Goal: Task Accomplishment & Management: Complete application form

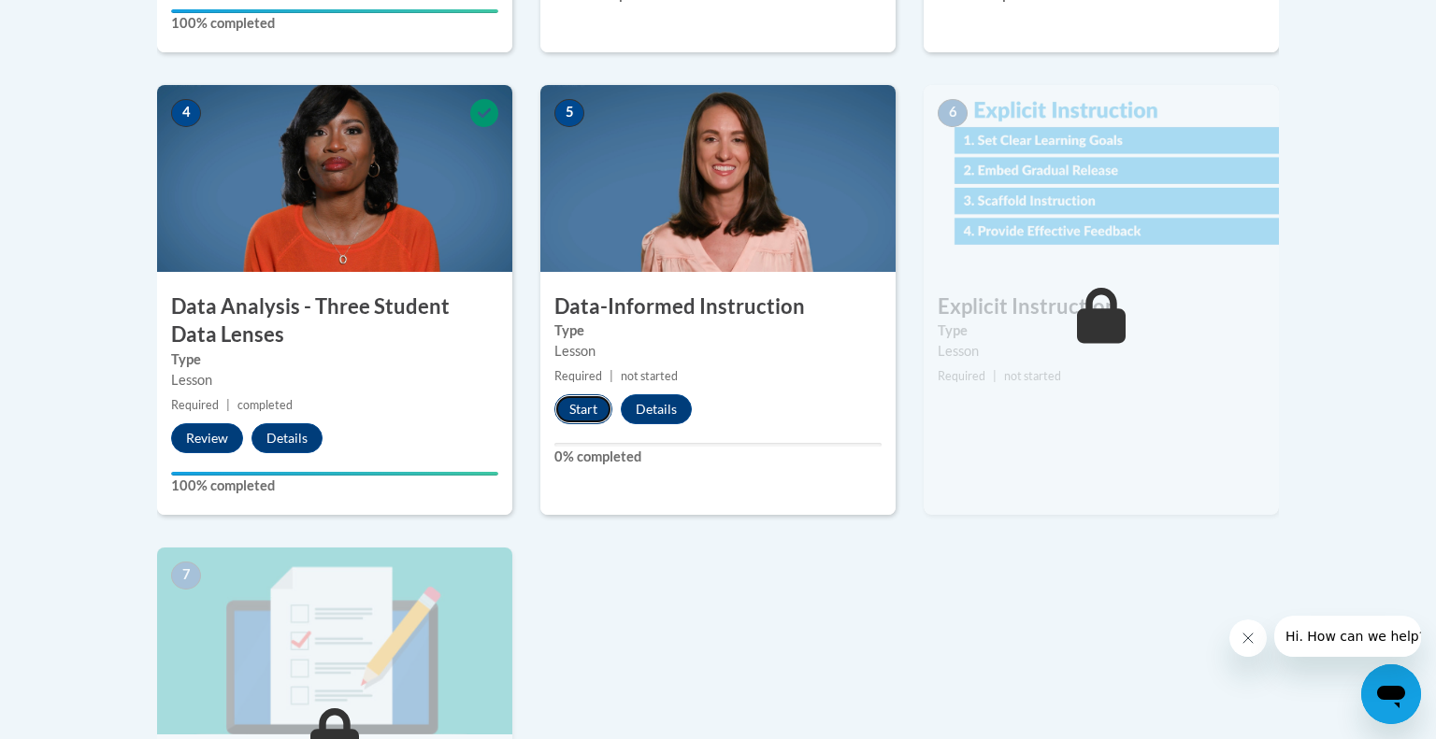
click at [576, 400] on button "Start" at bounding box center [583, 409] width 58 height 30
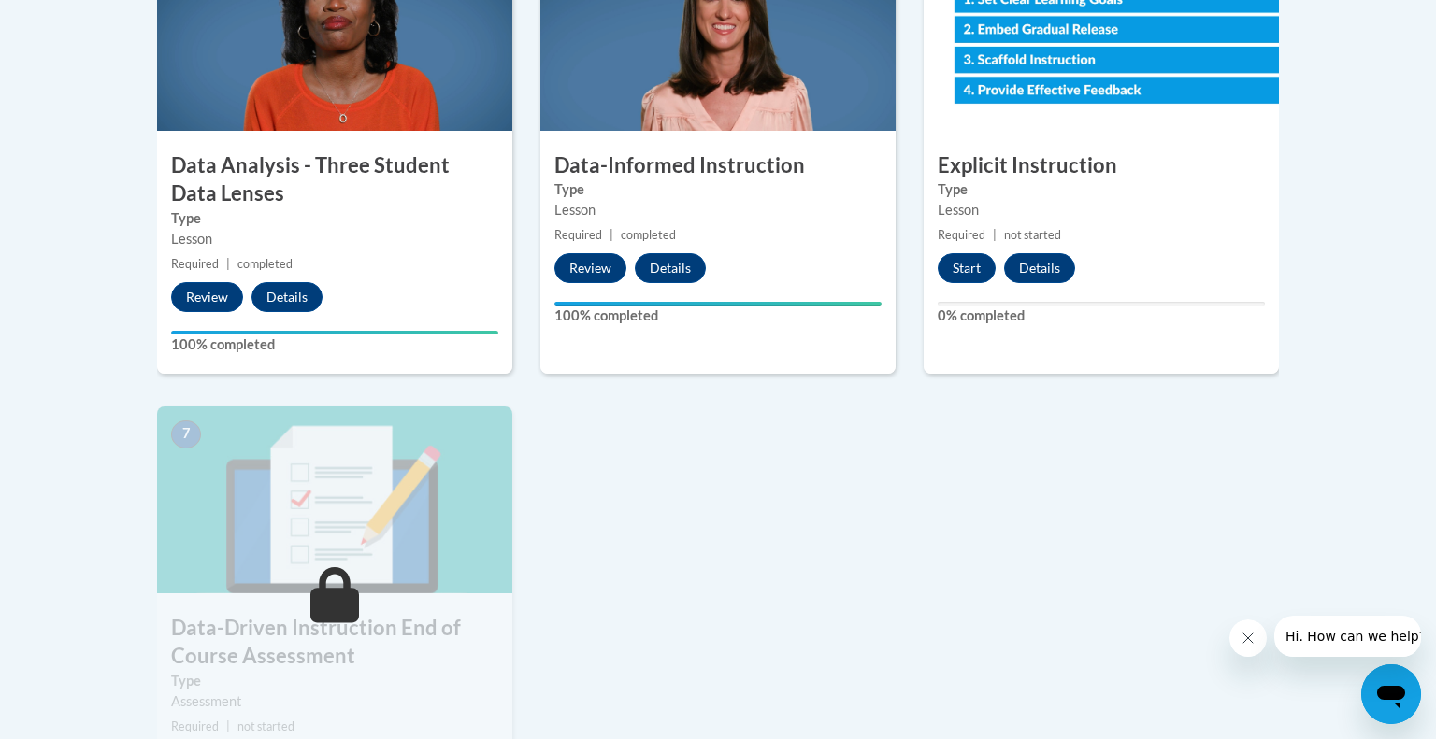
scroll to position [1148, 0]
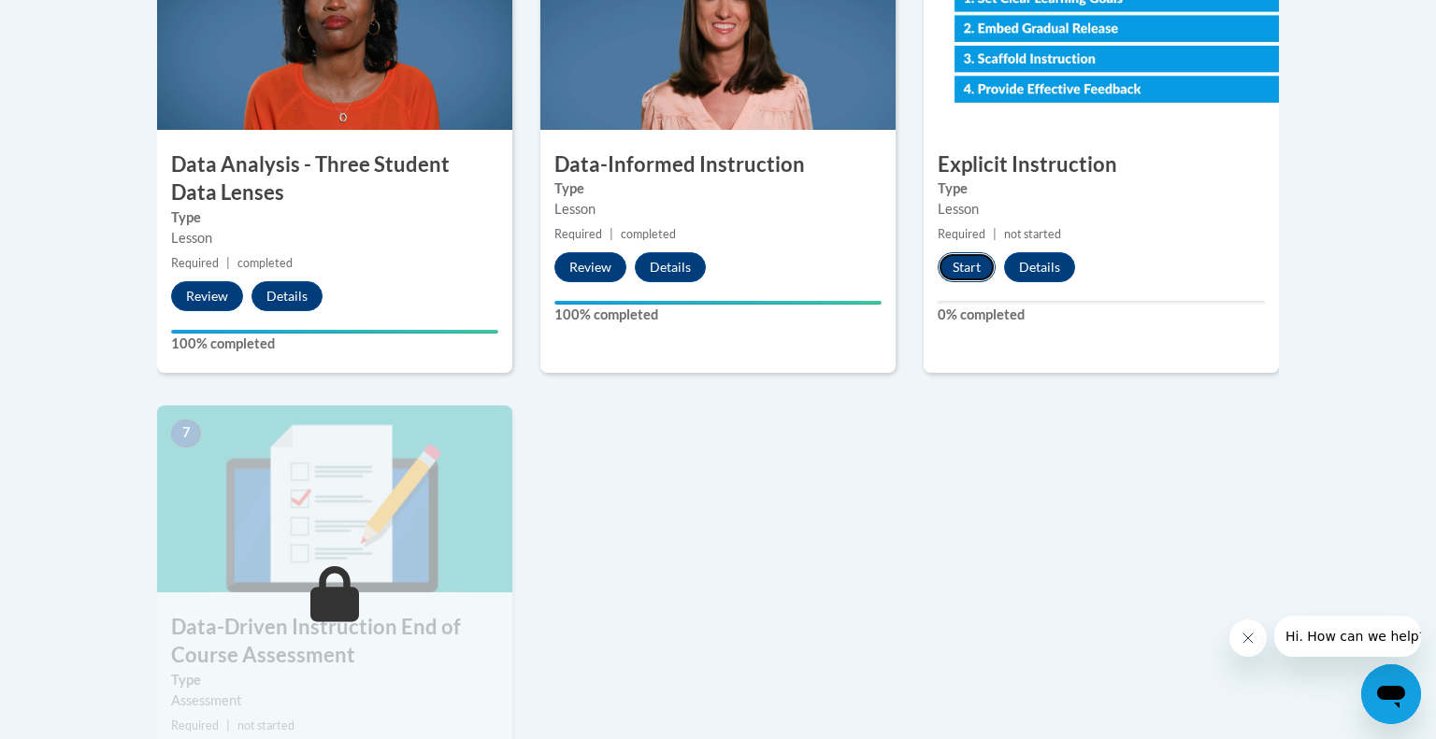
click at [970, 265] on button "Start" at bounding box center [966, 267] width 58 height 30
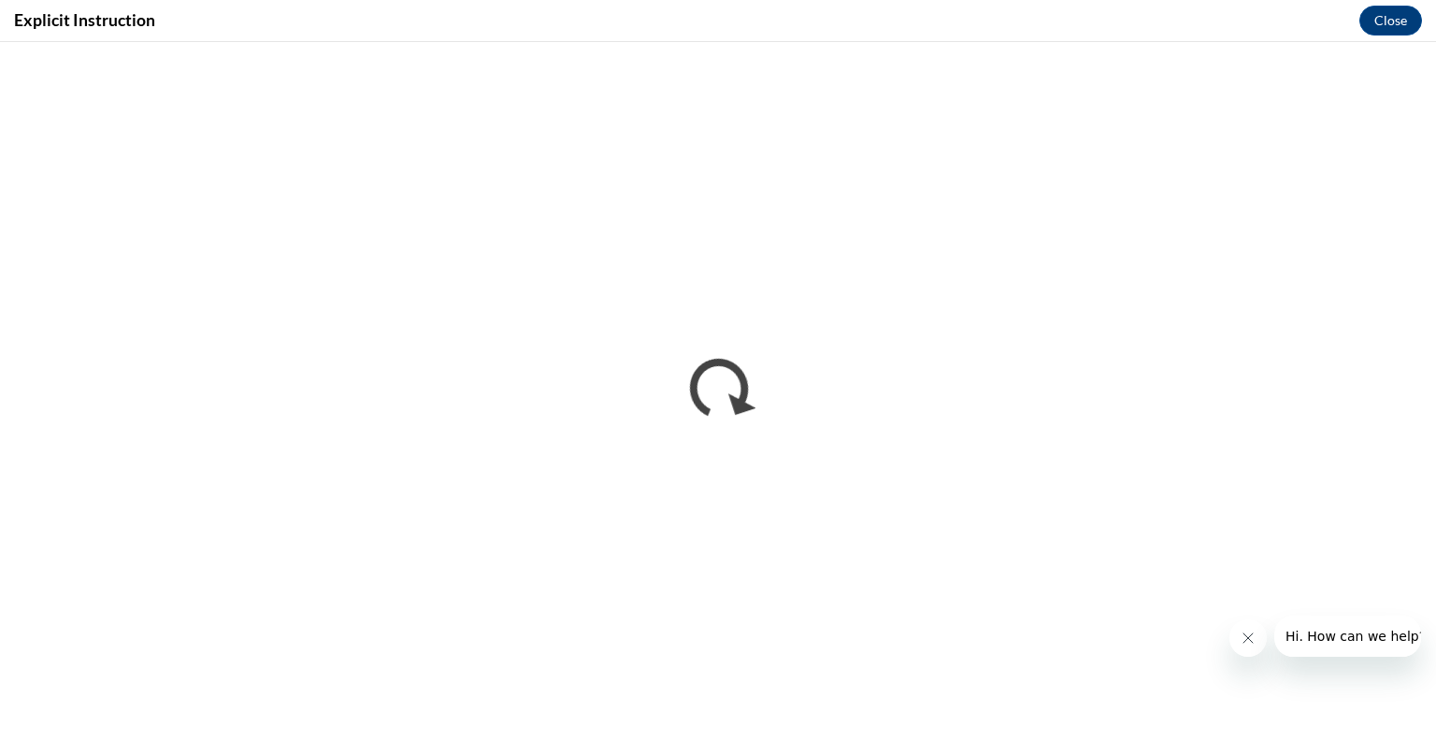
scroll to position [0, 0]
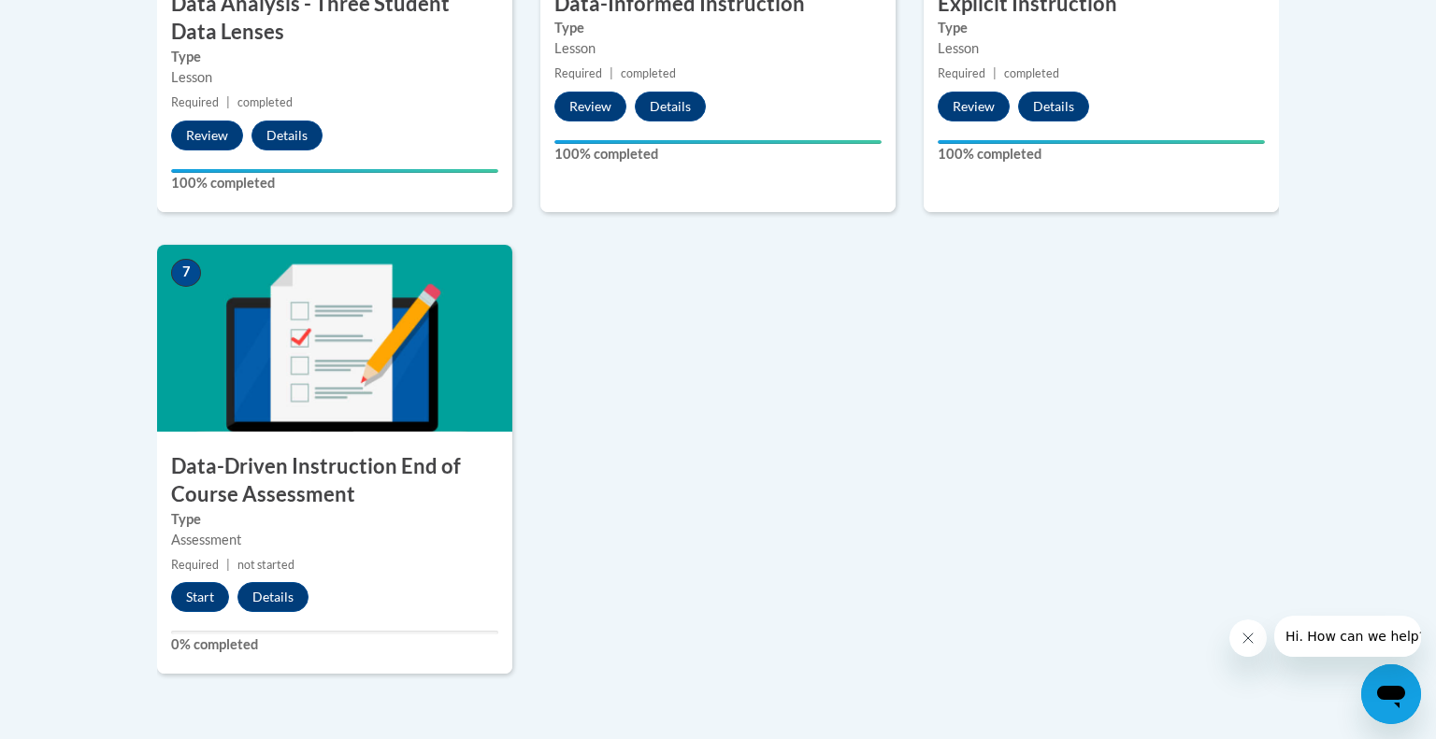
scroll to position [1309, 0]
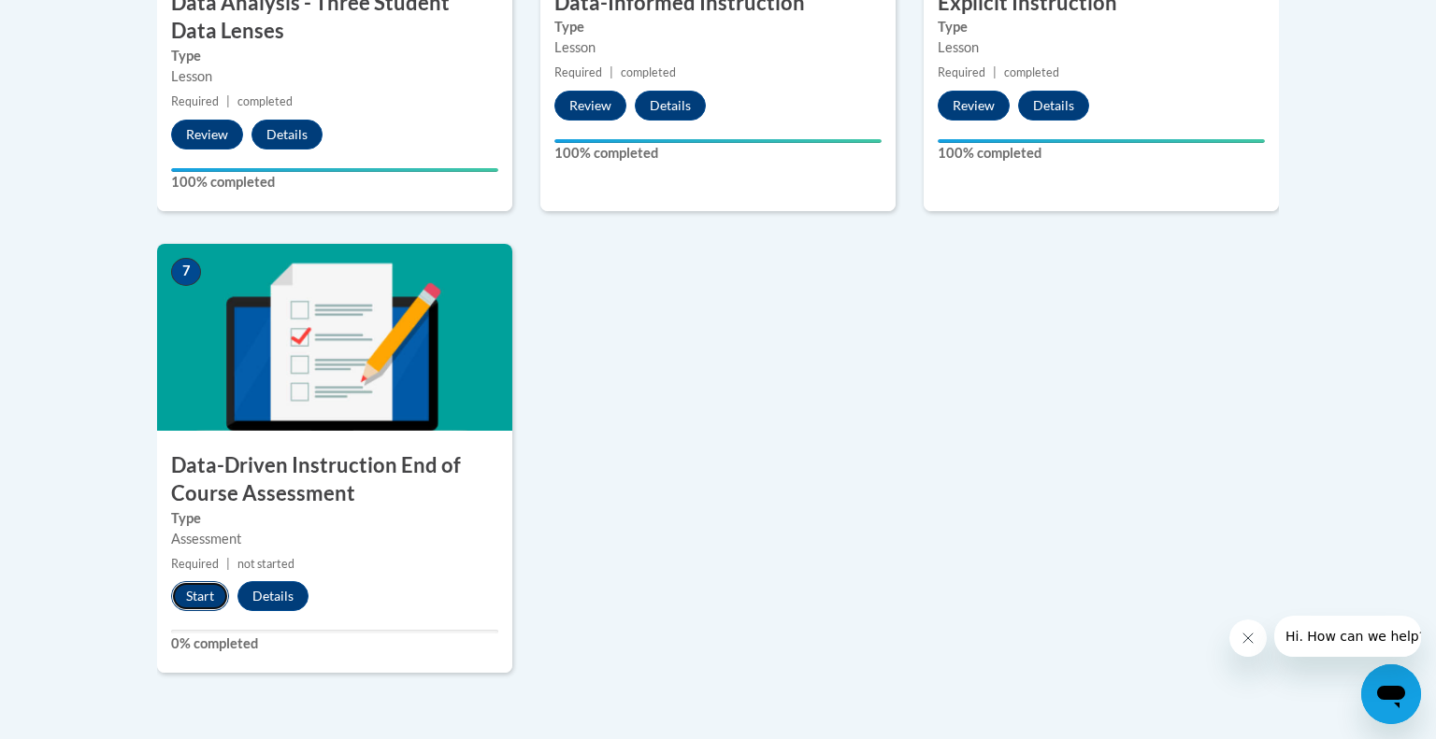
click at [206, 589] on button "Start" at bounding box center [200, 596] width 58 height 30
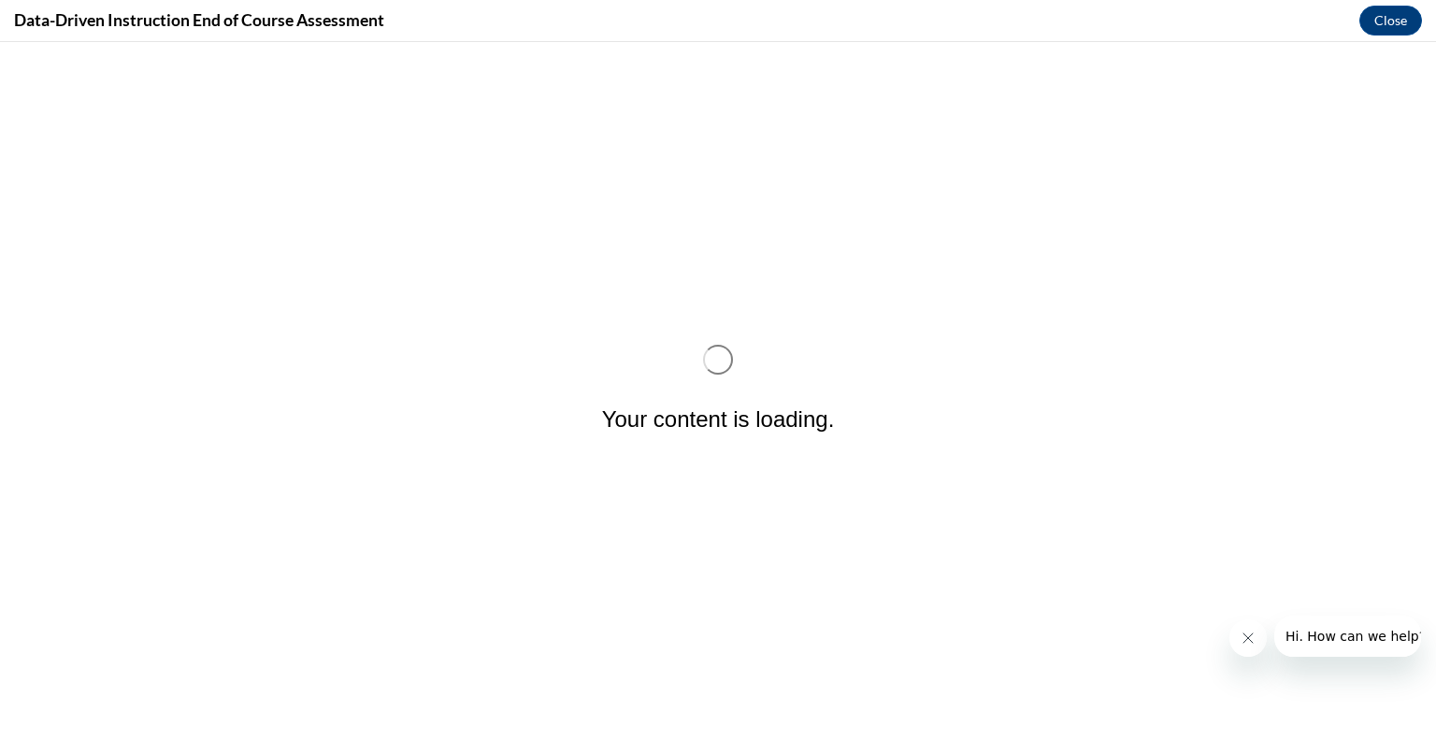
scroll to position [0, 0]
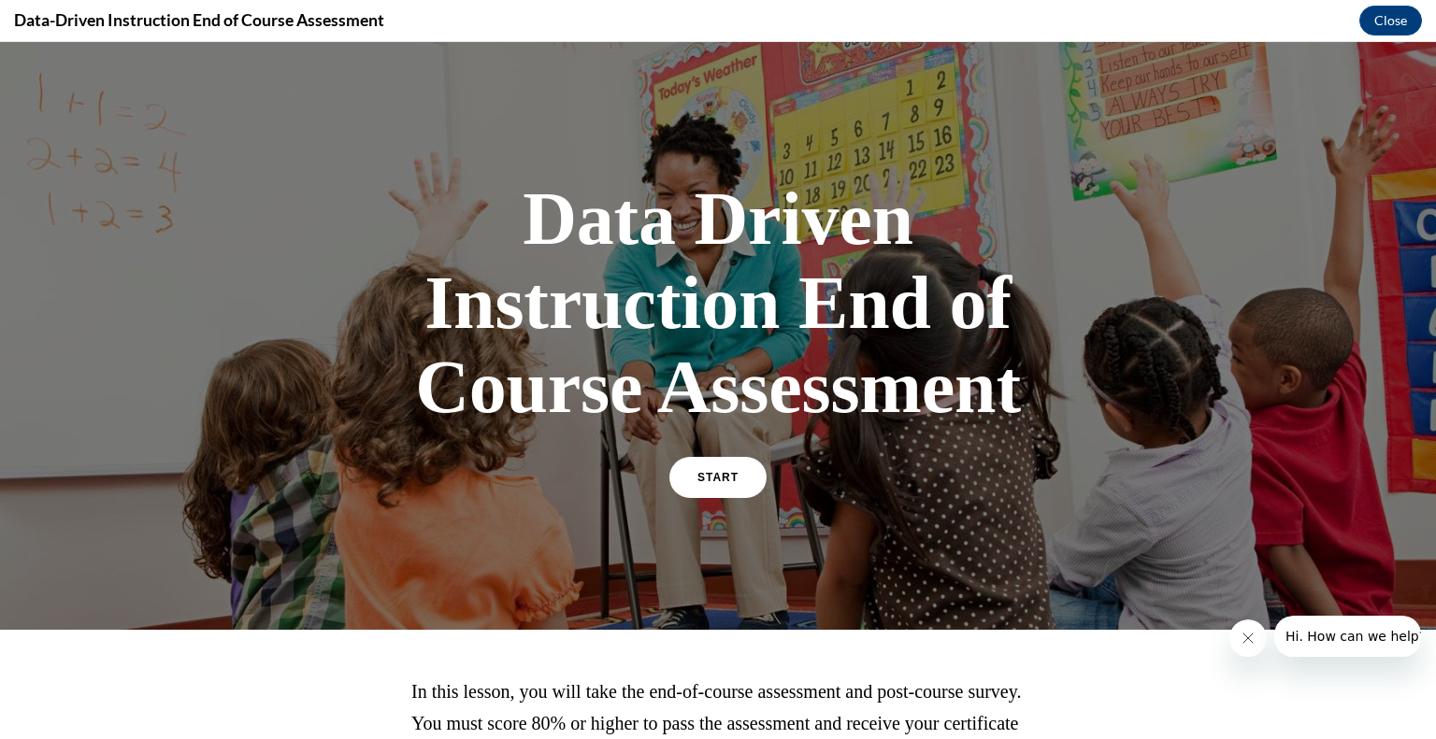
click at [751, 448] on div "Data Driven Instruction End of Course Assessment START" at bounding box center [718, 336] width 654 height 356
click at [729, 479] on span "START" at bounding box center [717, 478] width 43 height 14
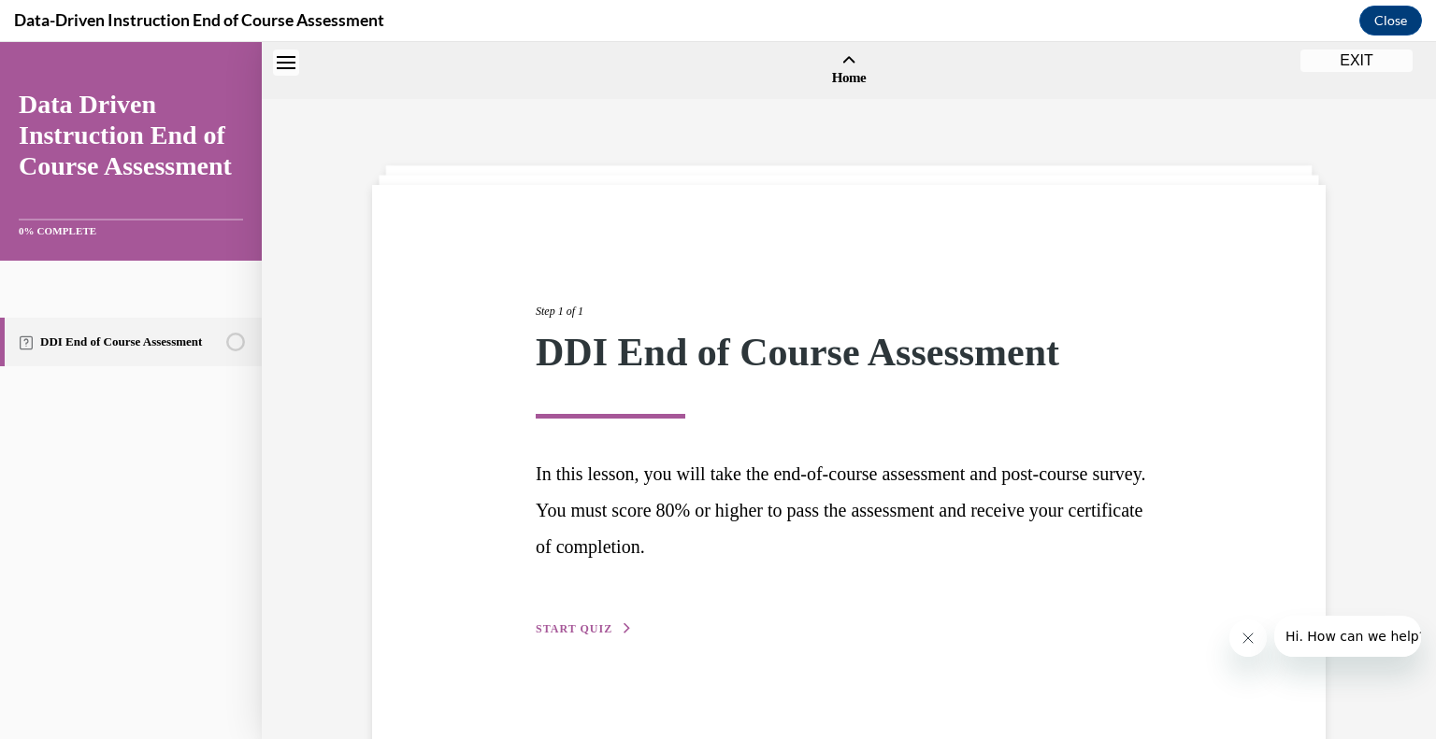
scroll to position [58, 0]
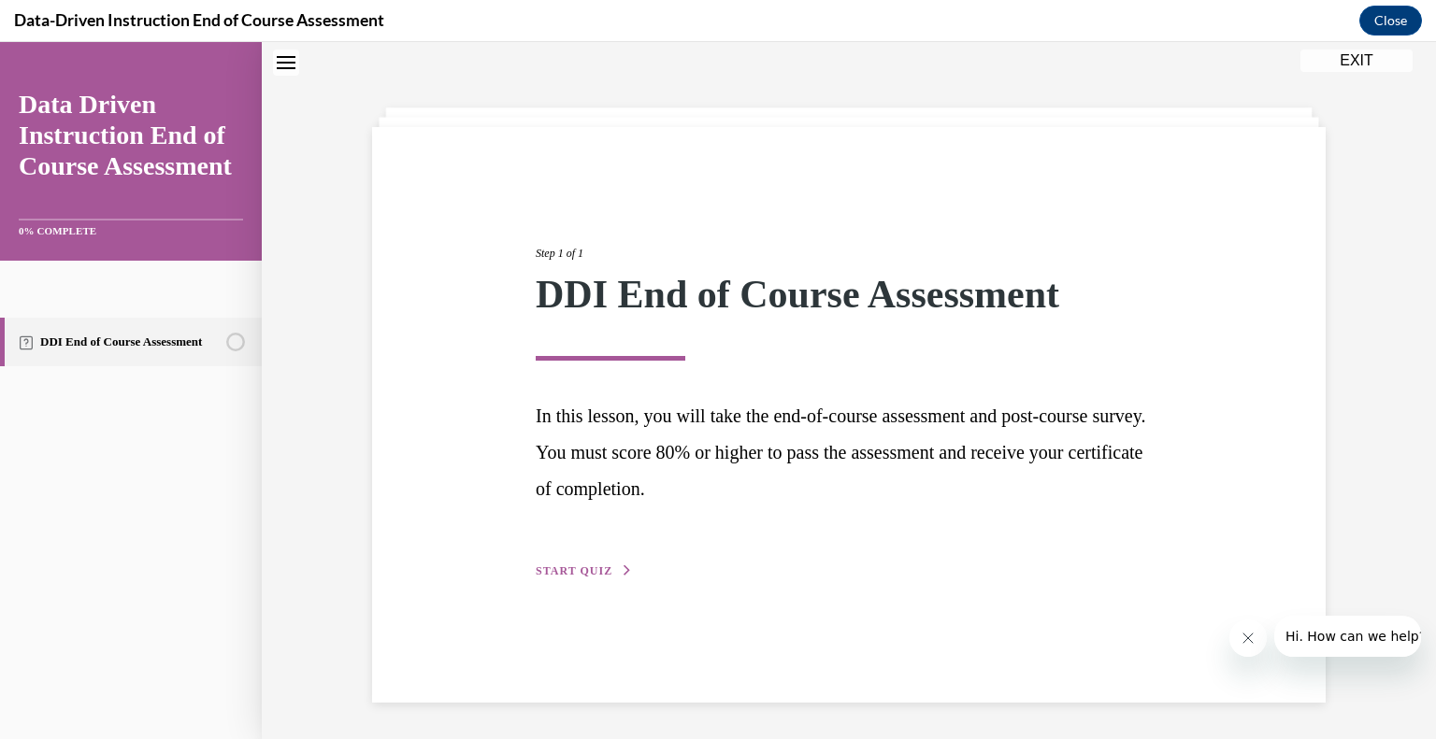
click at [584, 569] on span "START QUIZ" at bounding box center [574, 571] width 77 height 13
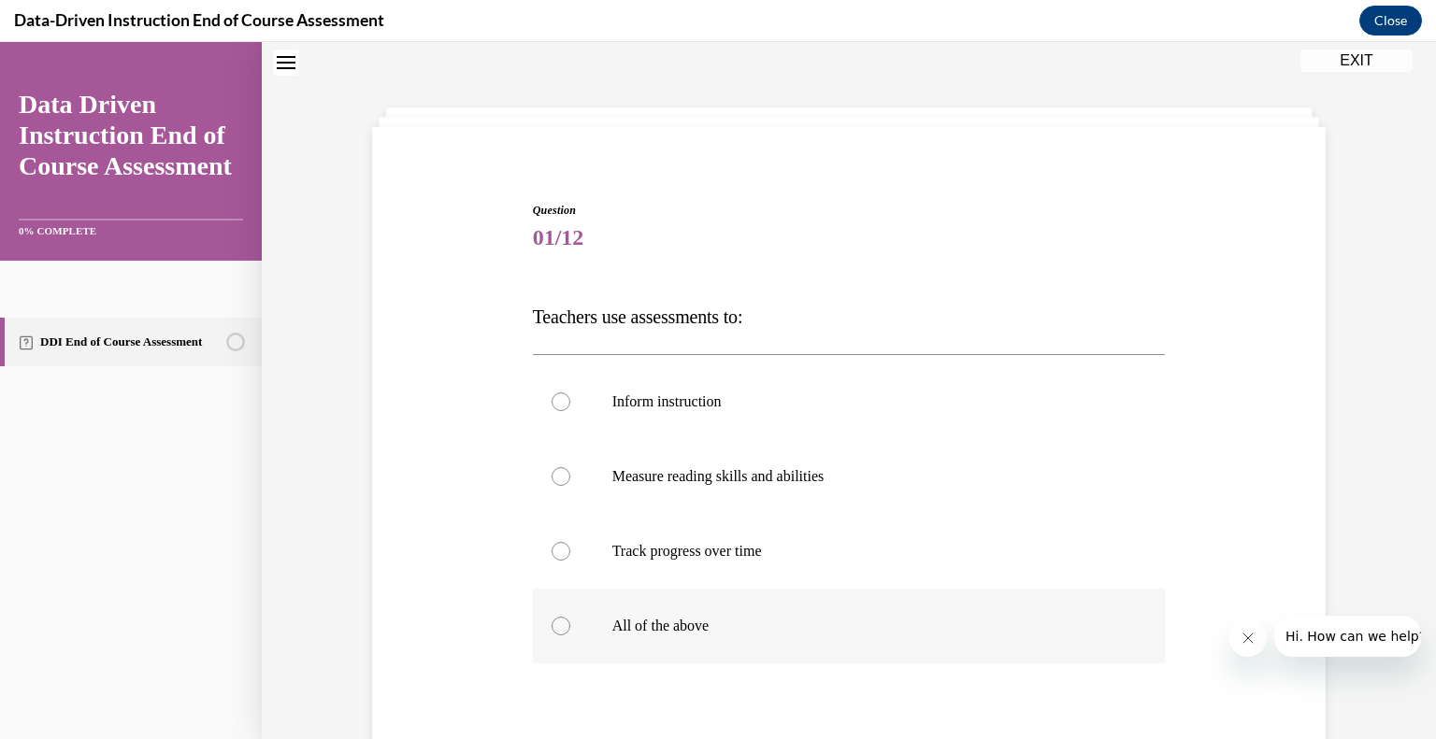
click at [559, 626] on div at bounding box center [560, 626] width 19 height 19
click at [559, 626] on input "All of the above" at bounding box center [560, 626] width 19 height 19
radio input "true"
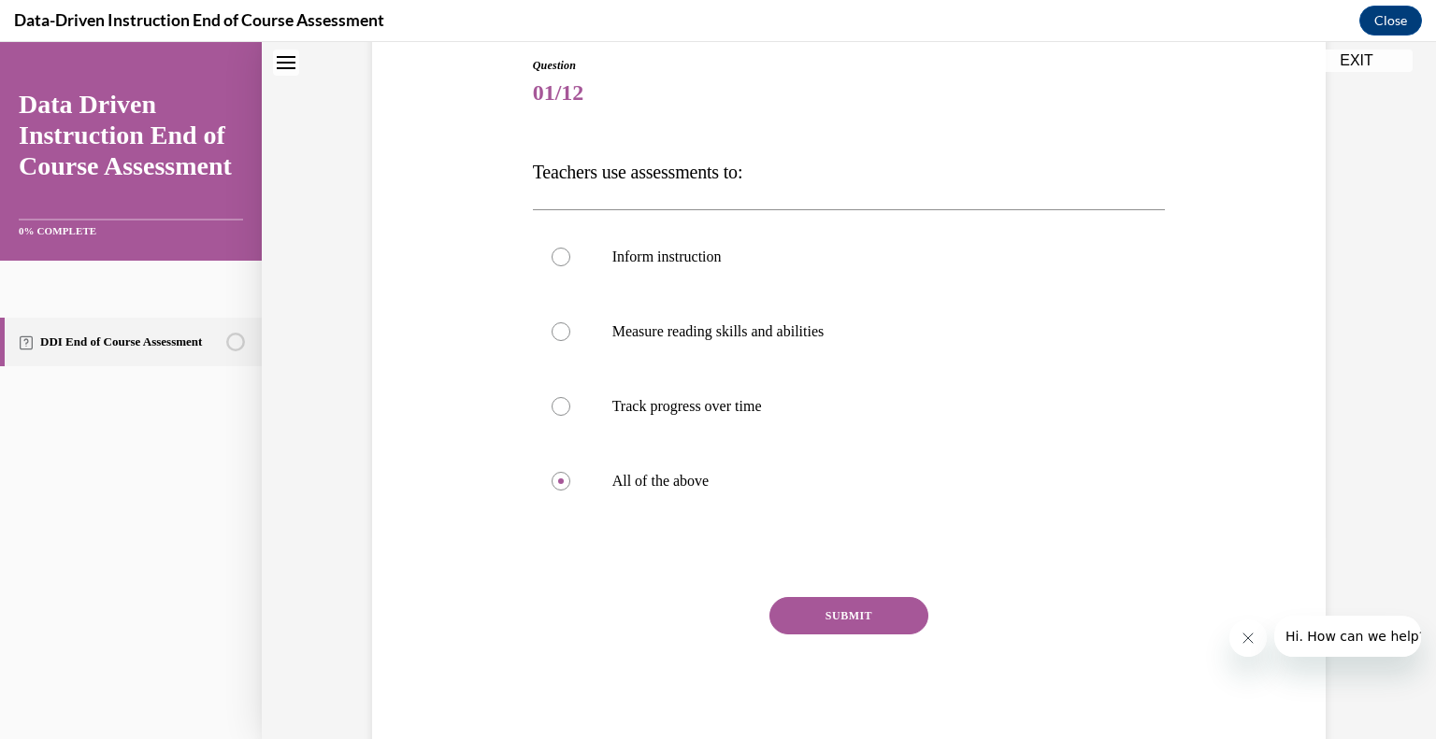
scroll to position [250, 0]
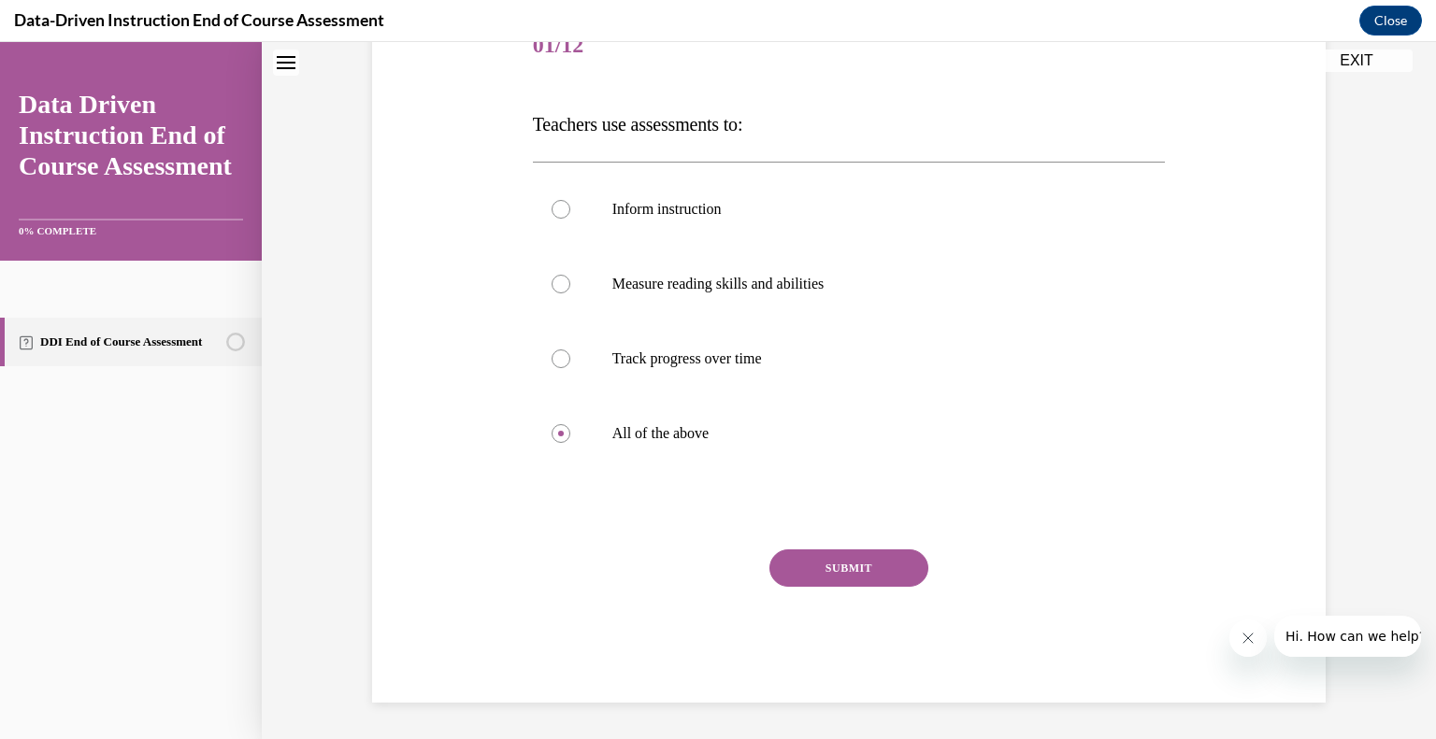
click at [839, 568] on button "SUBMIT" at bounding box center [848, 568] width 159 height 37
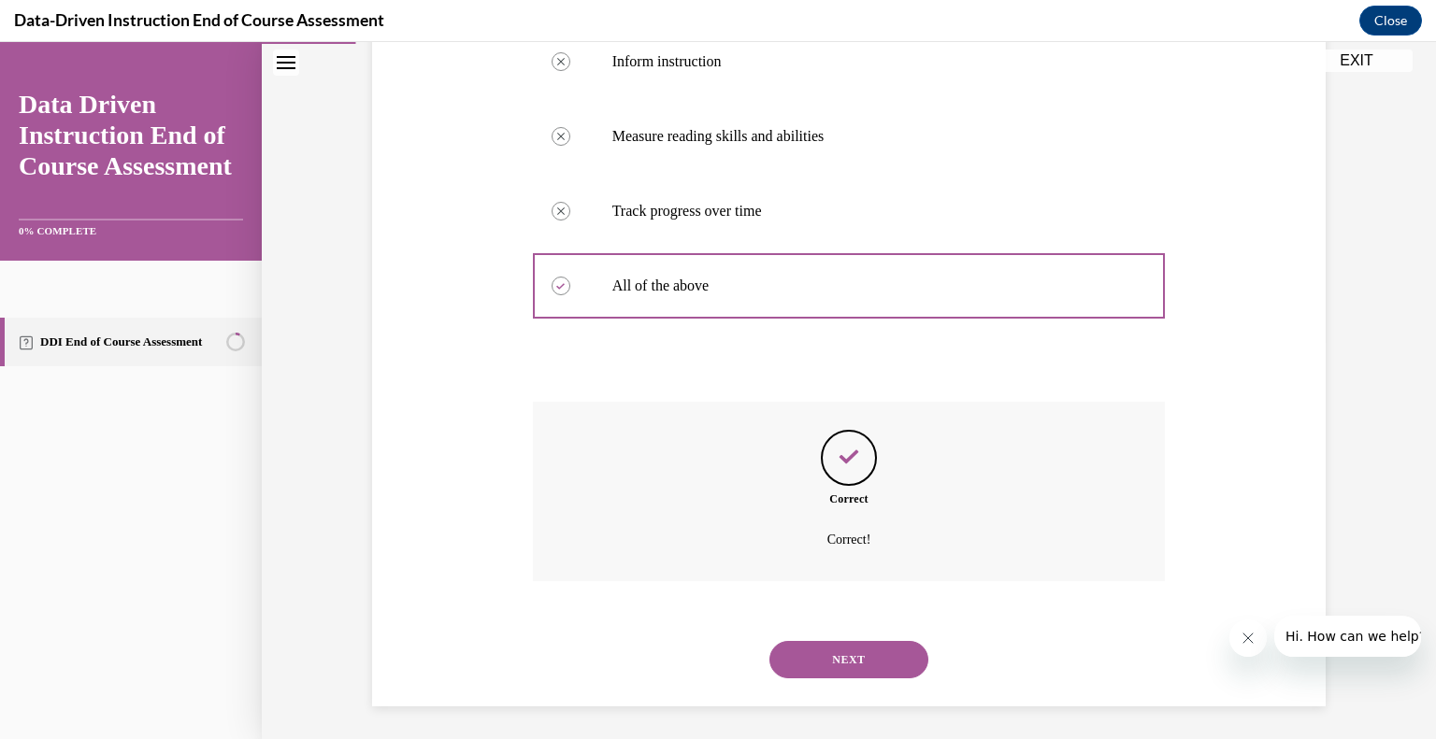
scroll to position [402, 0]
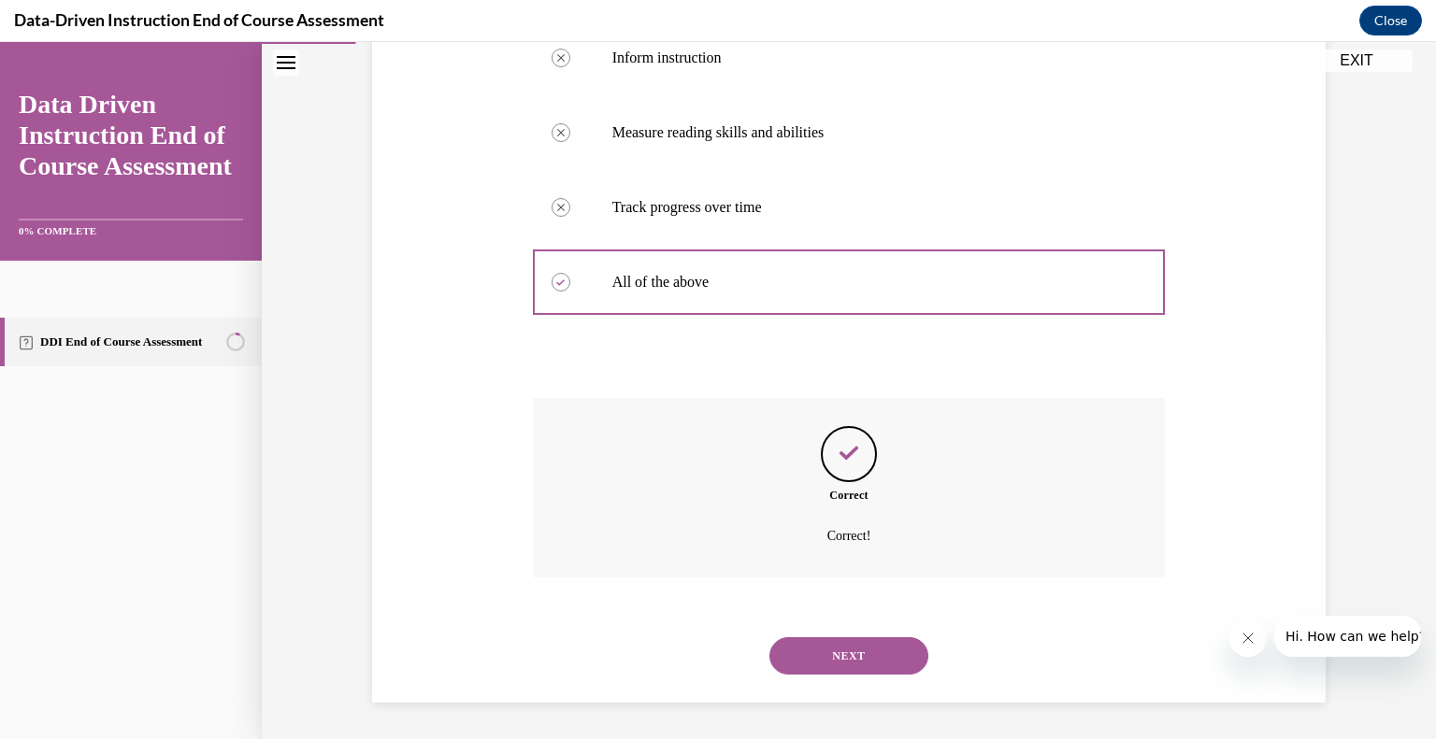
click at [851, 649] on button "NEXT" at bounding box center [848, 655] width 159 height 37
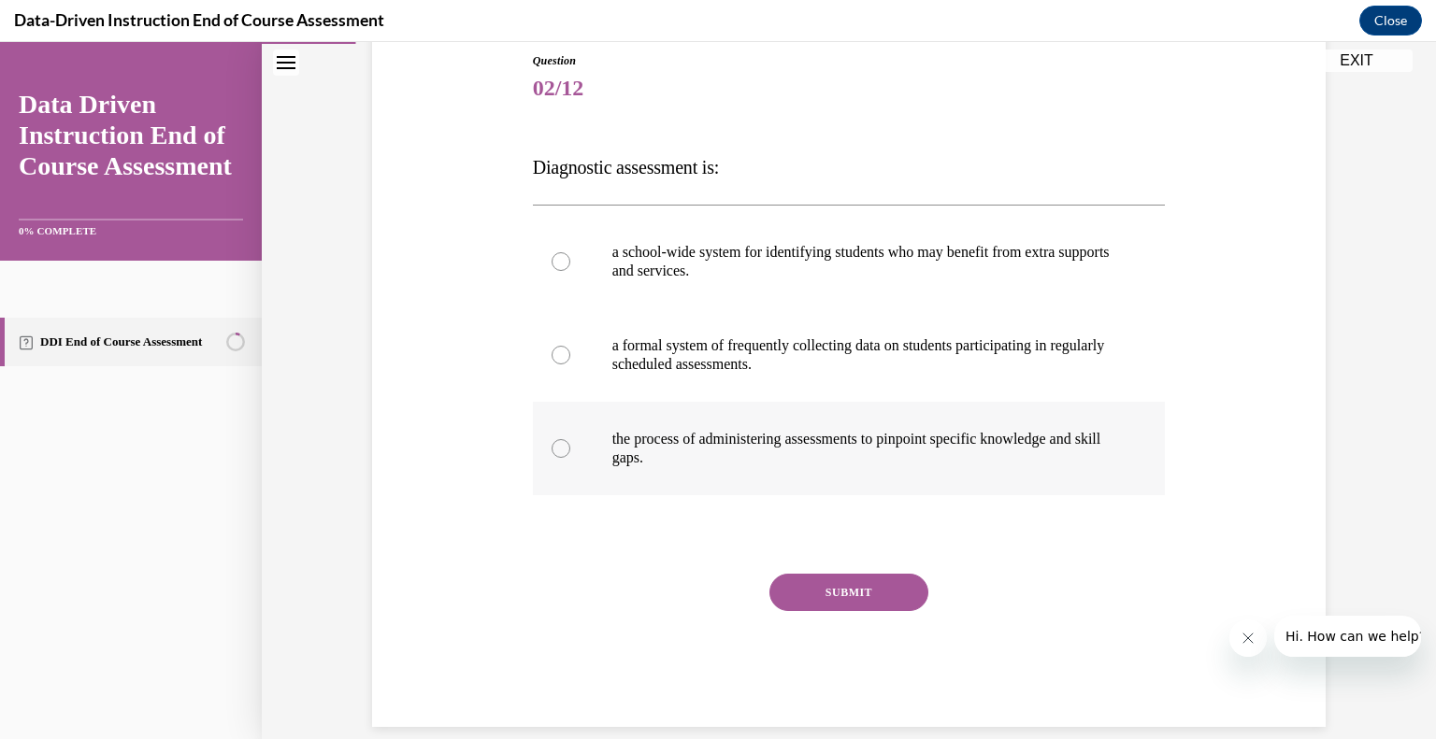
click at [552, 458] on label "the process of administering assessments to pinpoint specific knowledge and ski…" at bounding box center [849, 448] width 633 height 93
click at [552, 458] on input "the process of administering assessments to pinpoint specific knowledge and ski…" at bounding box center [560, 448] width 19 height 19
radio input "true"
click at [827, 598] on button "SUBMIT" at bounding box center [848, 592] width 159 height 37
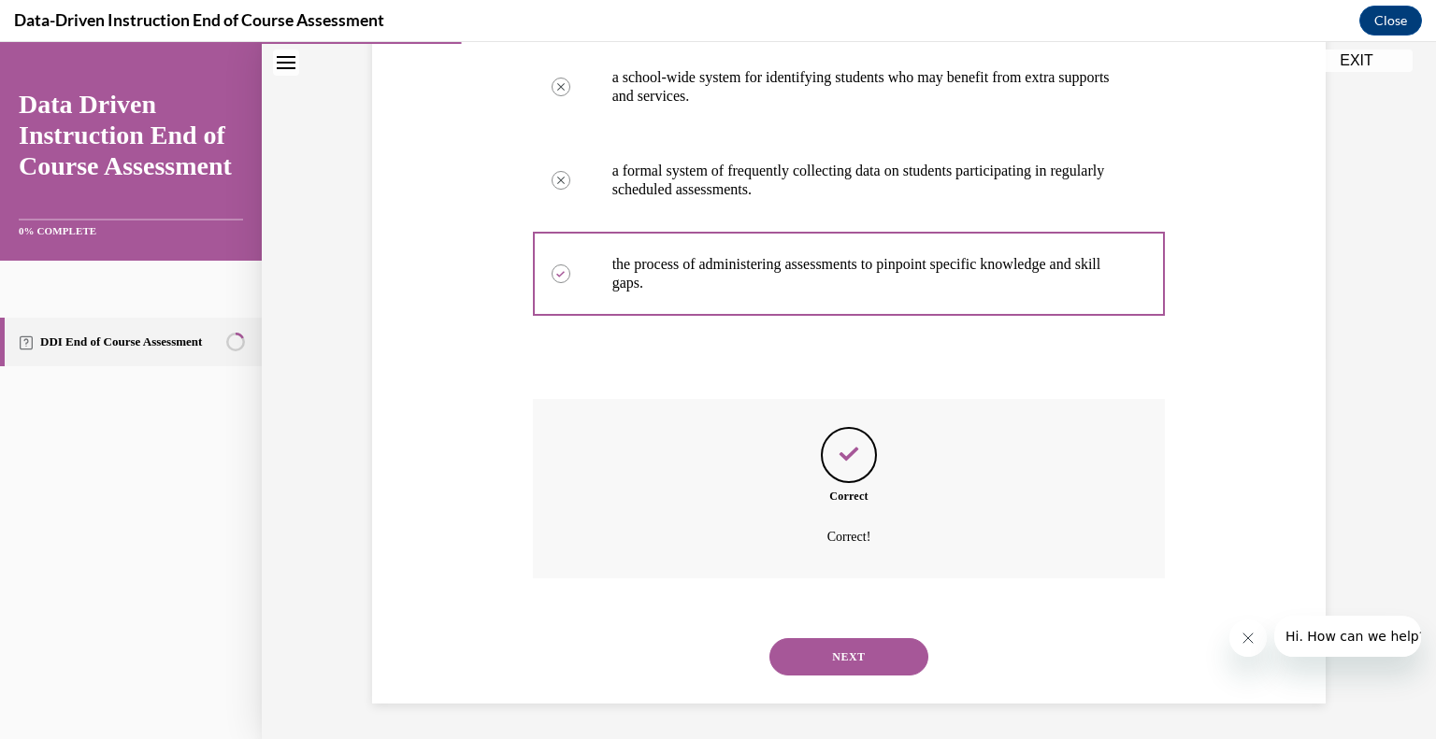
scroll to position [383, 0]
click at [894, 657] on button "NEXT" at bounding box center [848, 655] width 159 height 37
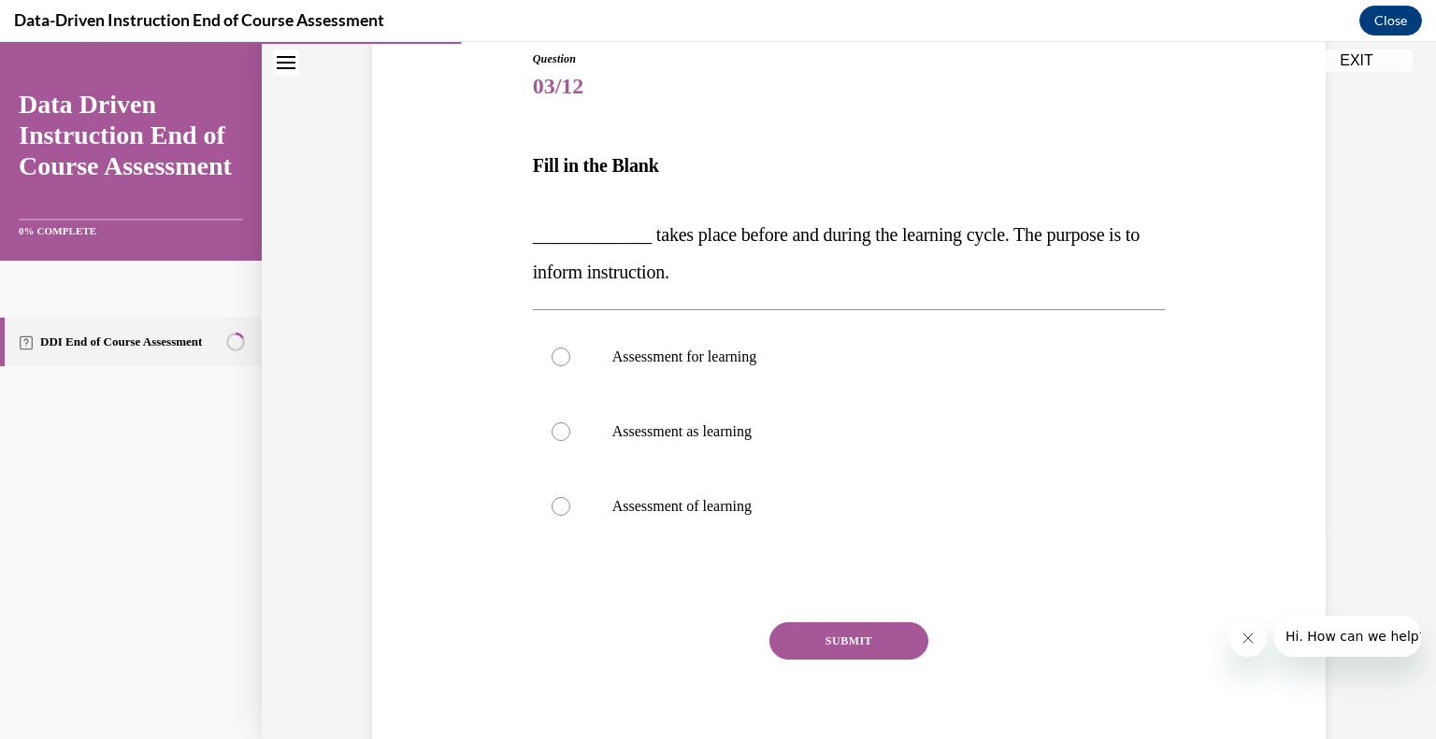
scroll to position [216, 0]
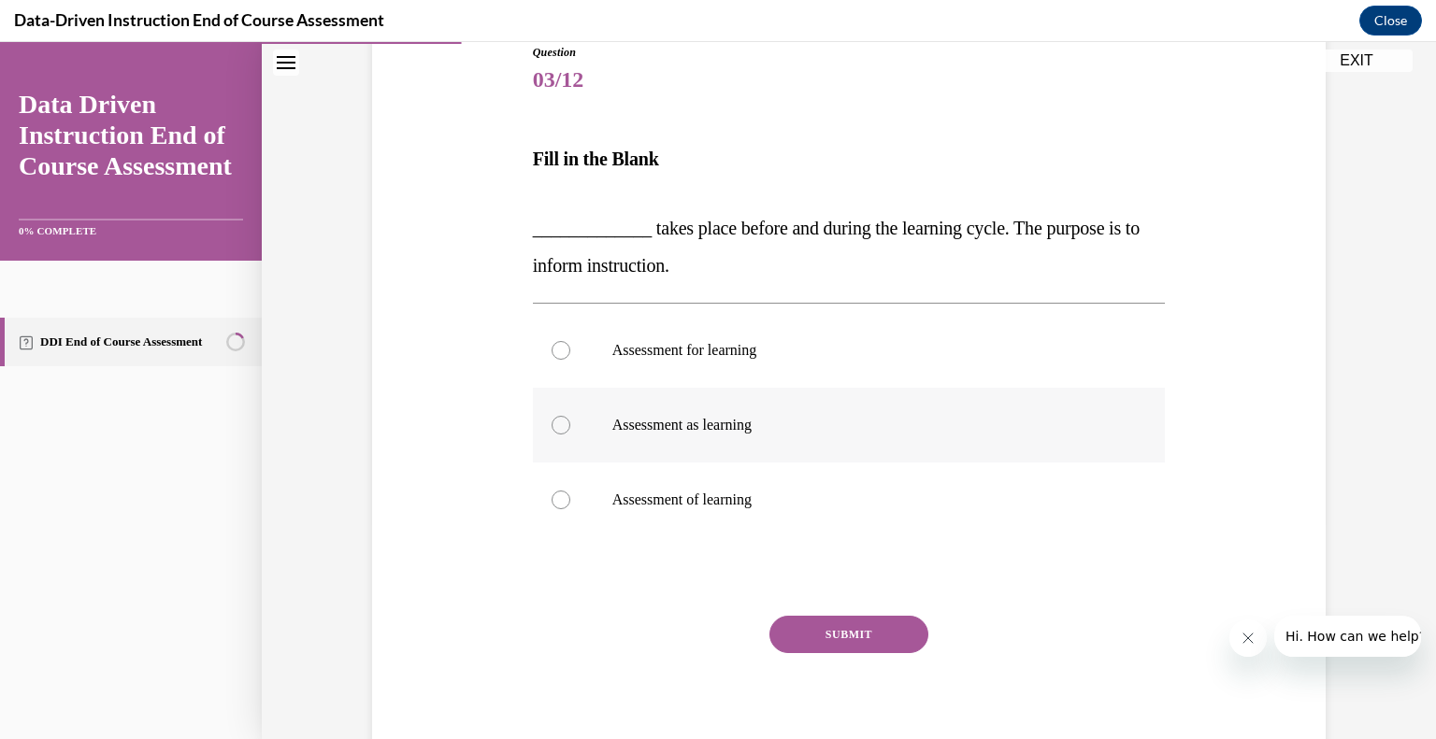
click at [563, 422] on div at bounding box center [560, 425] width 19 height 19
click at [563, 422] on input "Assessment as learning" at bounding box center [560, 425] width 19 height 19
radio input "true"
click at [556, 351] on div at bounding box center [560, 350] width 19 height 19
click at [556, 351] on input "Assessment for learning" at bounding box center [560, 350] width 19 height 19
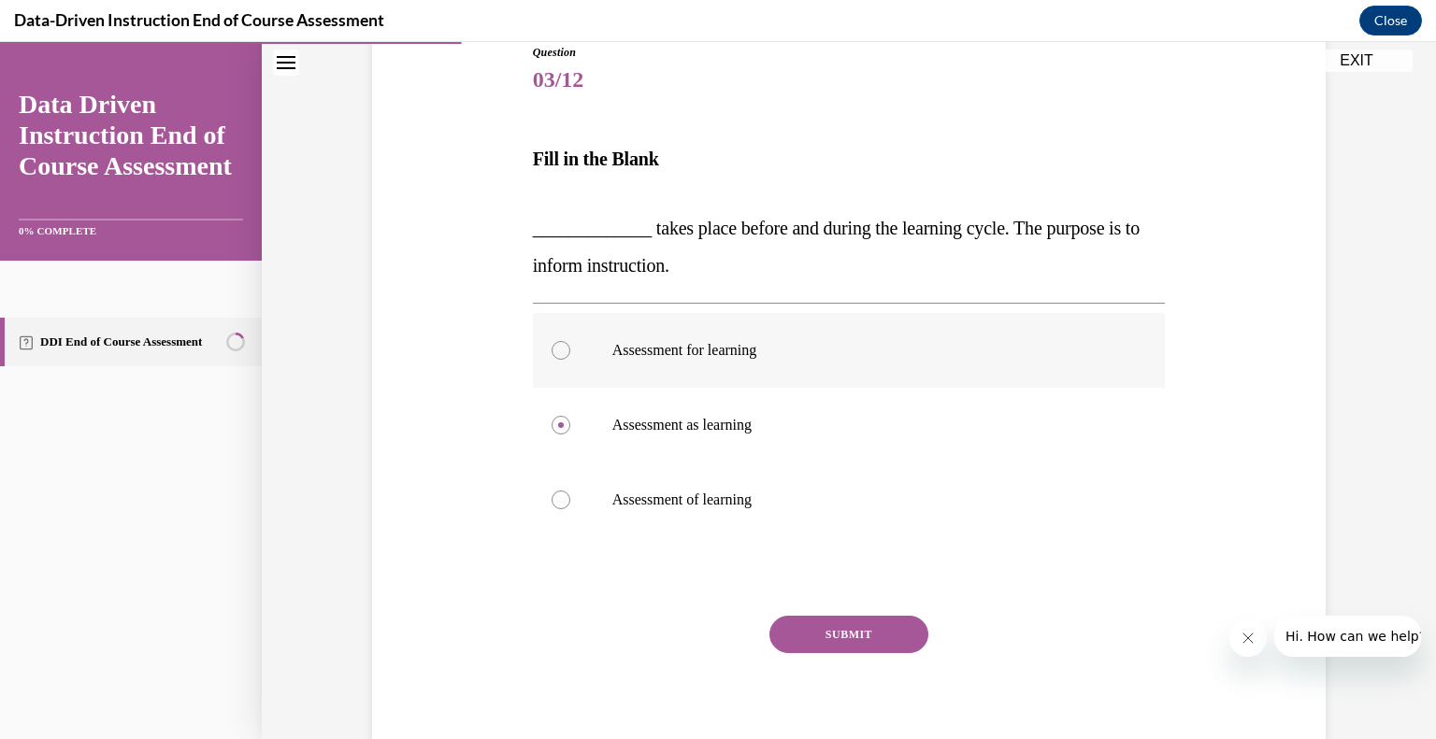
radio input "true"
click at [859, 636] on button "SUBMIT" at bounding box center [848, 634] width 159 height 37
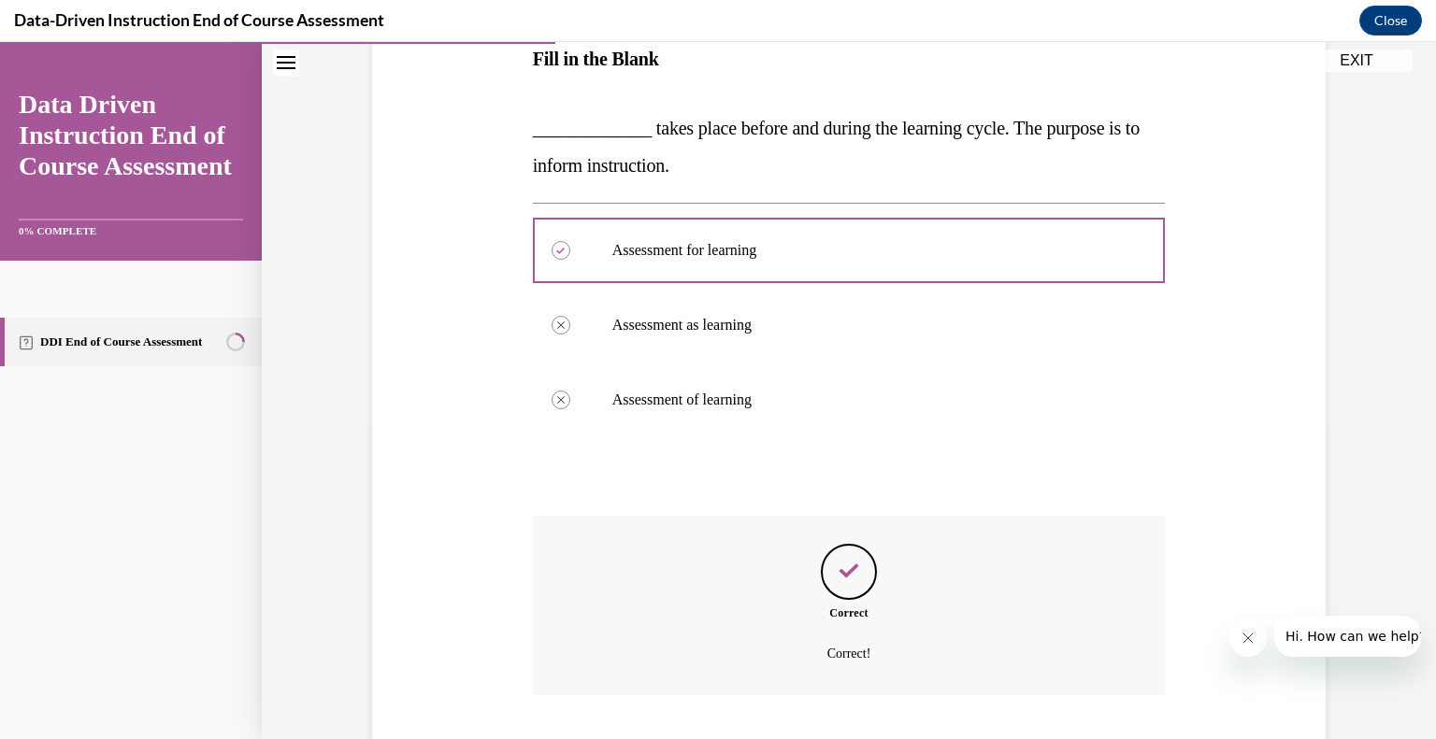
scroll to position [434, 0]
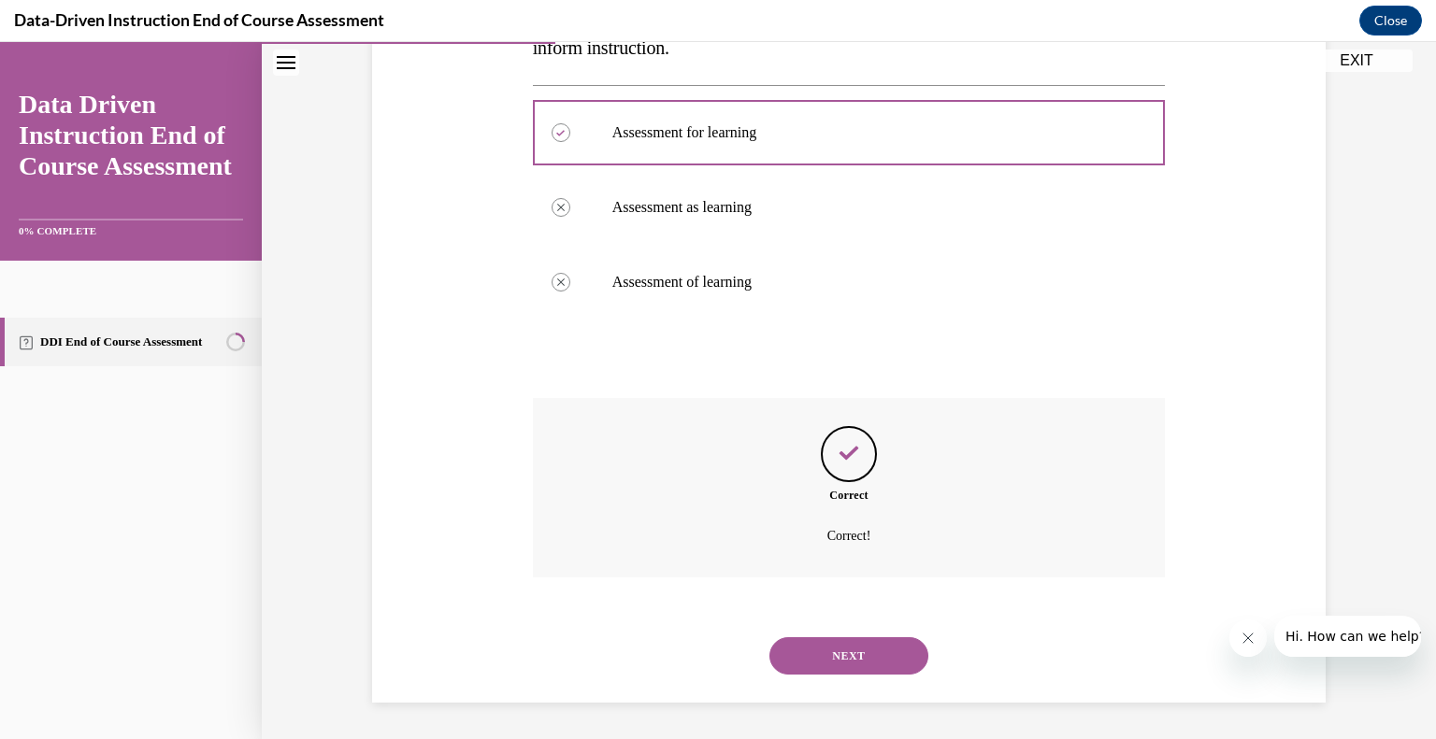
click at [866, 664] on button "NEXT" at bounding box center [848, 655] width 159 height 37
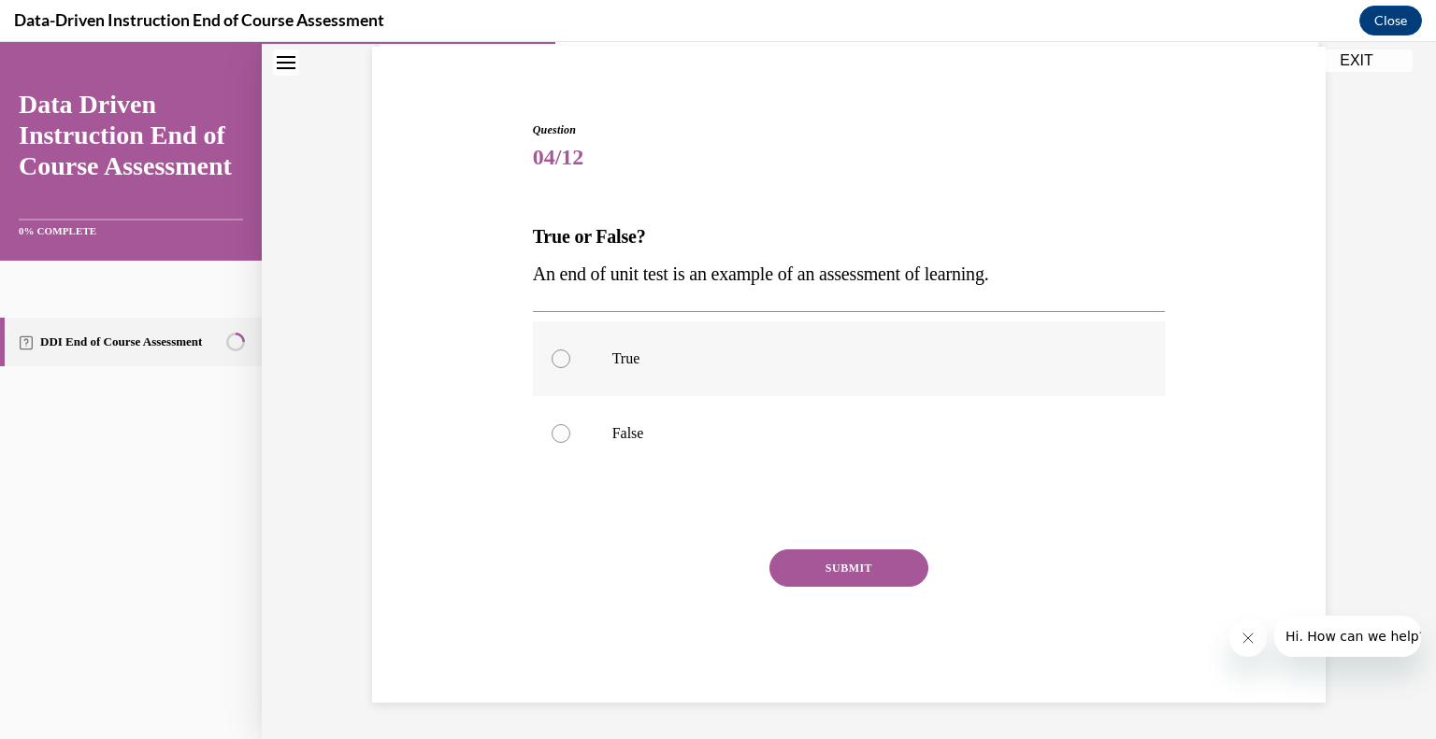
click at [560, 363] on div at bounding box center [560, 359] width 19 height 19
click at [560, 363] on input "True" at bounding box center [560, 359] width 19 height 19
radio input "true"
click at [888, 569] on button "SUBMIT" at bounding box center [848, 568] width 159 height 37
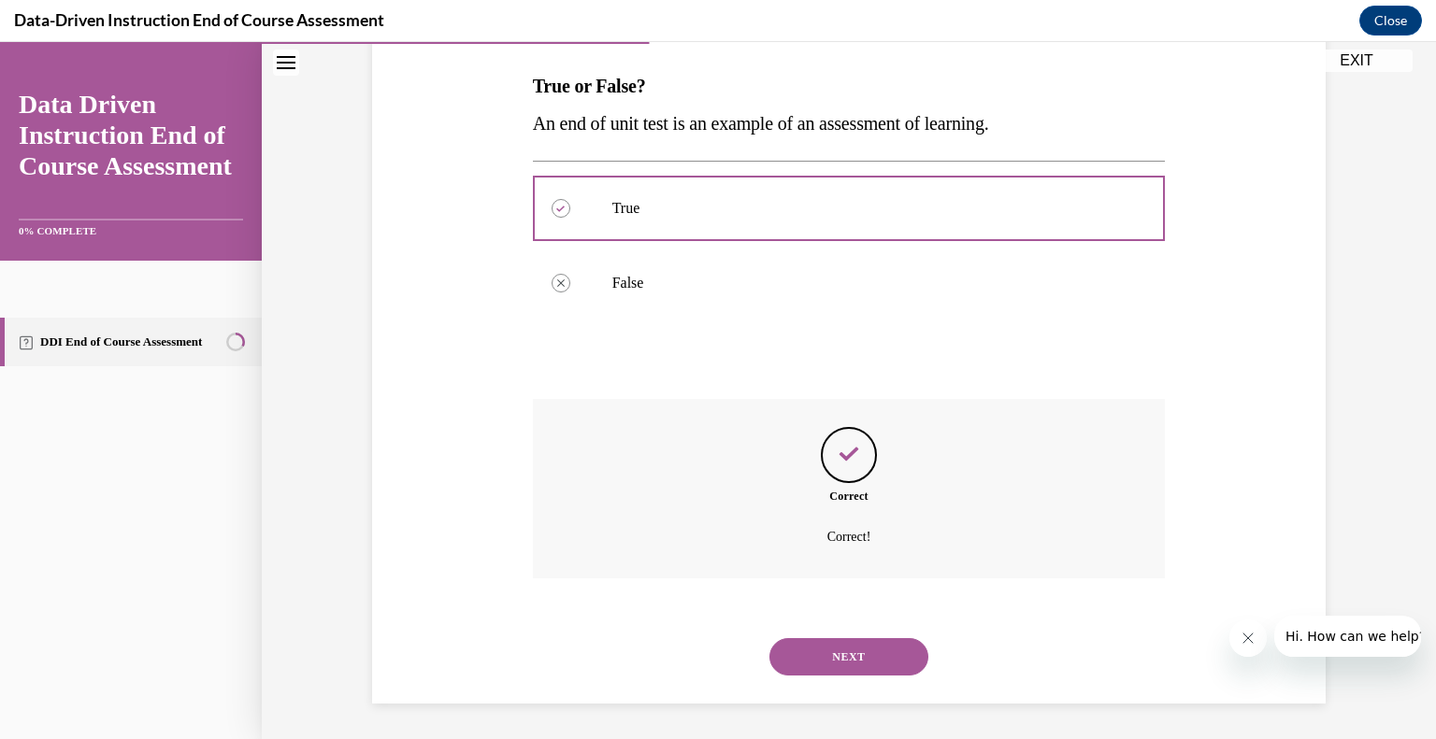
scroll to position [290, 0]
click at [869, 649] on button "NEXT" at bounding box center [848, 655] width 159 height 37
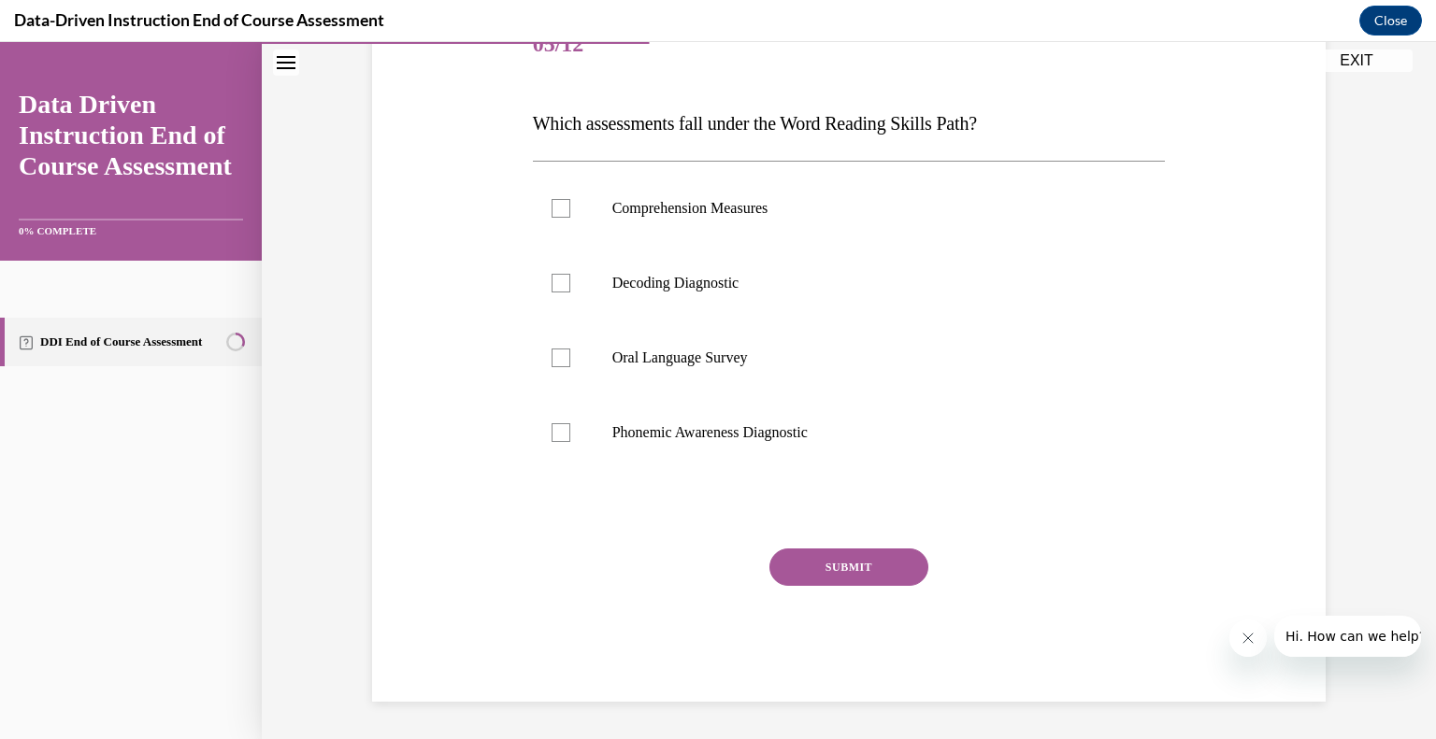
scroll to position [207, 0]
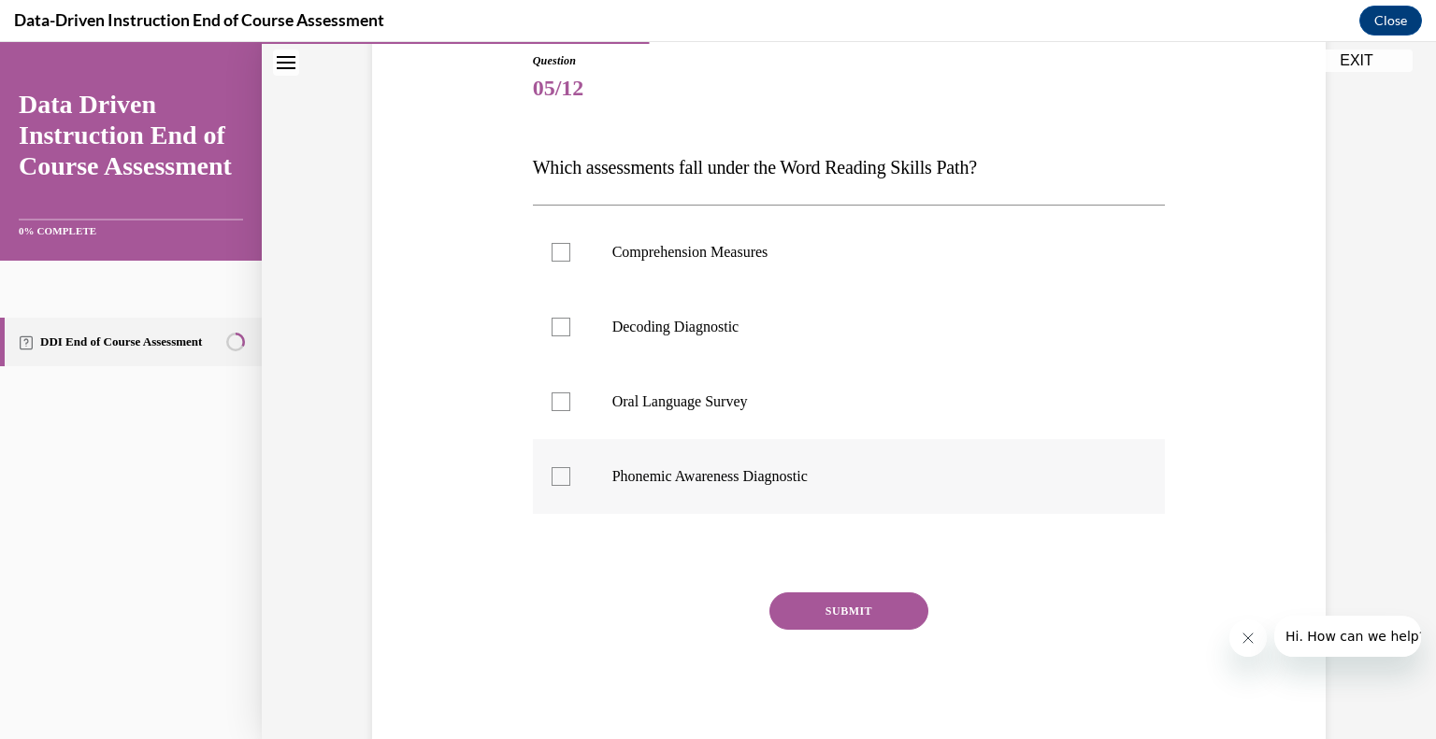
click at [556, 484] on div at bounding box center [560, 476] width 19 height 19
click at [556, 484] on input "Phonemic Awareness Diagnostic" at bounding box center [560, 476] width 19 height 19
checkbox input "true"
click at [560, 338] on label "Decoding Diagnostic" at bounding box center [849, 327] width 633 height 75
click at [560, 336] on input "Decoding Diagnostic" at bounding box center [560, 327] width 19 height 19
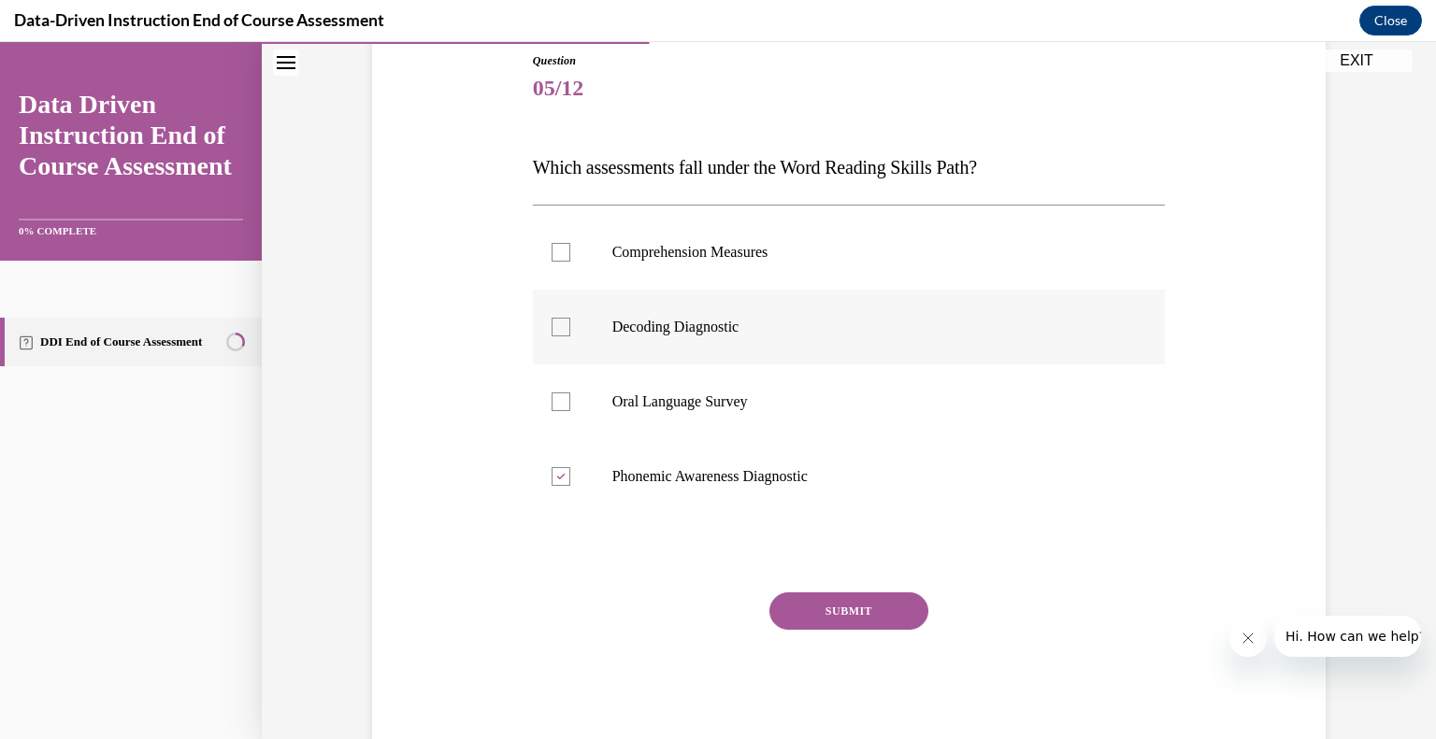
checkbox input "true"
click at [560, 483] on div at bounding box center [560, 476] width 19 height 19
click at [560, 483] on input "Phonemic Awareness Diagnostic" at bounding box center [560, 476] width 19 height 19
checkbox input "false"
click at [841, 622] on button "SUBMIT" at bounding box center [848, 611] width 159 height 37
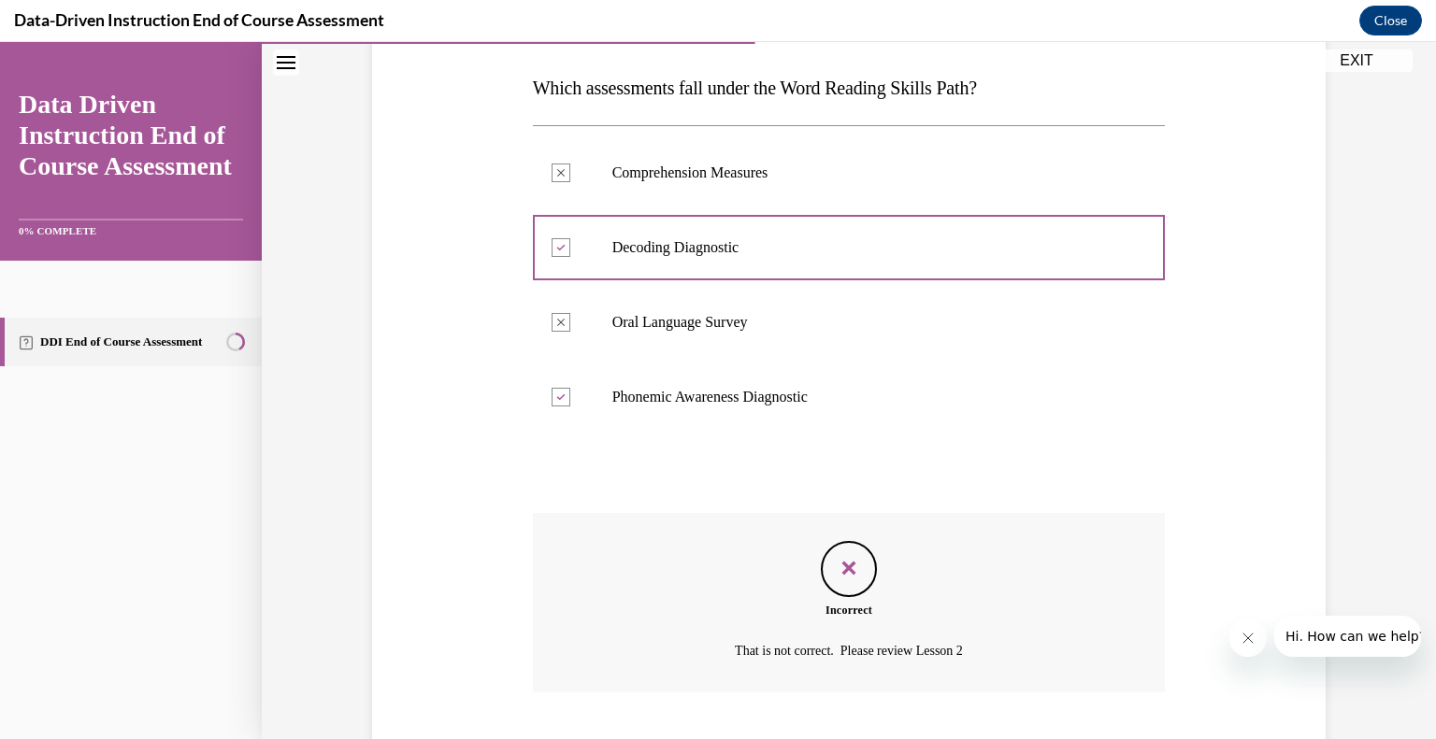
scroll to position [402, 0]
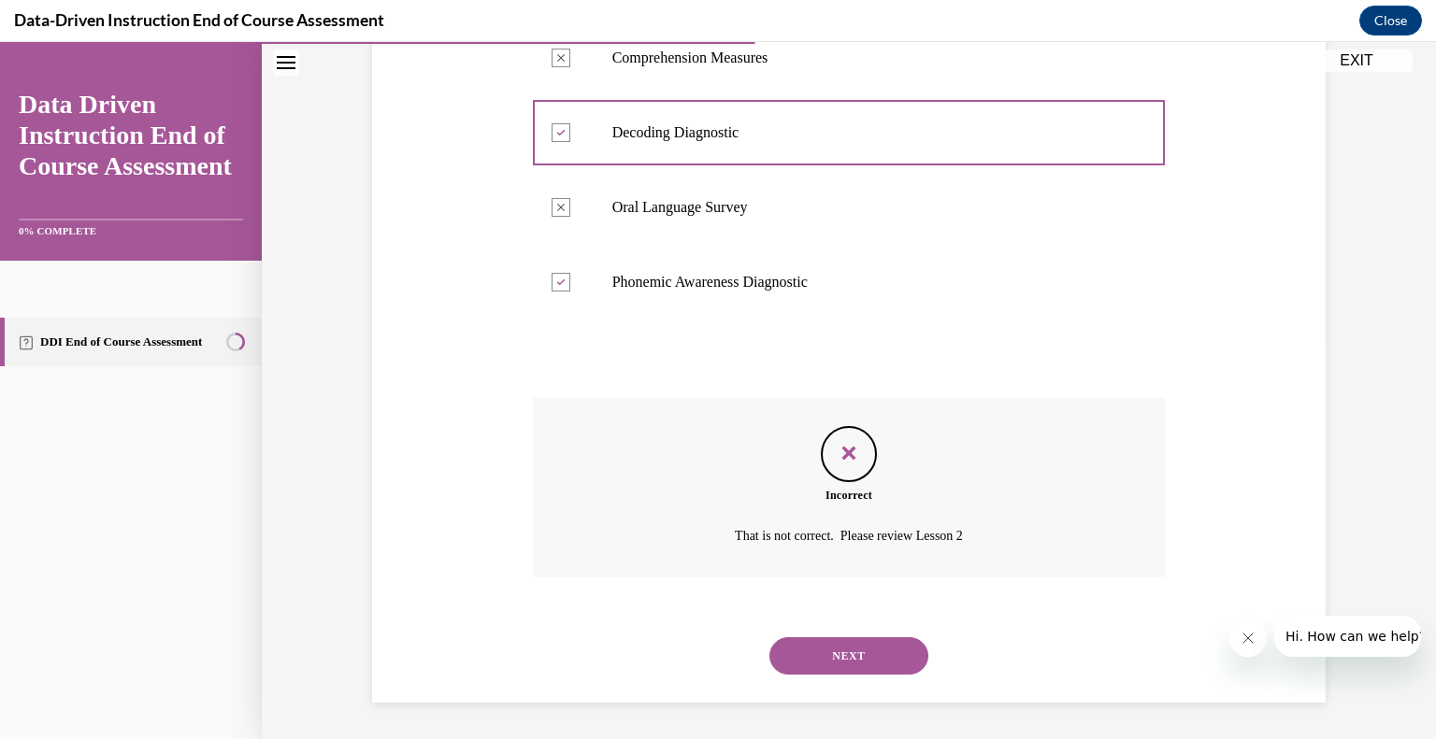
click at [820, 661] on button "NEXT" at bounding box center [848, 655] width 159 height 37
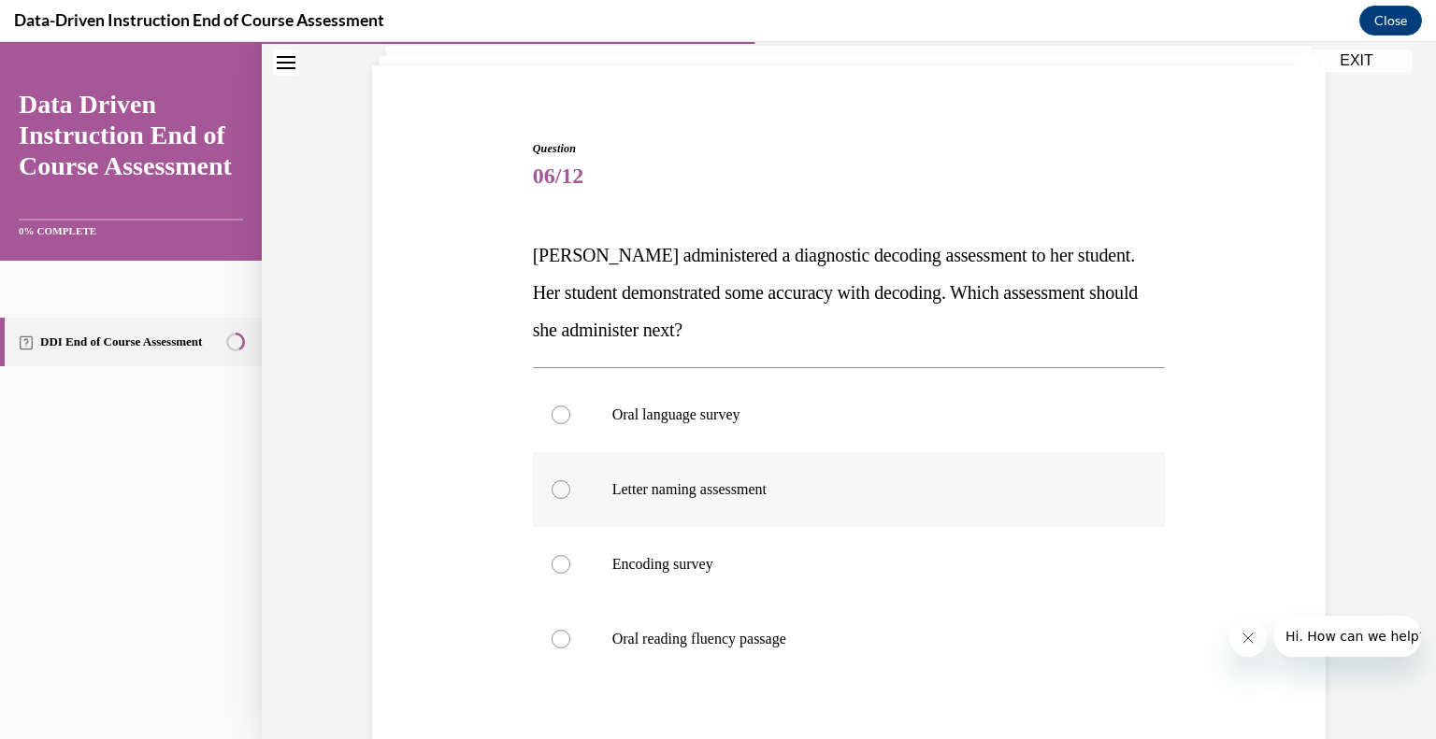
scroll to position [183, 0]
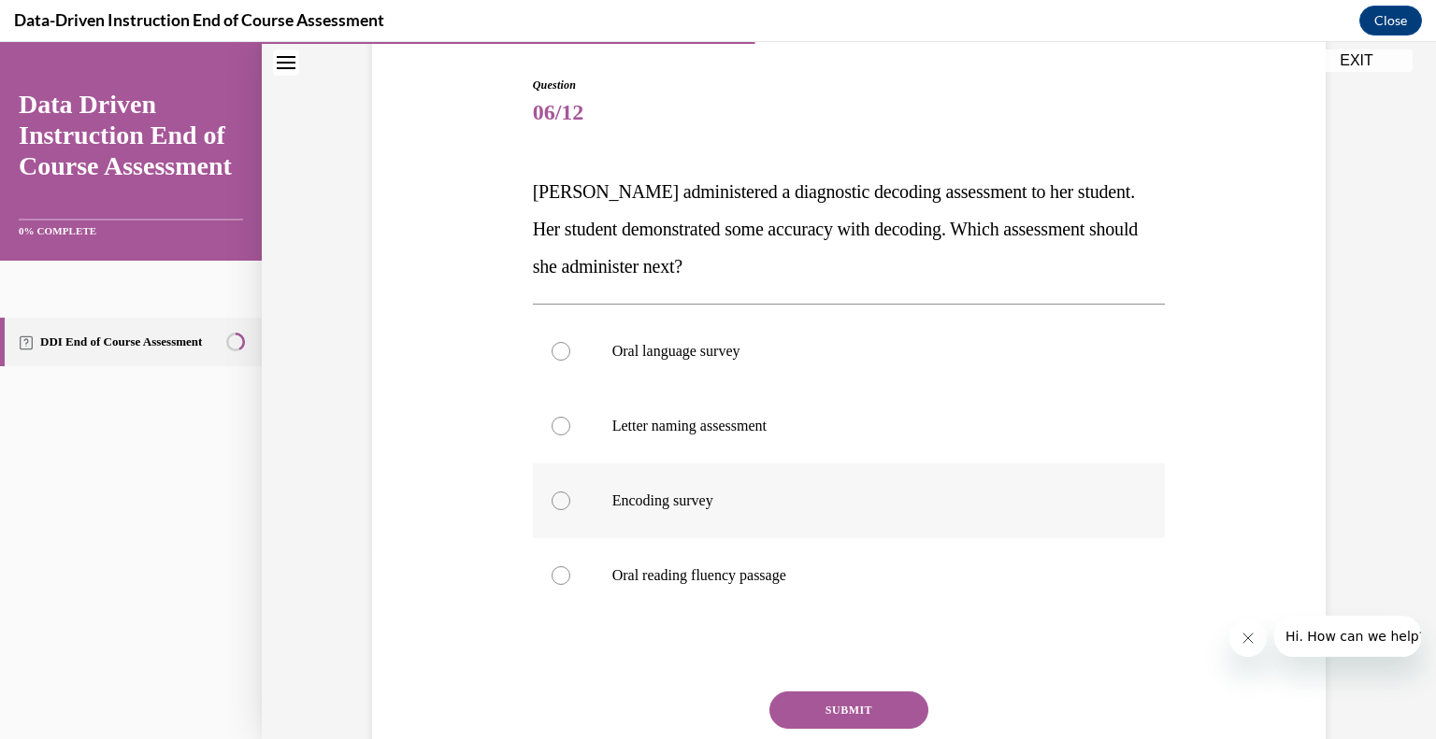
click at [556, 497] on div at bounding box center [560, 501] width 19 height 19
click at [556, 497] on input "Encoding survey" at bounding box center [560, 501] width 19 height 19
radio input "true"
click at [856, 699] on button "SUBMIT" at bounding box center [848, 710] width 159 height 37
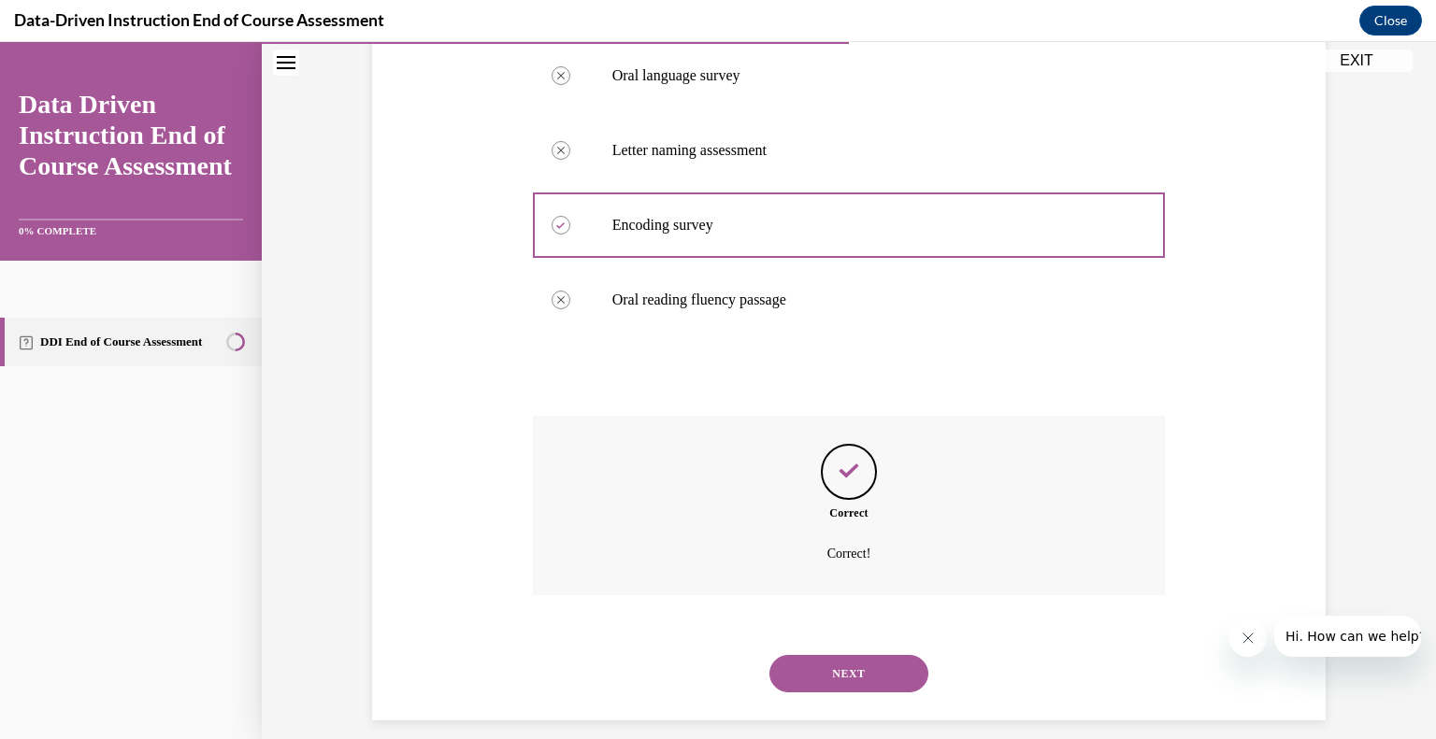
scroll to position [477, 0]
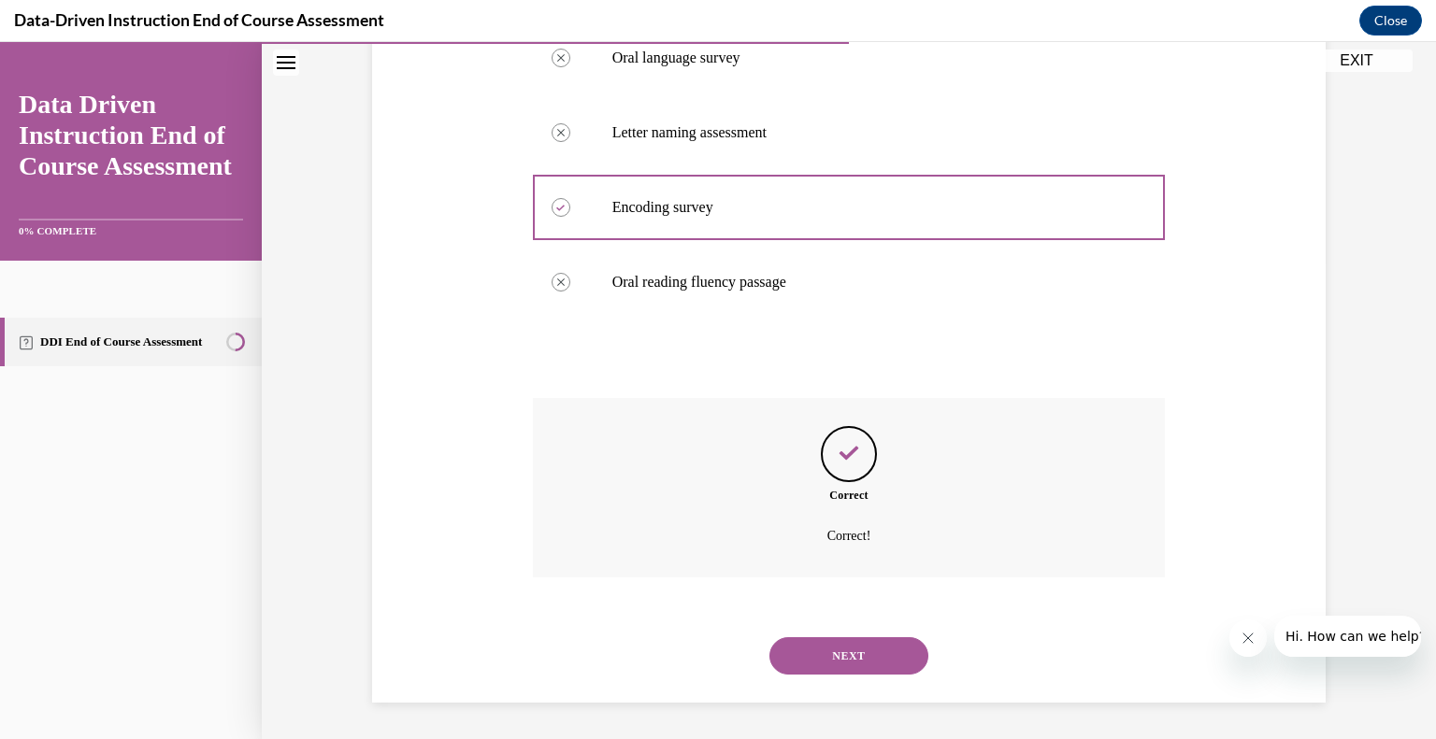
click at [861, 661] on button "NEXT" at bounding box center [848, 655] width 159 height 37
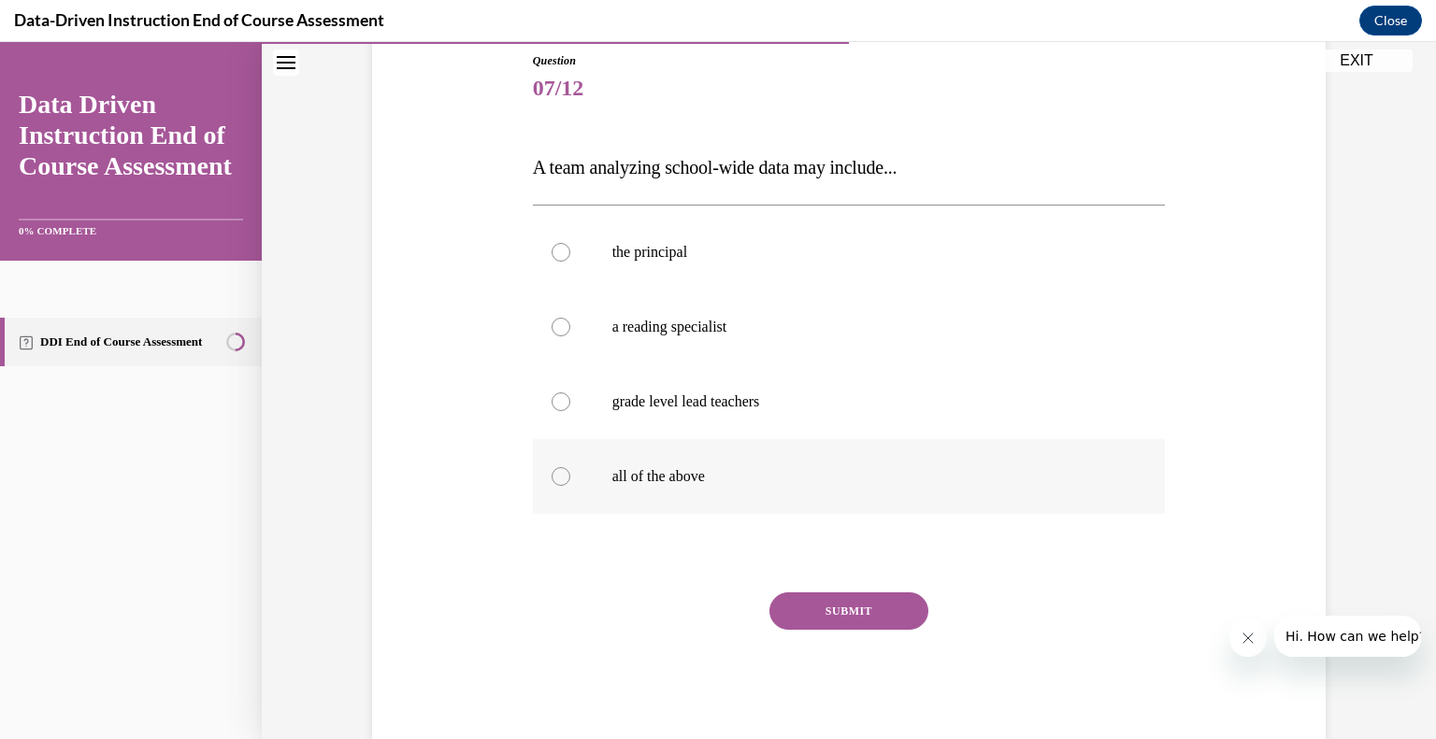
click at [559, 480] on div at bounding box center [560, 476] width 19 height 19
click at [559, 480] on input "all of the above" at bounding box center [560, 476] width 19 height 19
radio input "true"
click at [873, 625] on button "SUBMIT" at bounding box center [848, 611] width 159 height 37
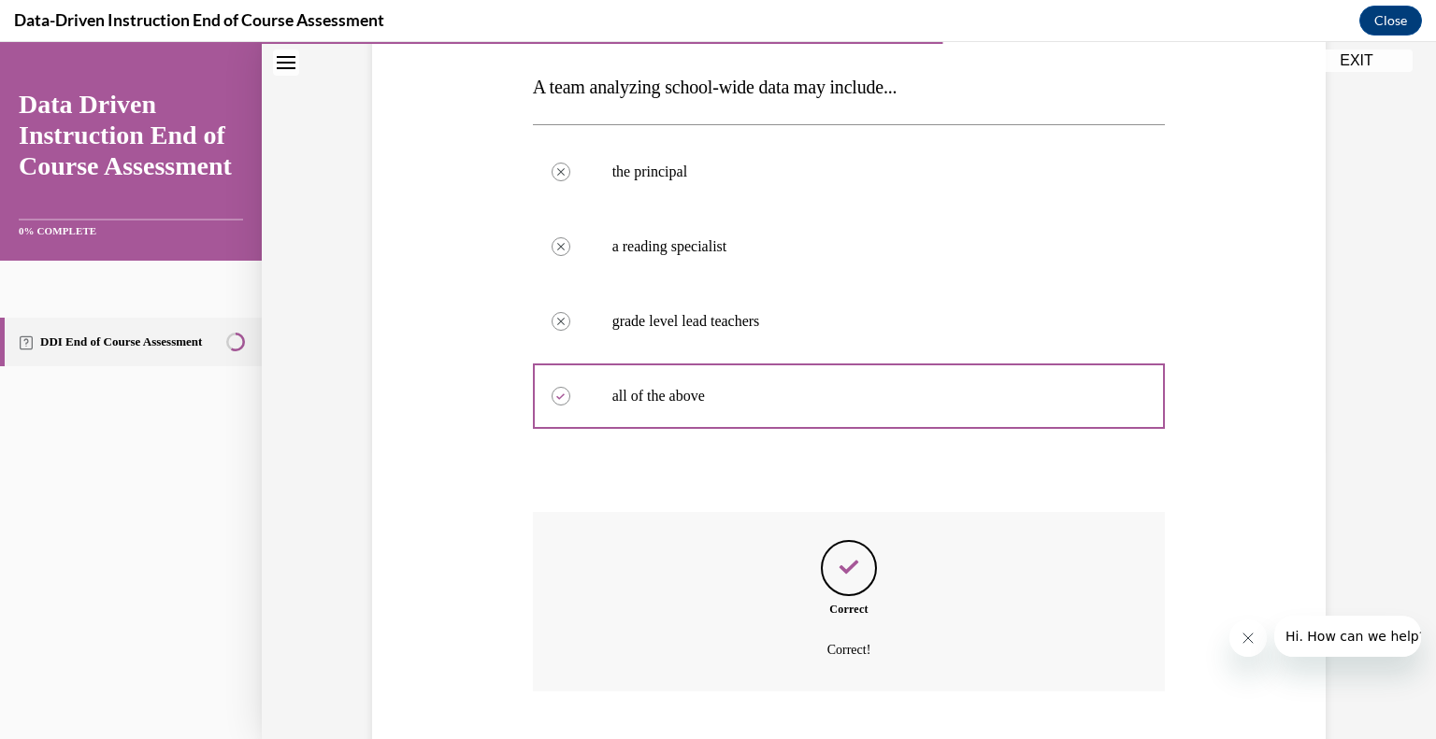
scroll to position [402, 0]
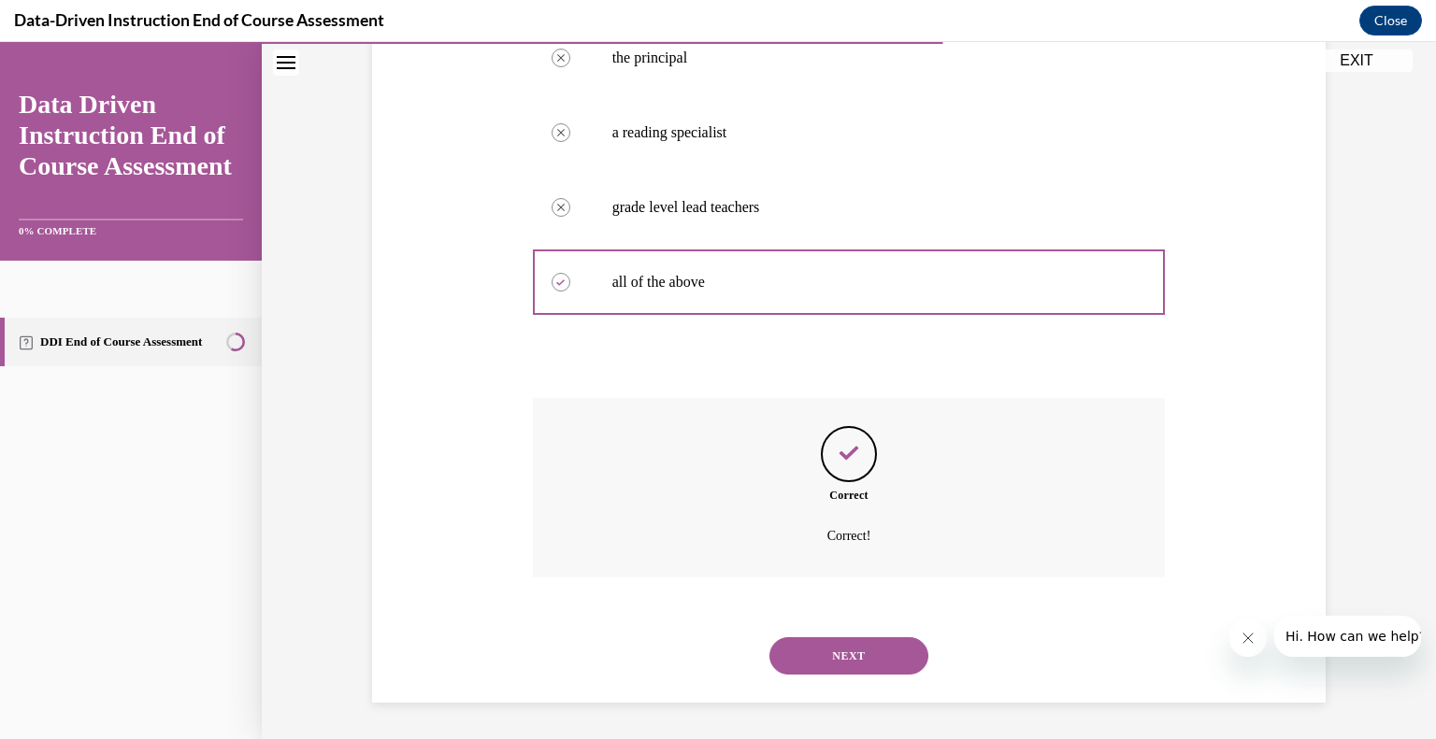
click at [874, 651] on button "NEXT" at bounding box center [848, 655] width 159 height 37
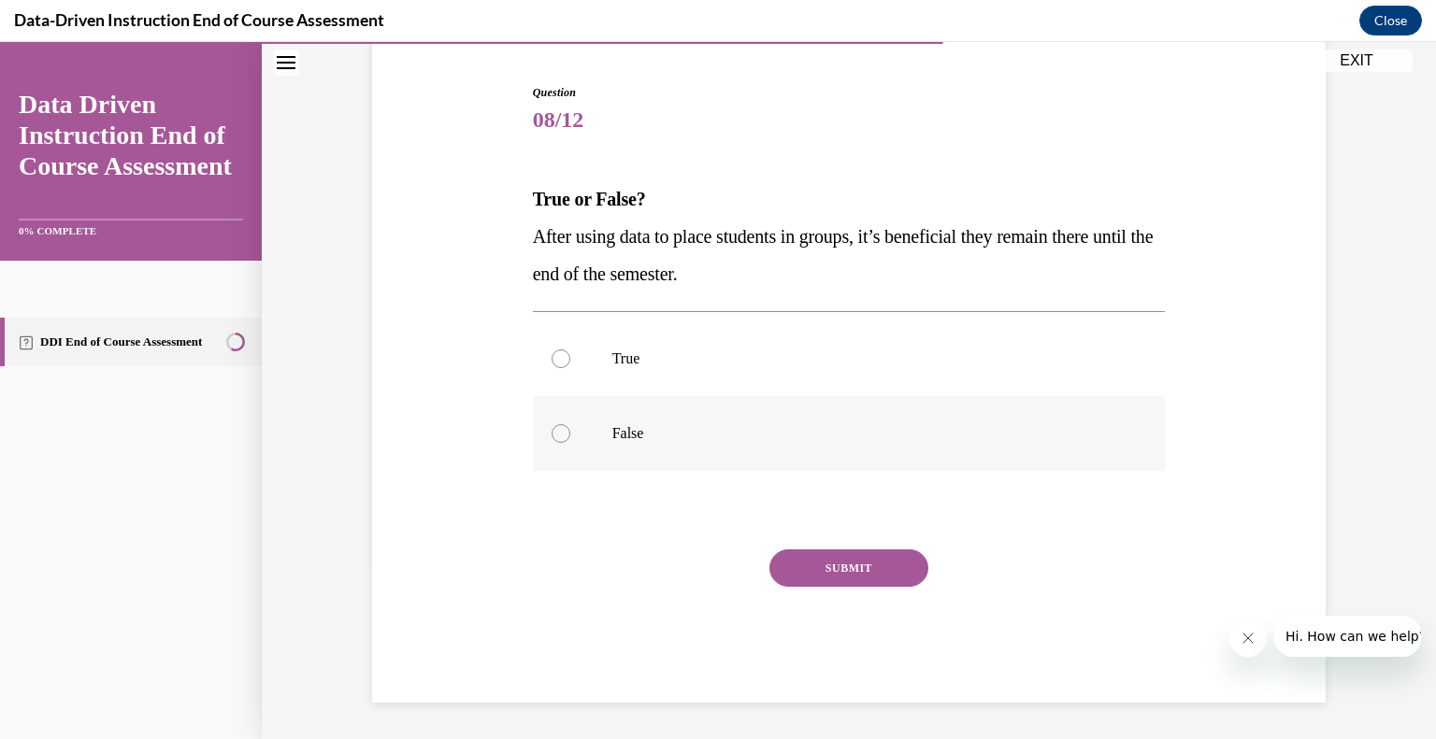
click at [559, 439] on div at bounding box center [560, 433] width 19 height 19
click at [559, 439] on input "False" at bounding box center [560, 433] width 19 height 19
radio input "true"
click at [829, 570] on button "SUBMIT" at bounding box center [848, 568] width 159 height 37
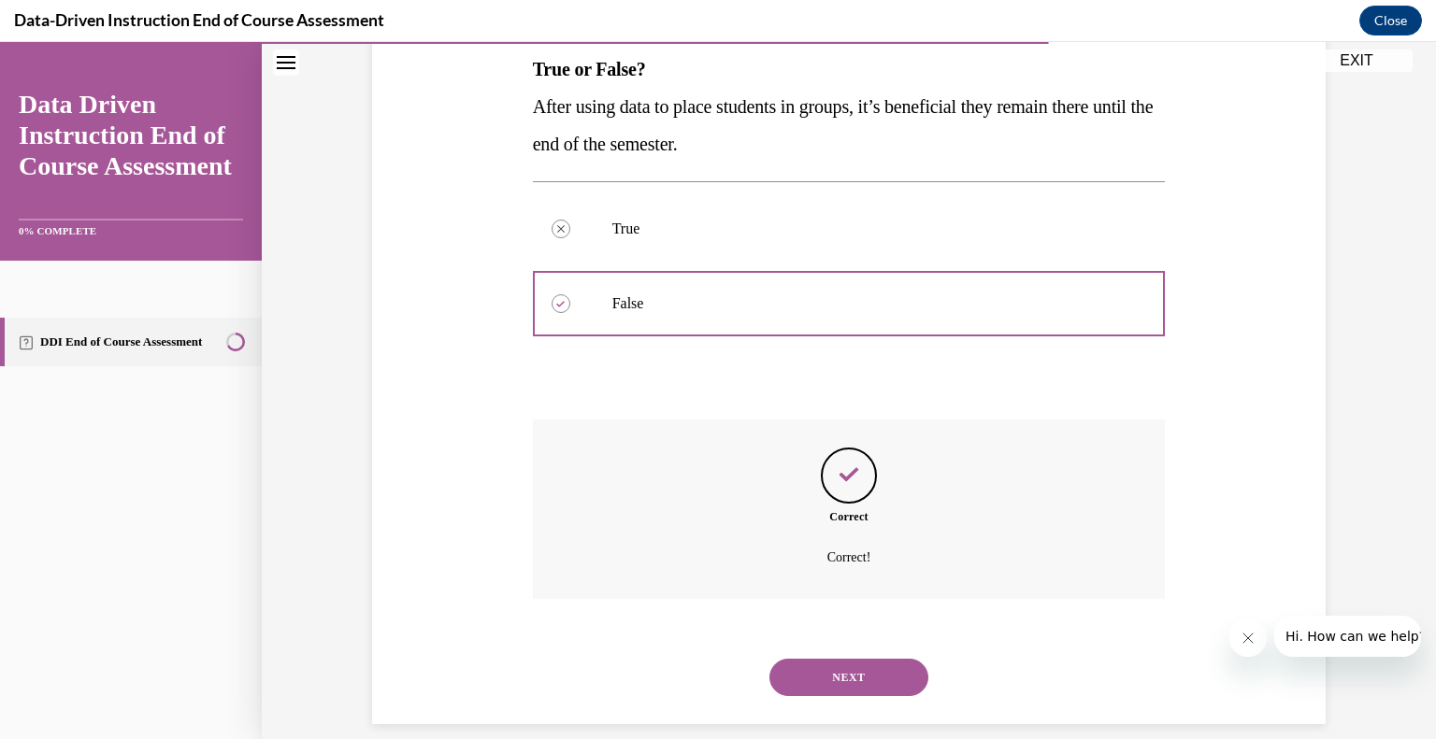
scroll to position [327, 0]
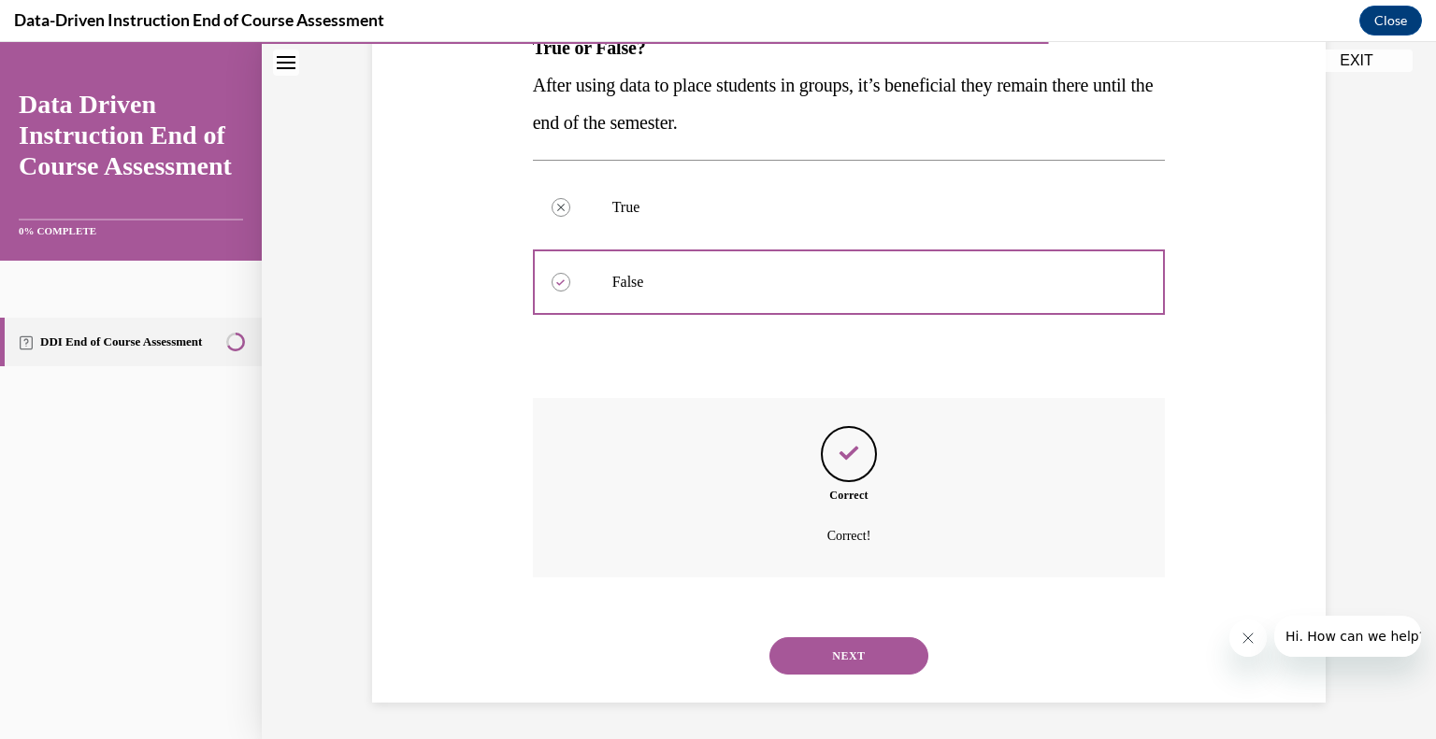
click at [844, 665] on button "NEXT" at bounding box center [848, 655] width 159 height 37
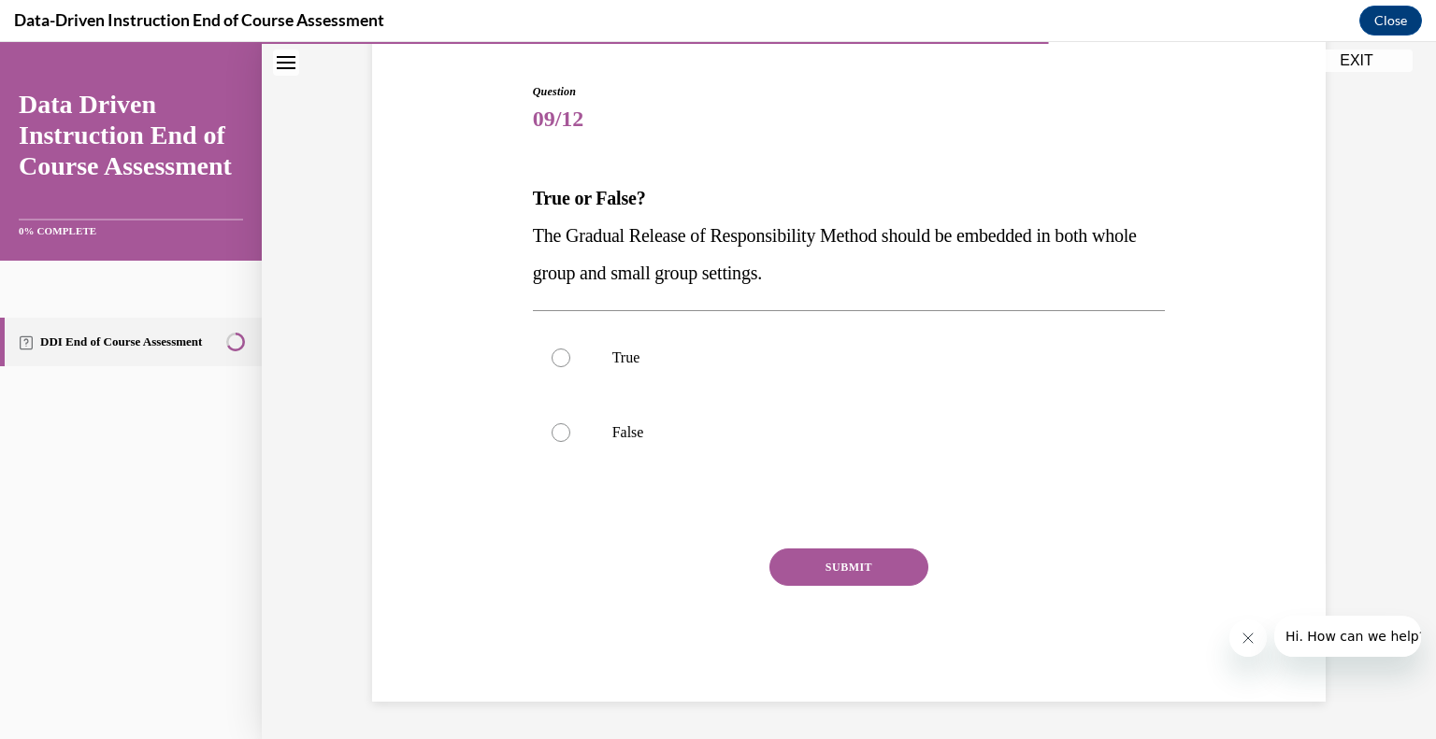
scroll to position [176, 0]
click at [557, 359] on div at bounding box center [560, 359] width 19 height 19
click at [557, 359] on input "True" at bounding box center [560, 359] width 19 height 19
radio input "true"
click at [850, 575] on button "SUBMIT" at bounding box center [848, 568] width 159 height 37
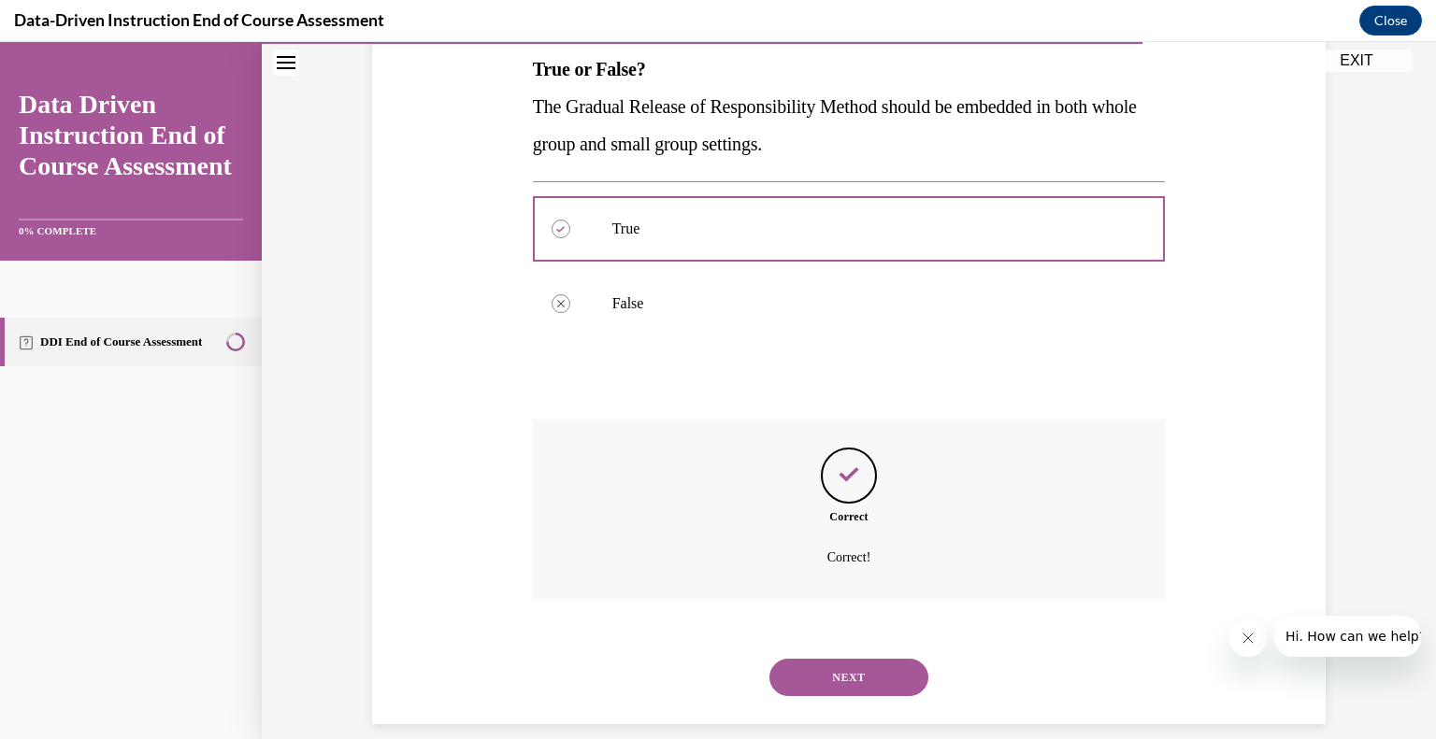
scroll to position [327, 0]
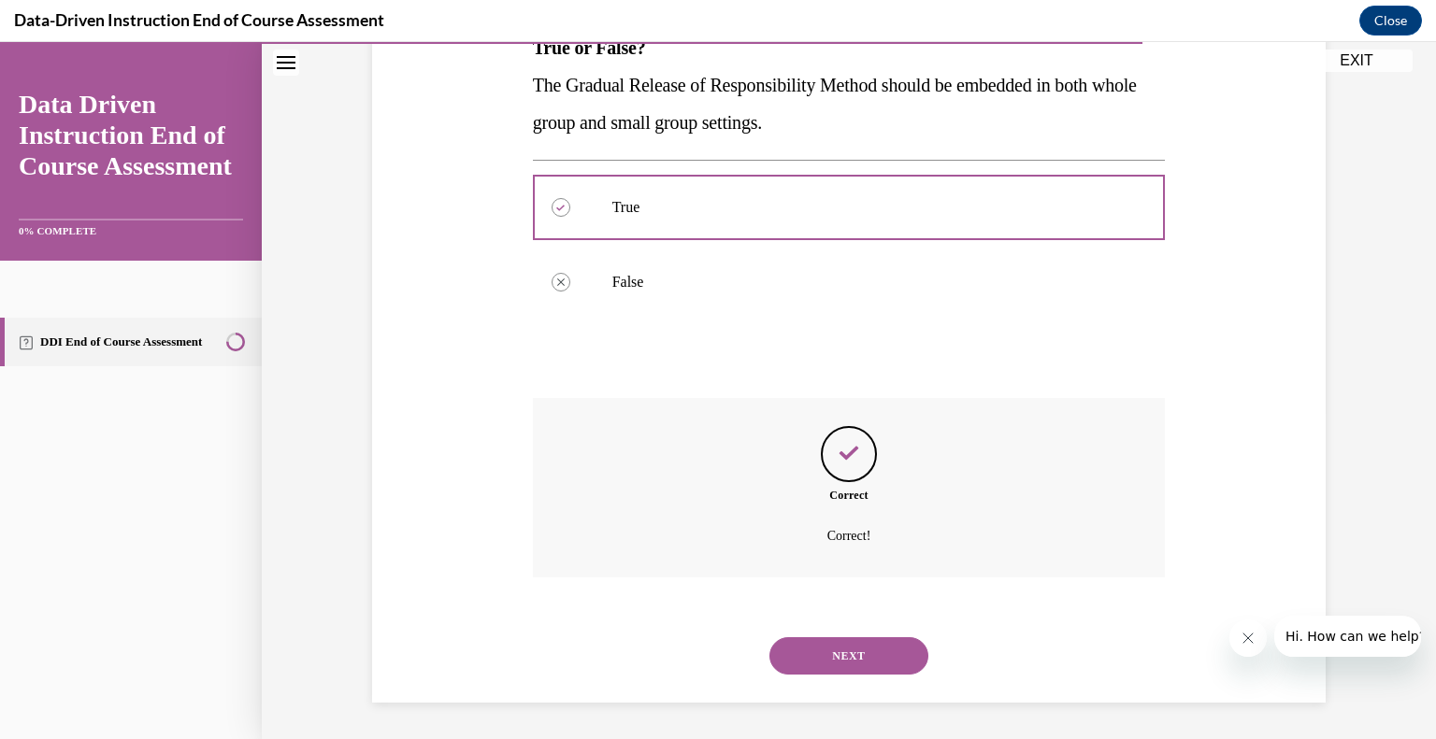
click at [855, 655] on button "NEXT" at bounding box center [848, 655] width 159 height 37
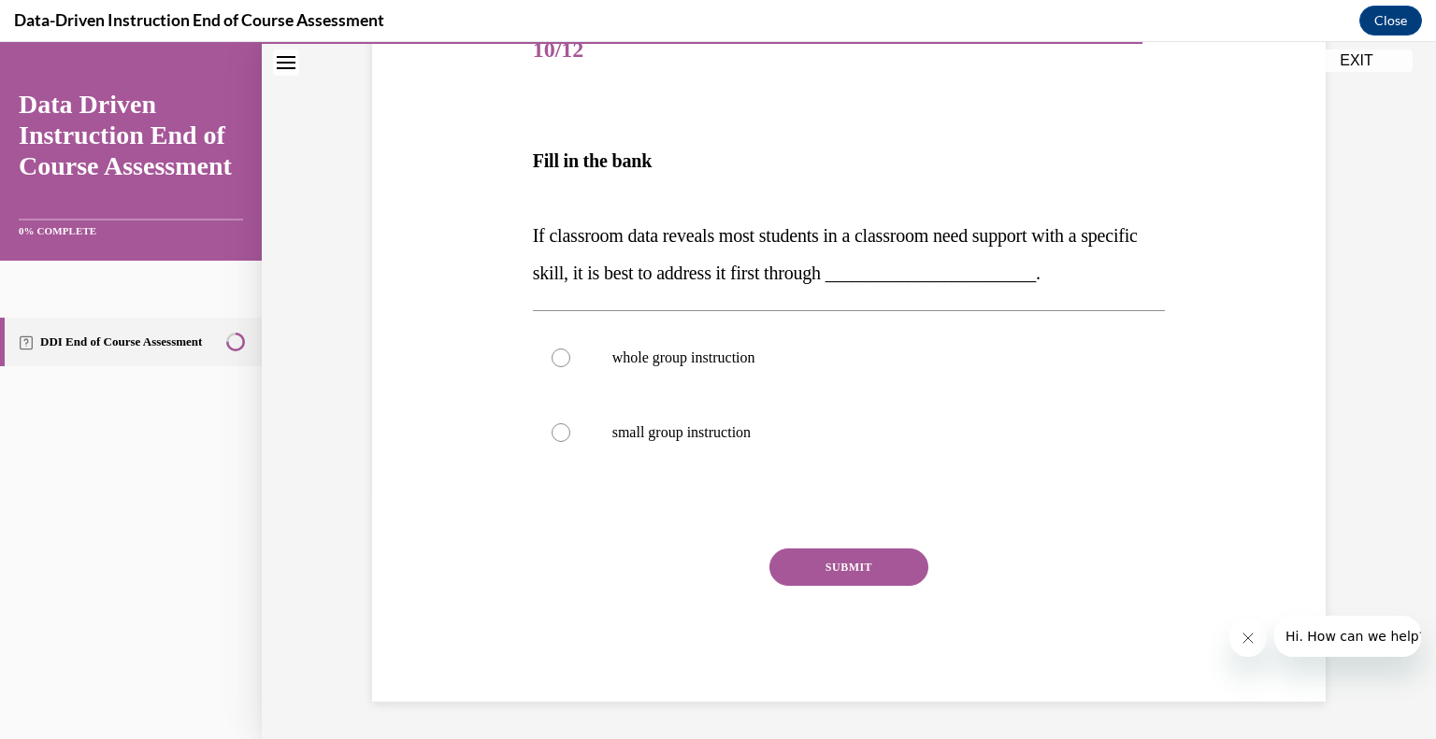
scroll to position [207, 0]
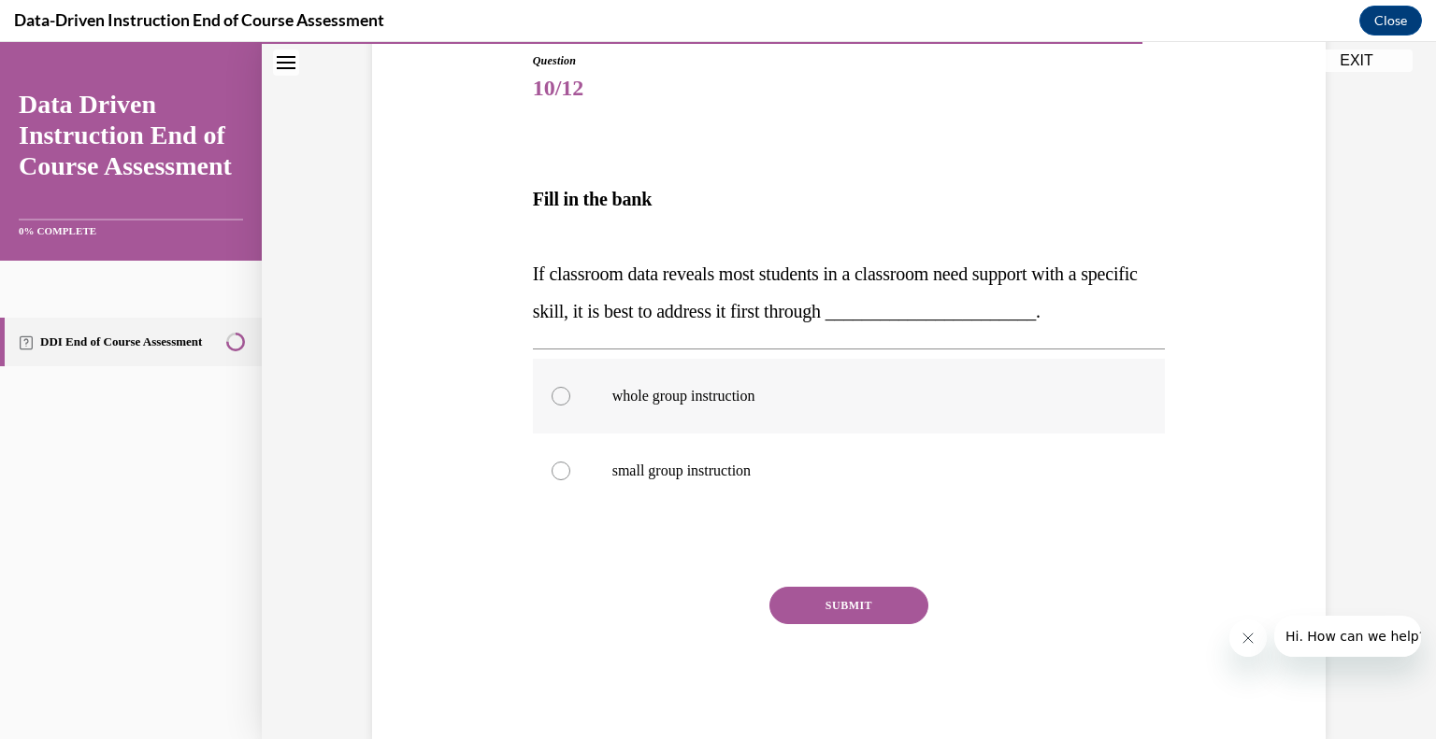
click at [558, 396] on div at bounding box center [560, 396] width 19 height 19
click at [558, 396] on input "whole group instruction" at bounding box center [560, 396] width 19 height 19
radio input "true"
click at [821, 607] on button "SUBMIT" at bounding box center [848, 605] width 159 height 37
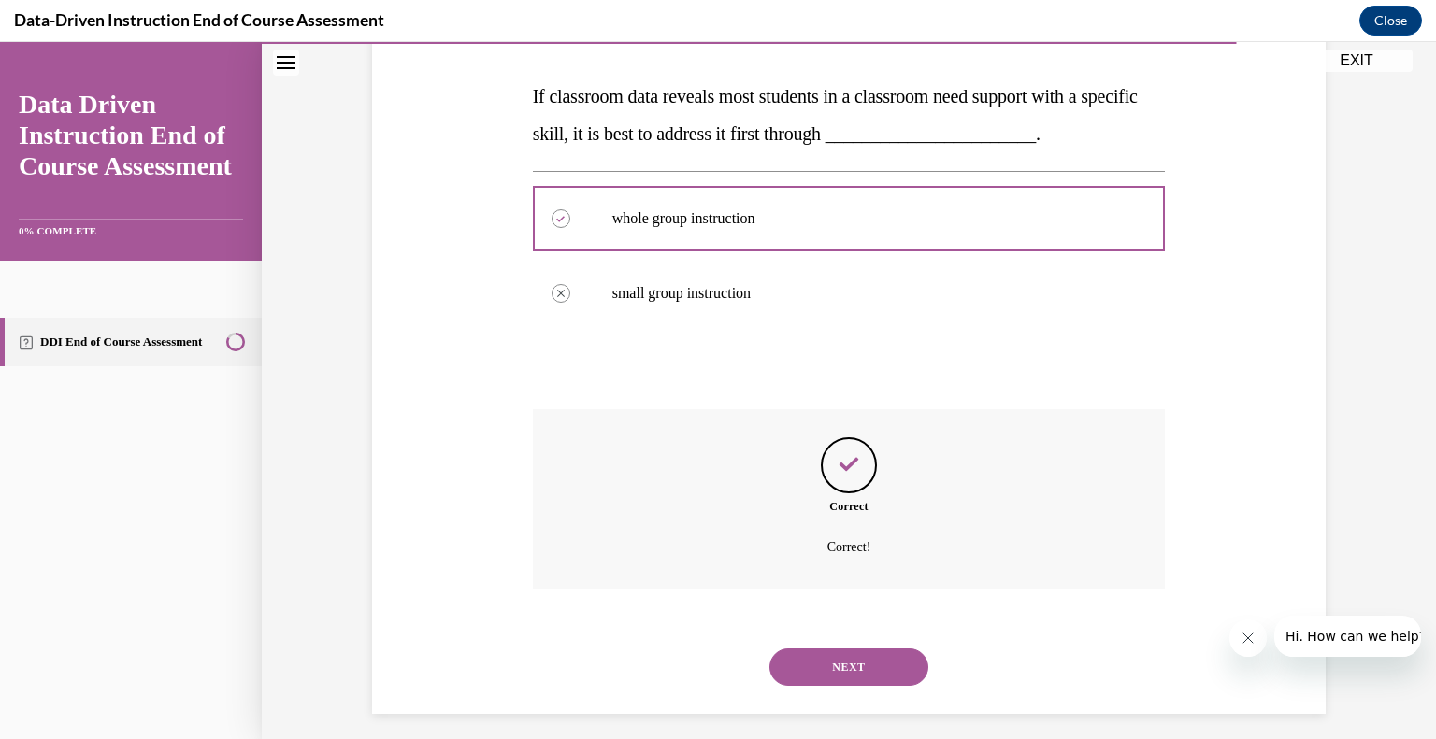
scroll to position [396, 0]
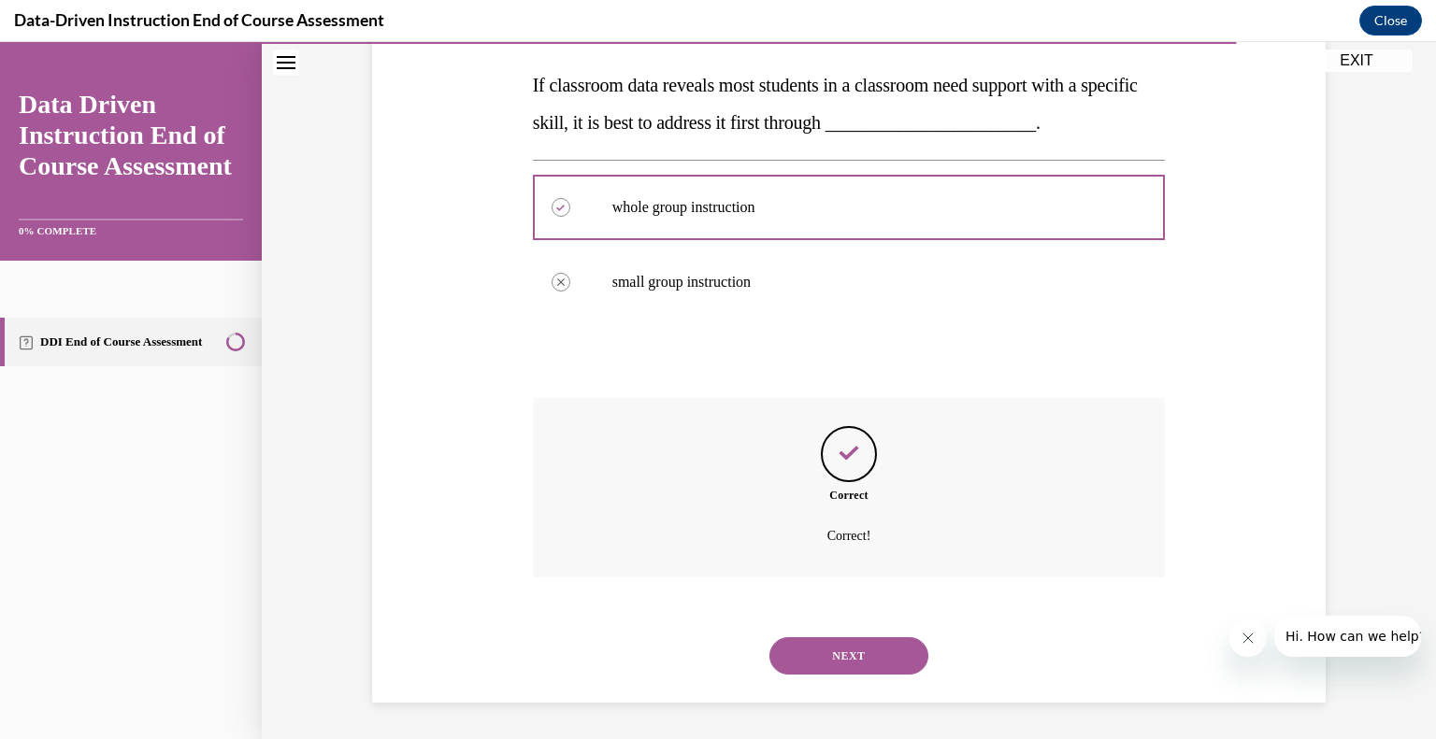
click at [831, 663] on button "NEXT" at bounding box center [848, 655] width 159 height 37
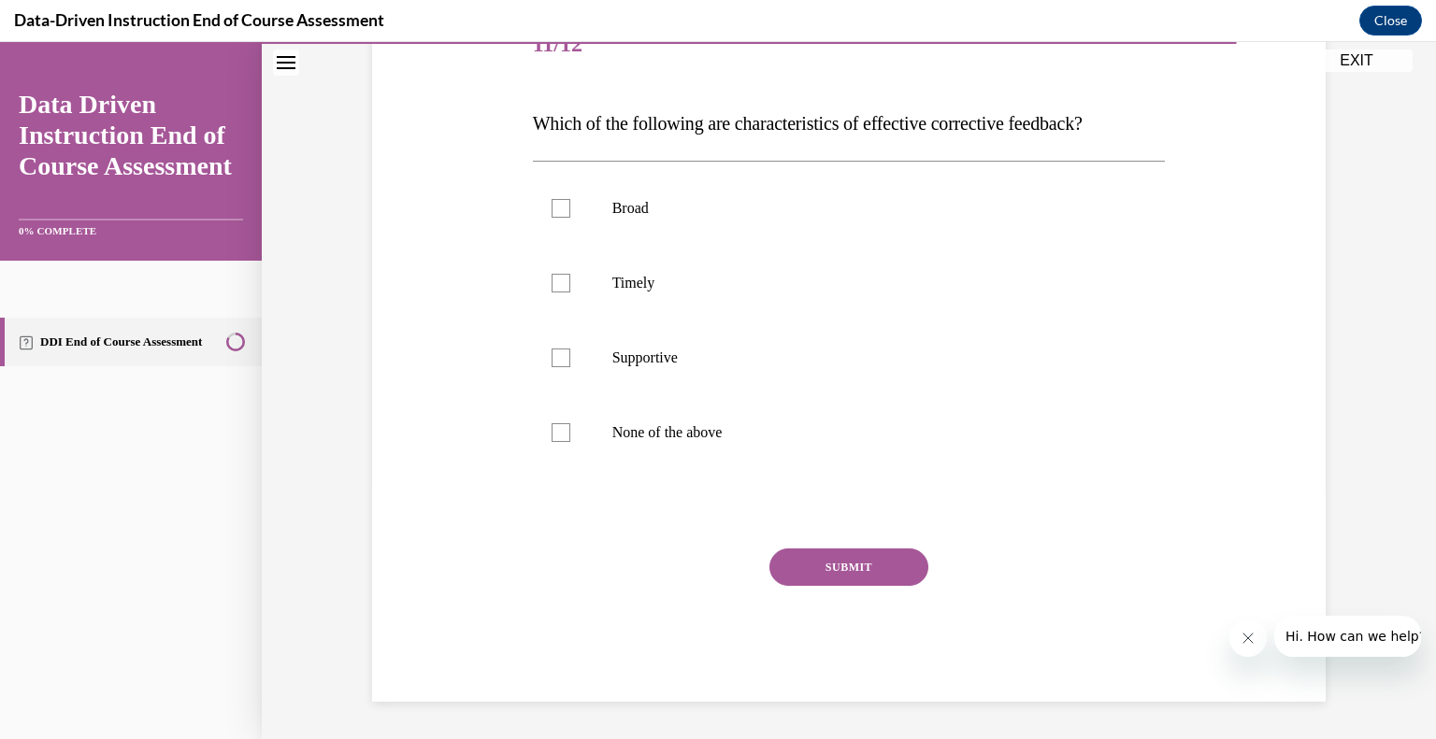
scroll to position [207, 0]
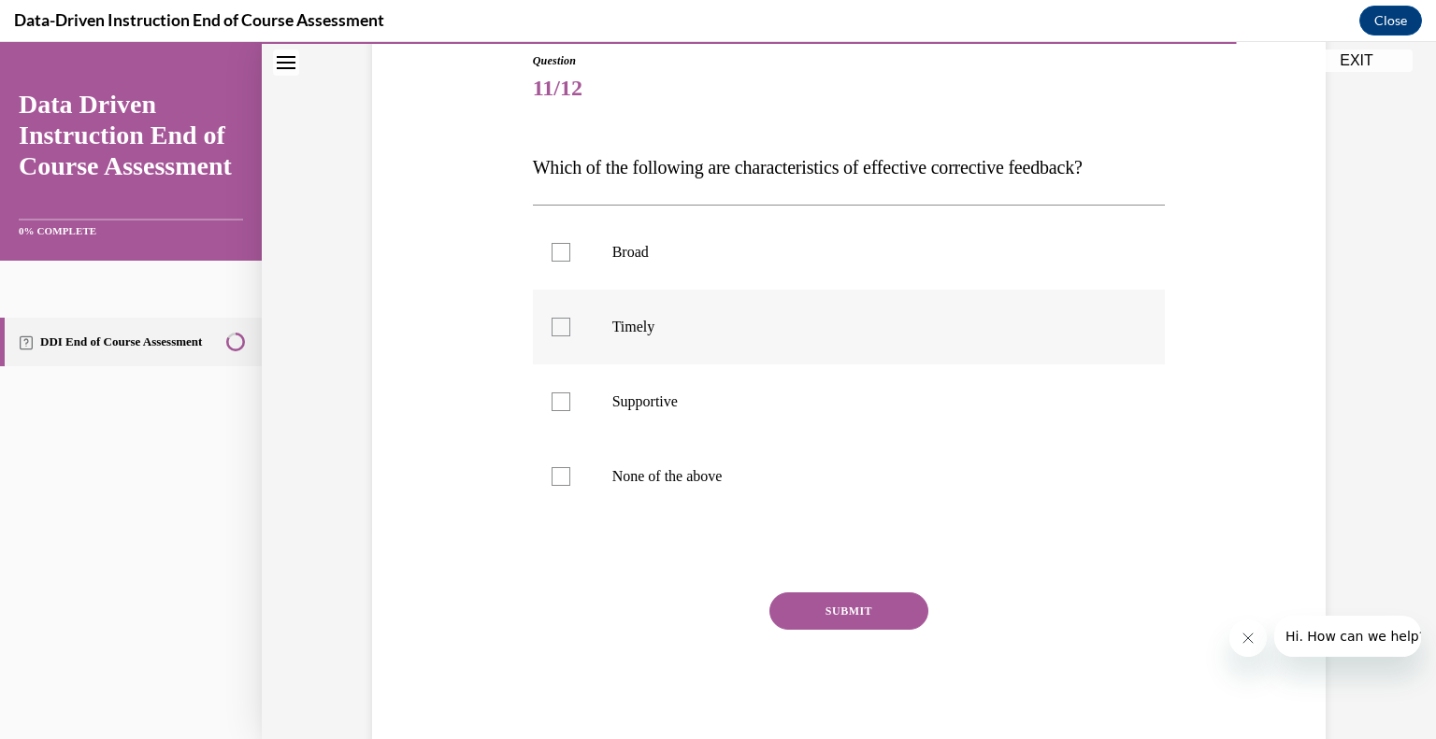
click at [556, 332] on div at bounding box center [560, 327] width 19 height 19
click at [556, 332] on input "Timely" at bounding box center [560, 327] width 19 height 19
checkbox input "true"
click at [558, 408] on div at bounding box center [560, 402] width 19 height 19
click at [558, 408] on input "Supportive" at bounding box center [560, 402] width 19 height 19
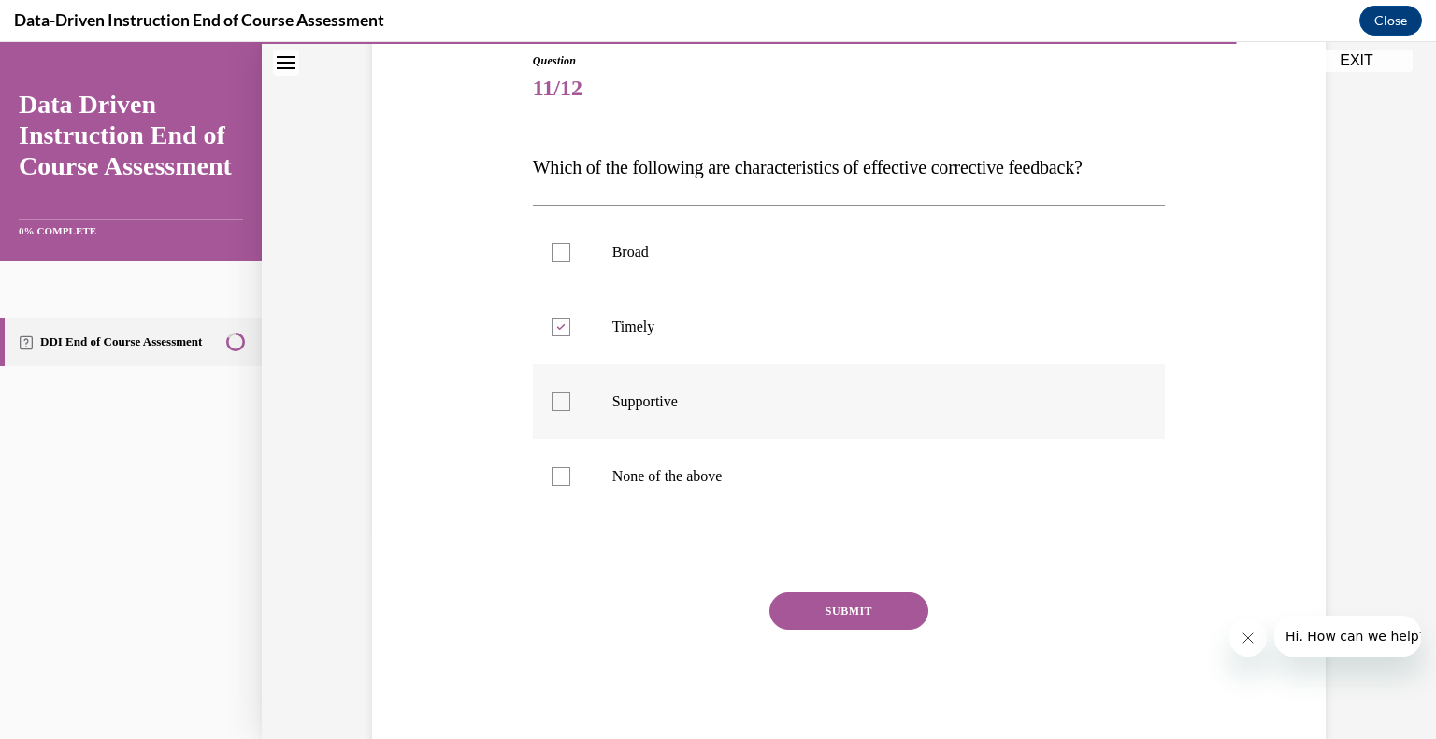
checkbox input "true"
click at [834, 615] on button "SUBMIT" at bounding box center [848, 611] width 159 height 37
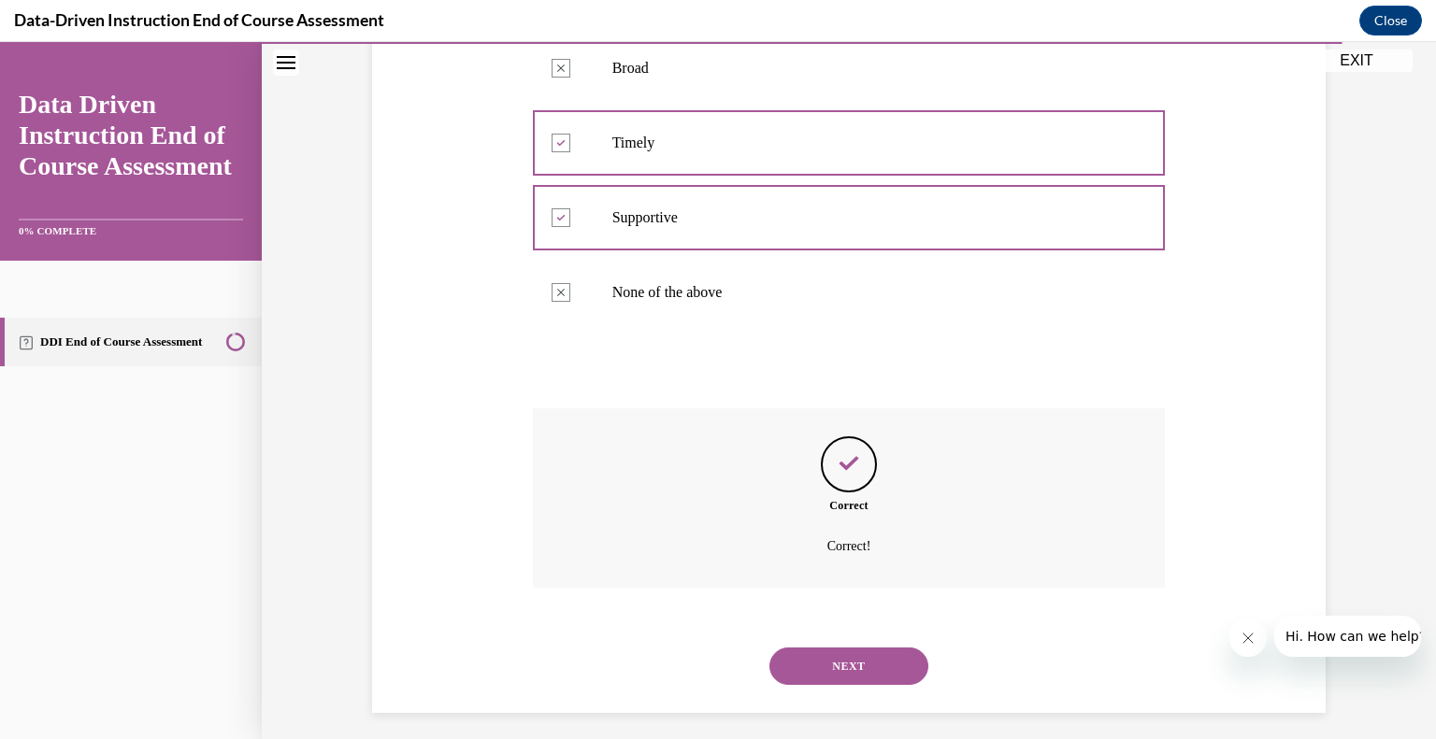
scroll to position [402, 0]
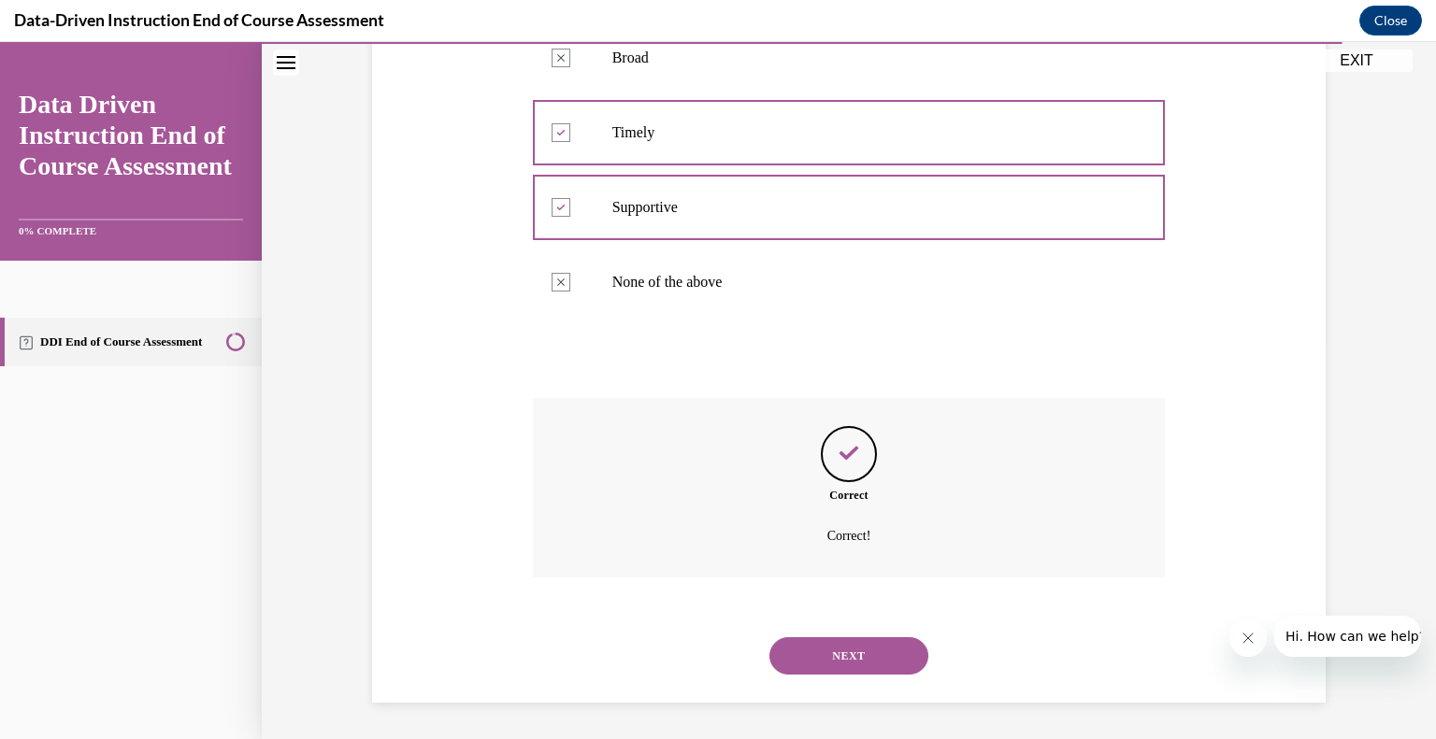
click at [872, 663] on button "NEXT" at bounding box center [848, 655] width 159 height 37
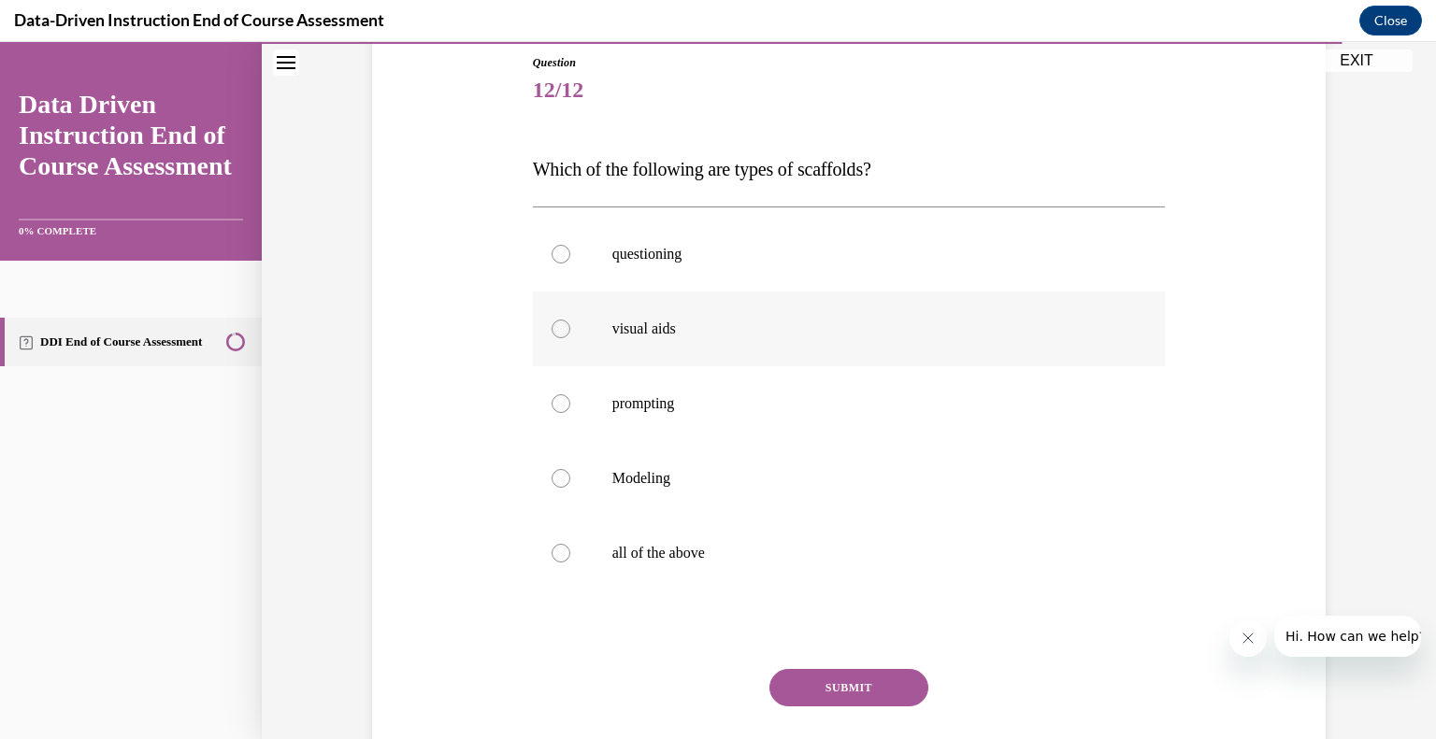
scroll to position [213, 0]
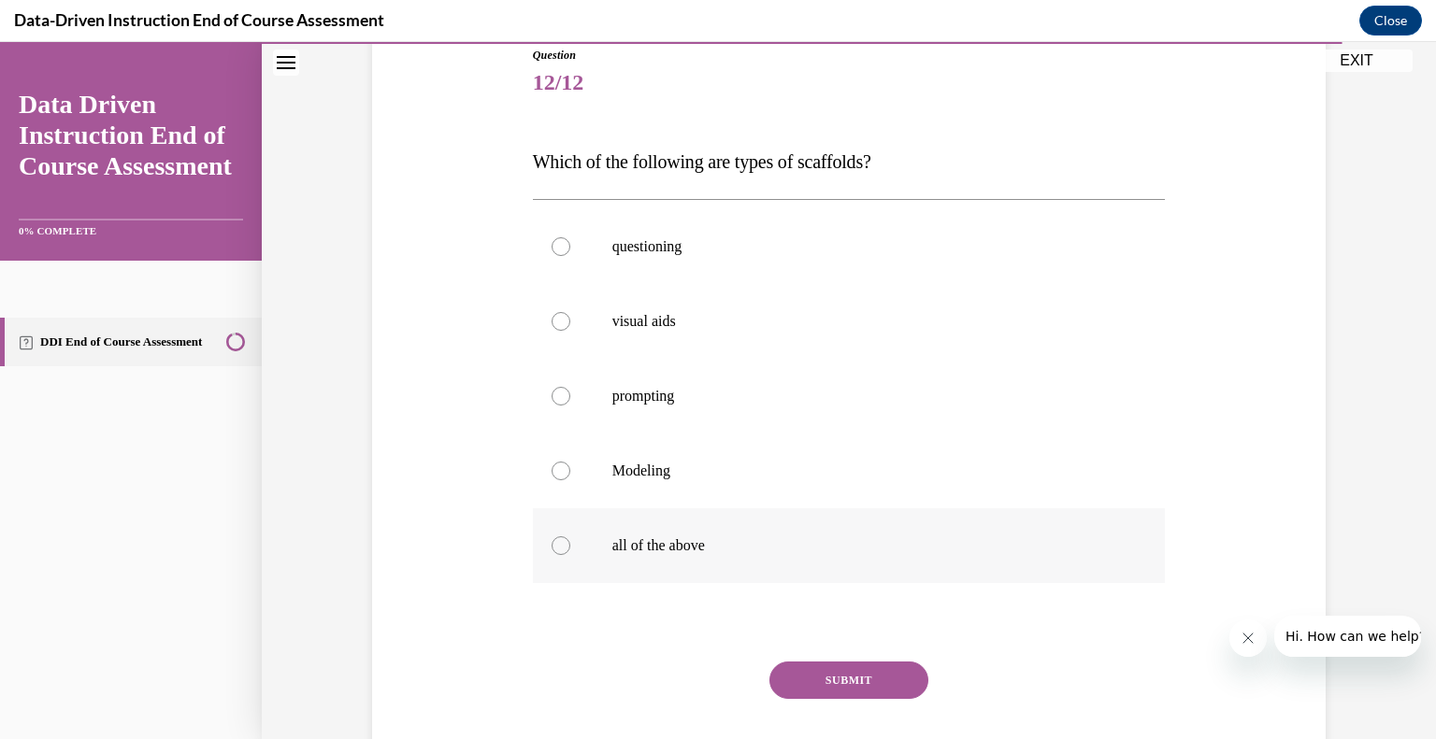
click at [559, 547] on div at bounding box center [560, 546] width 19 height 19
click at [559, 547] on input "all of the above" at bounding box center [560, 546] width 19 height 19
radio input "true"
click at [817, 680] on button "SUBMIT" at bounding box center [848, 680] width 159 height 37
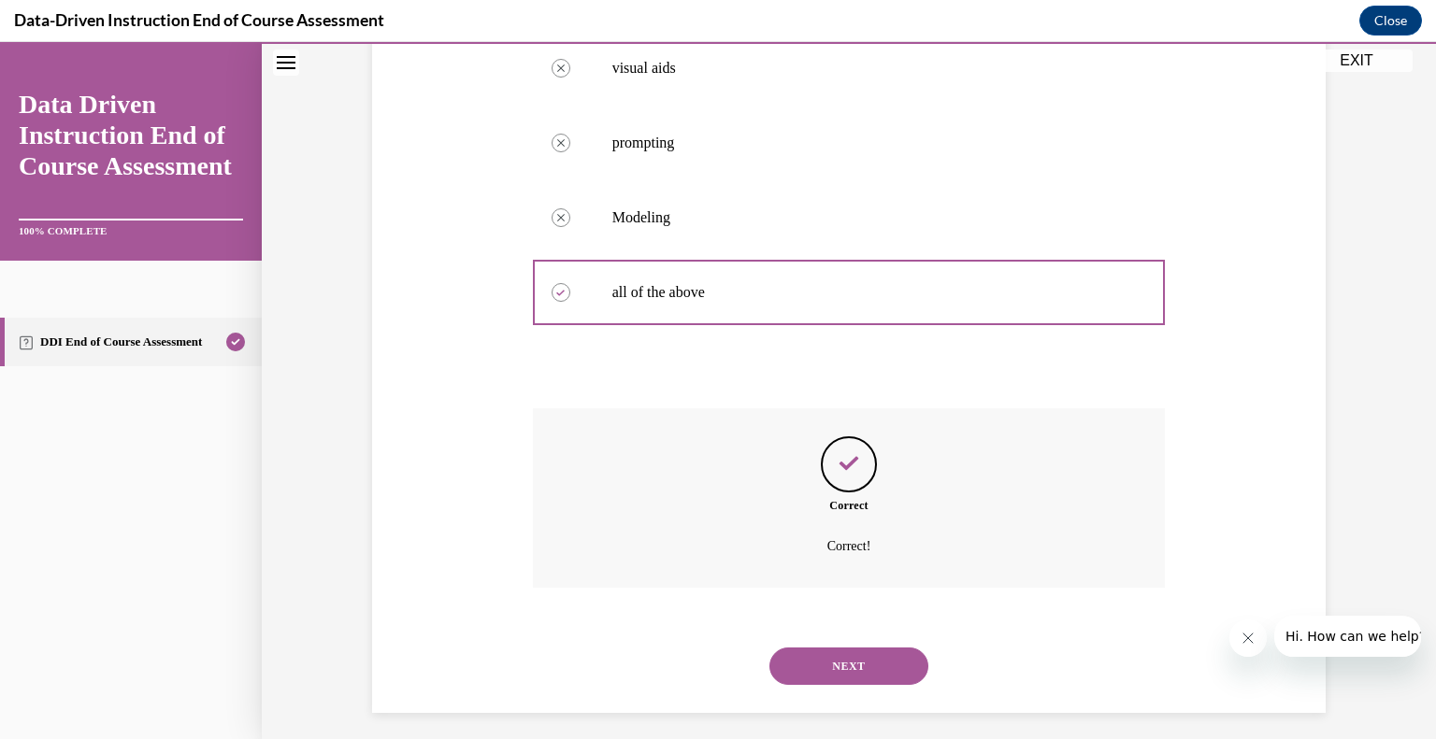
scroll to position [477, 0]
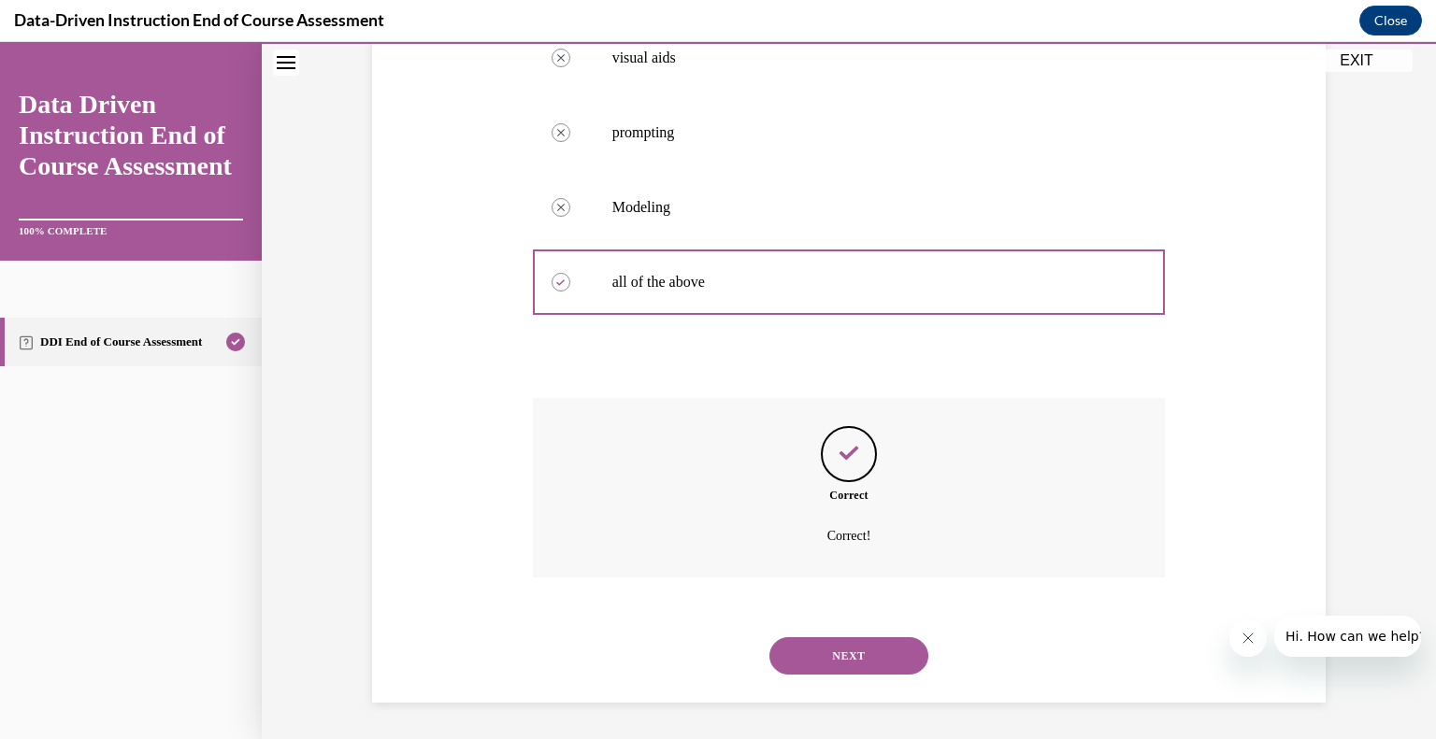
click at [817, 661] on button "NEXT" at bounding box center [848, 655] width 159 height 37
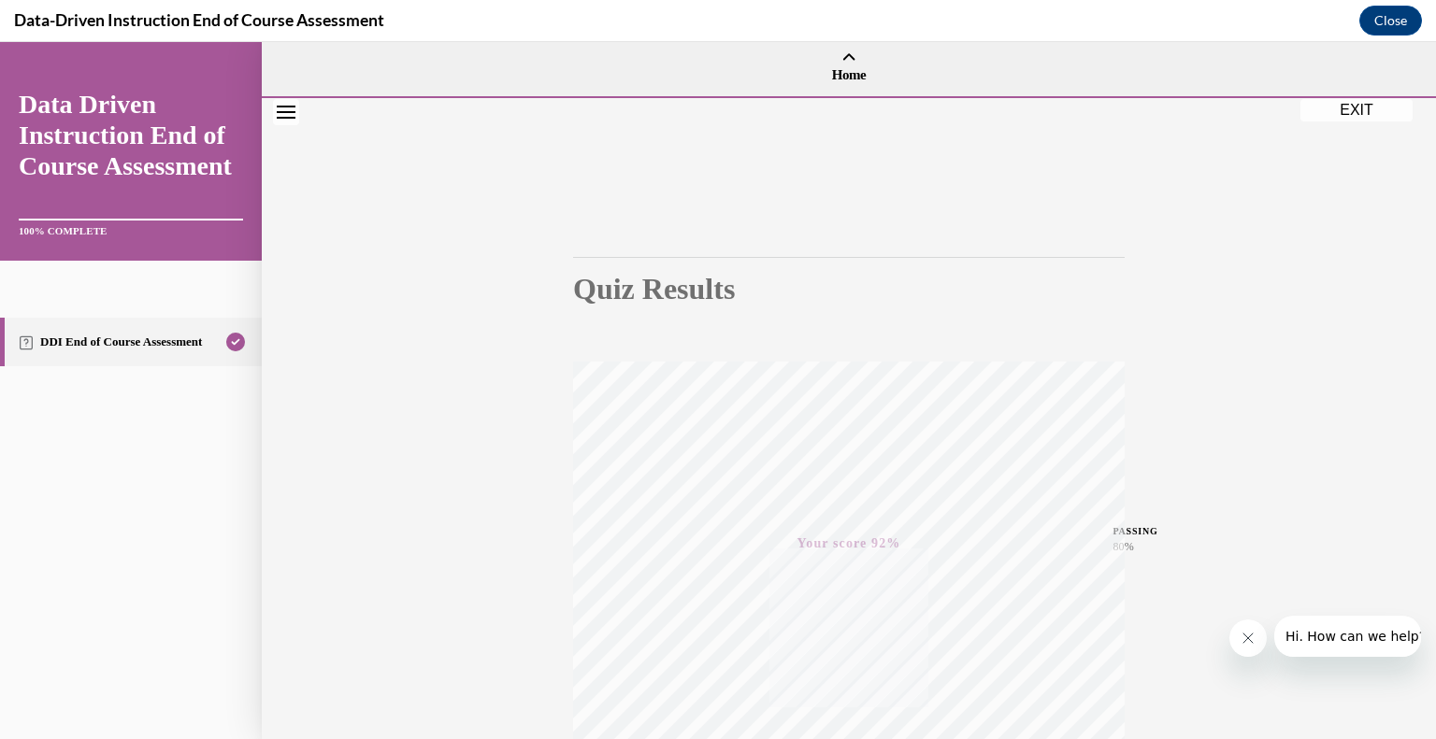
scroll to position [0, 0]
click at [1366, 122] on button "EXIT" at bounding box center [1356, 118] width 112 height 22
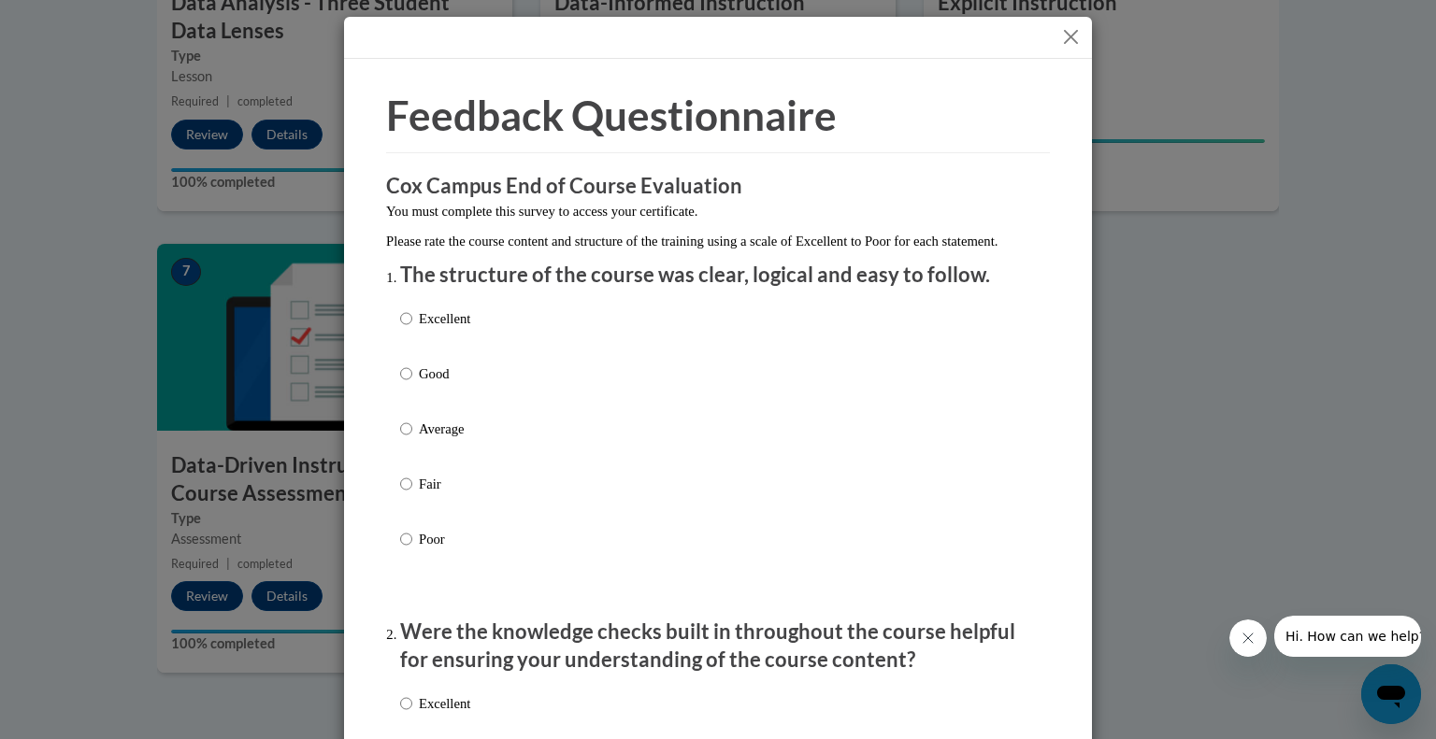
click at [436, 383] on p "Good" at bounding box center [444, 374] width 51 height 21
click at [412, 383] on input "Good" at bounding box center [406, 374] width 12 height 21
radio input "true"
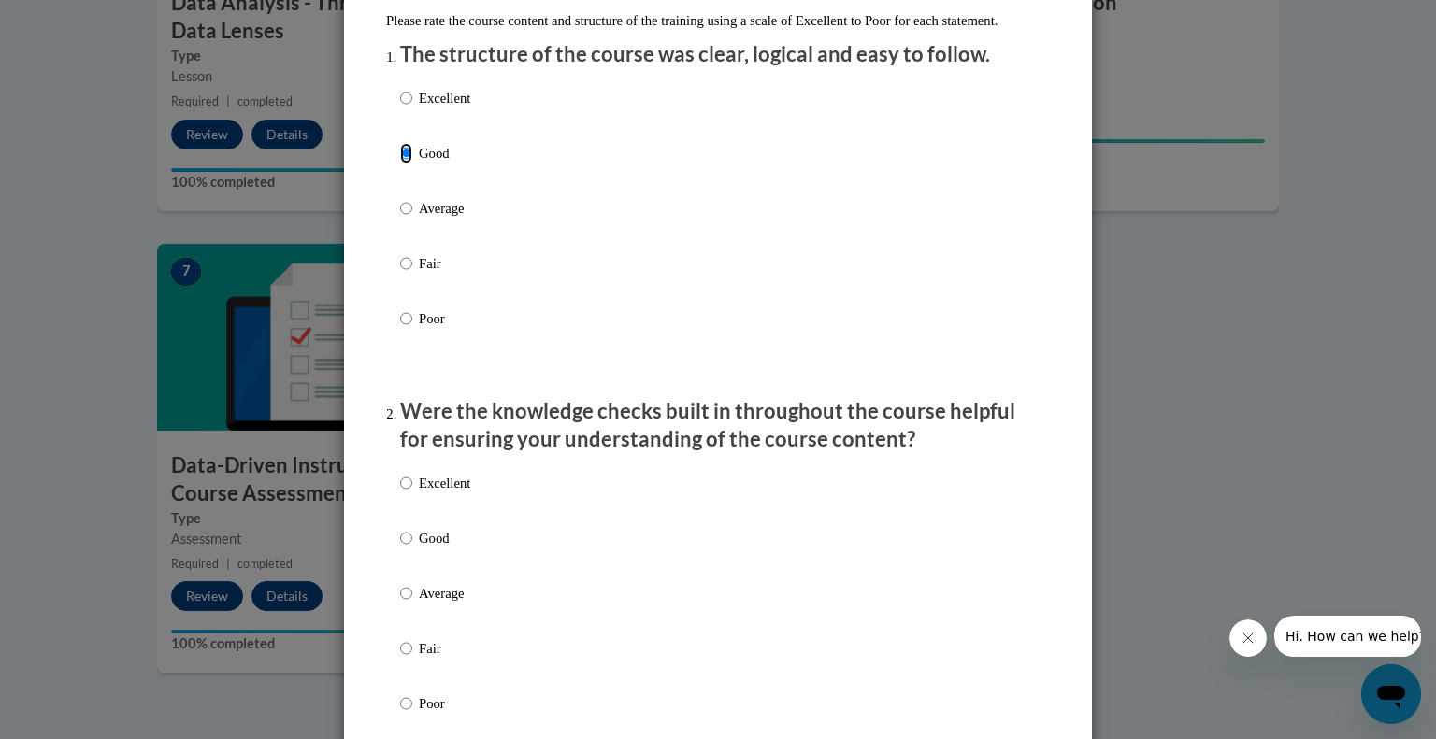
scroll to position [381, 0]
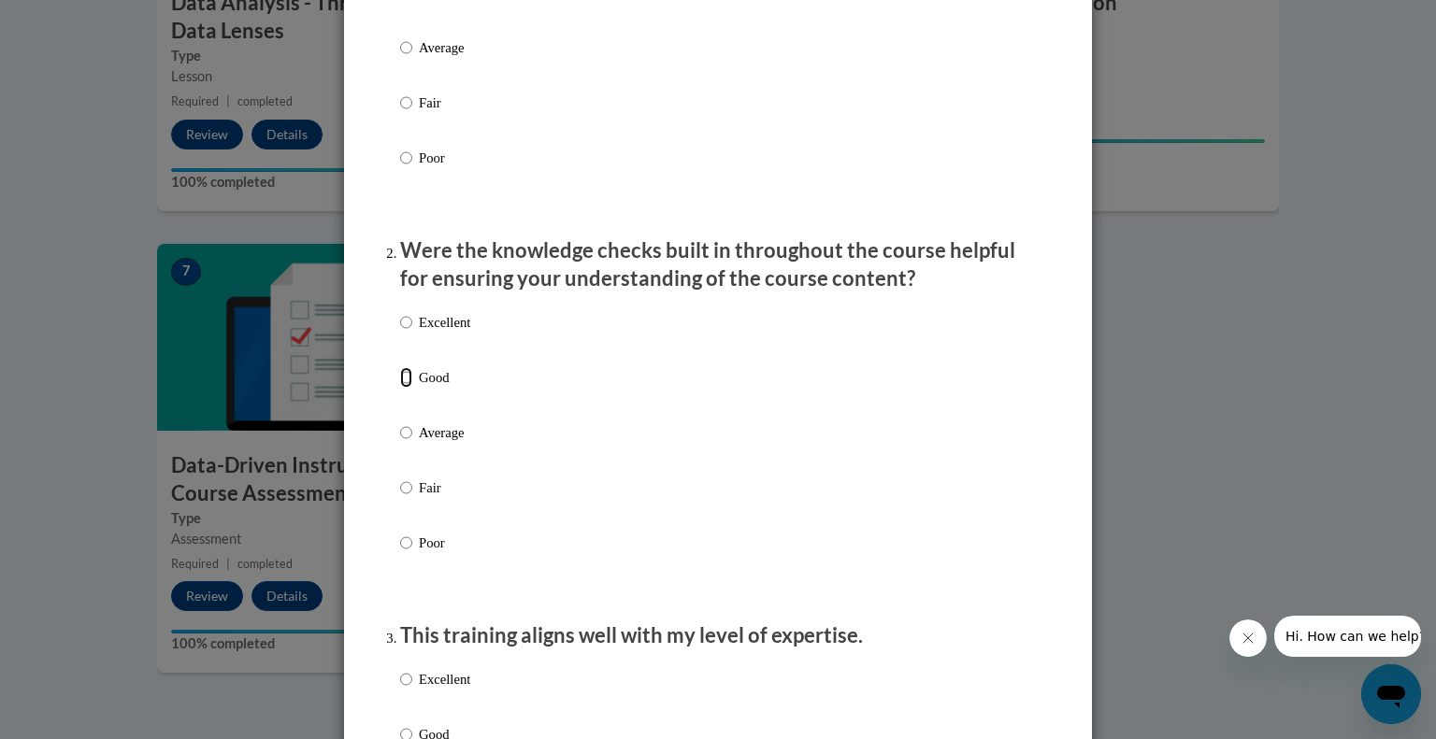
click at [406, 388] on input "Good" at bounding box center [406, 377] width 12 height 21
radio input "true"
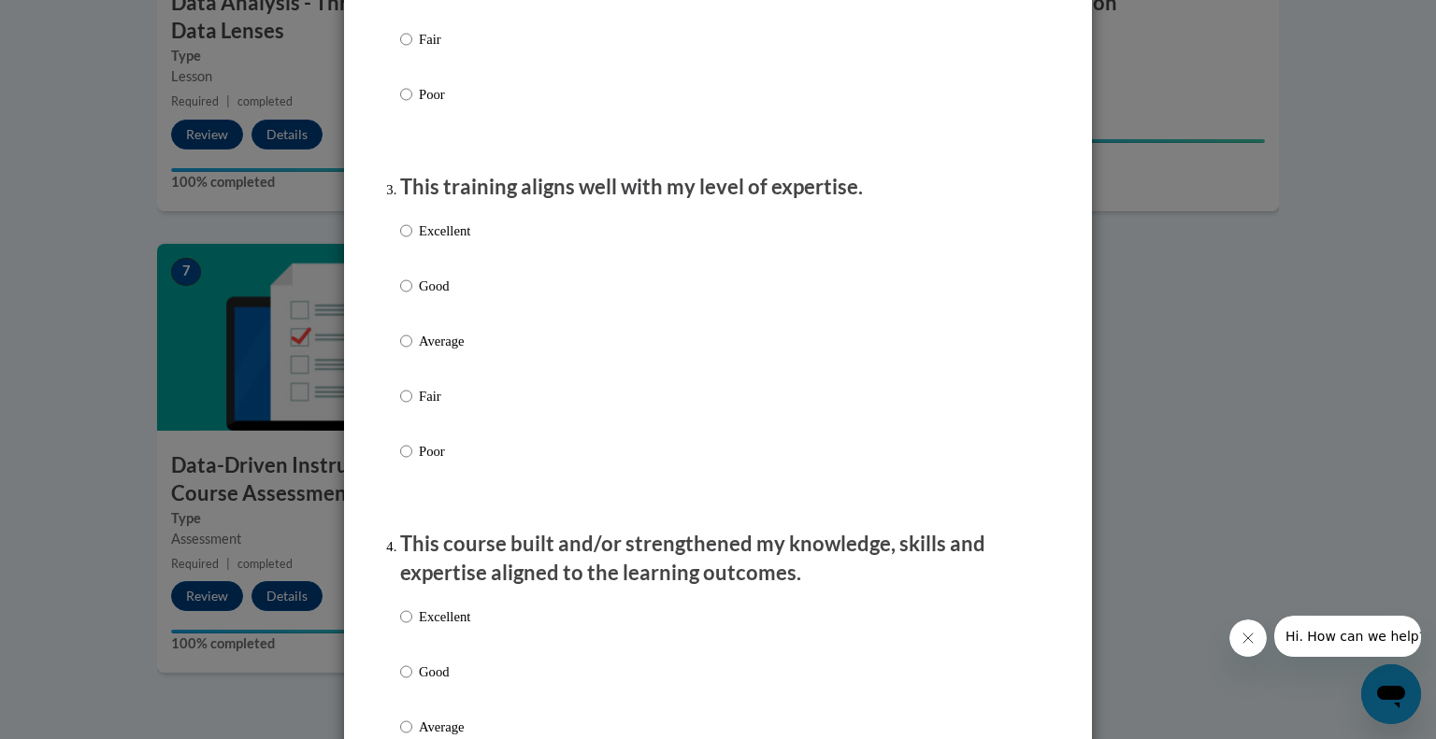
scroll to position [855, 0]
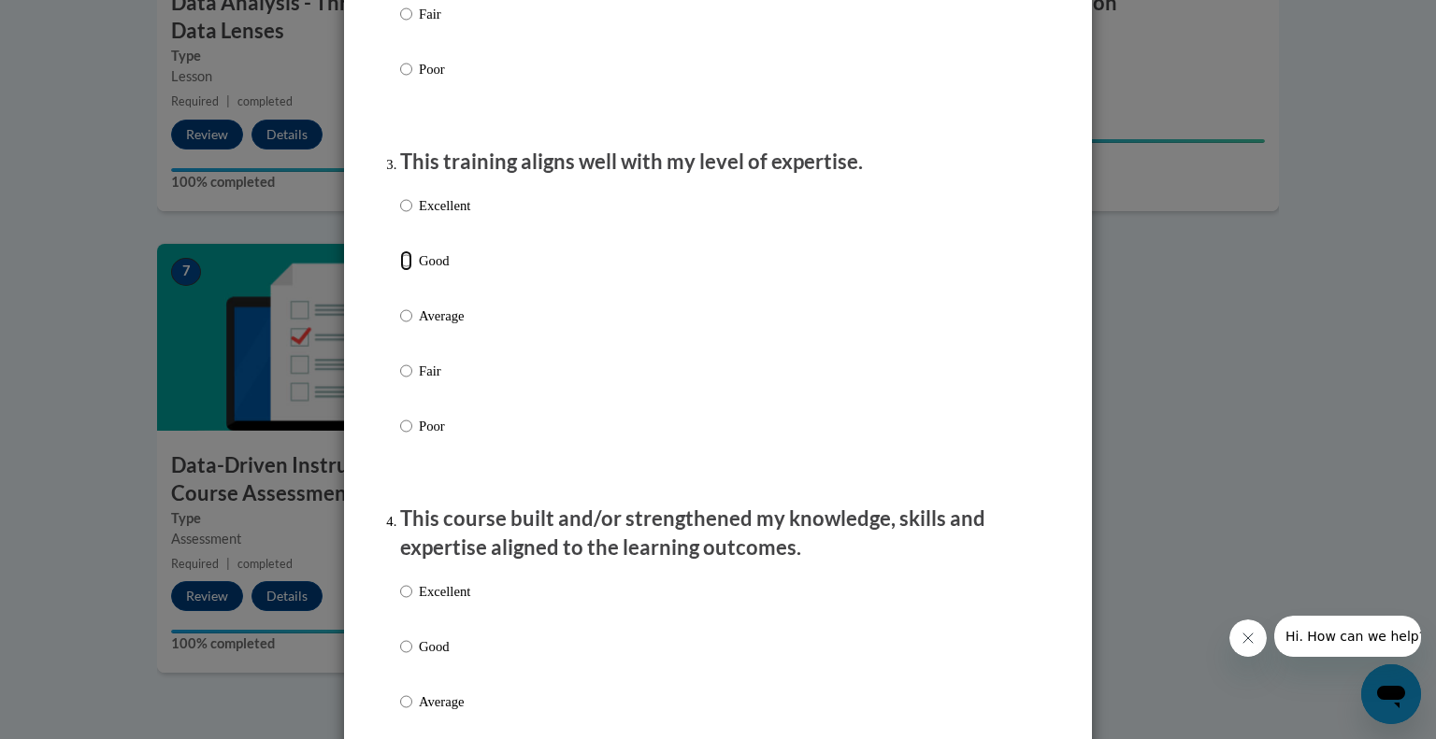
click at [403, 271] on input "Good" at bounding box center [406, 260] width 12 height 21
radio input "true"
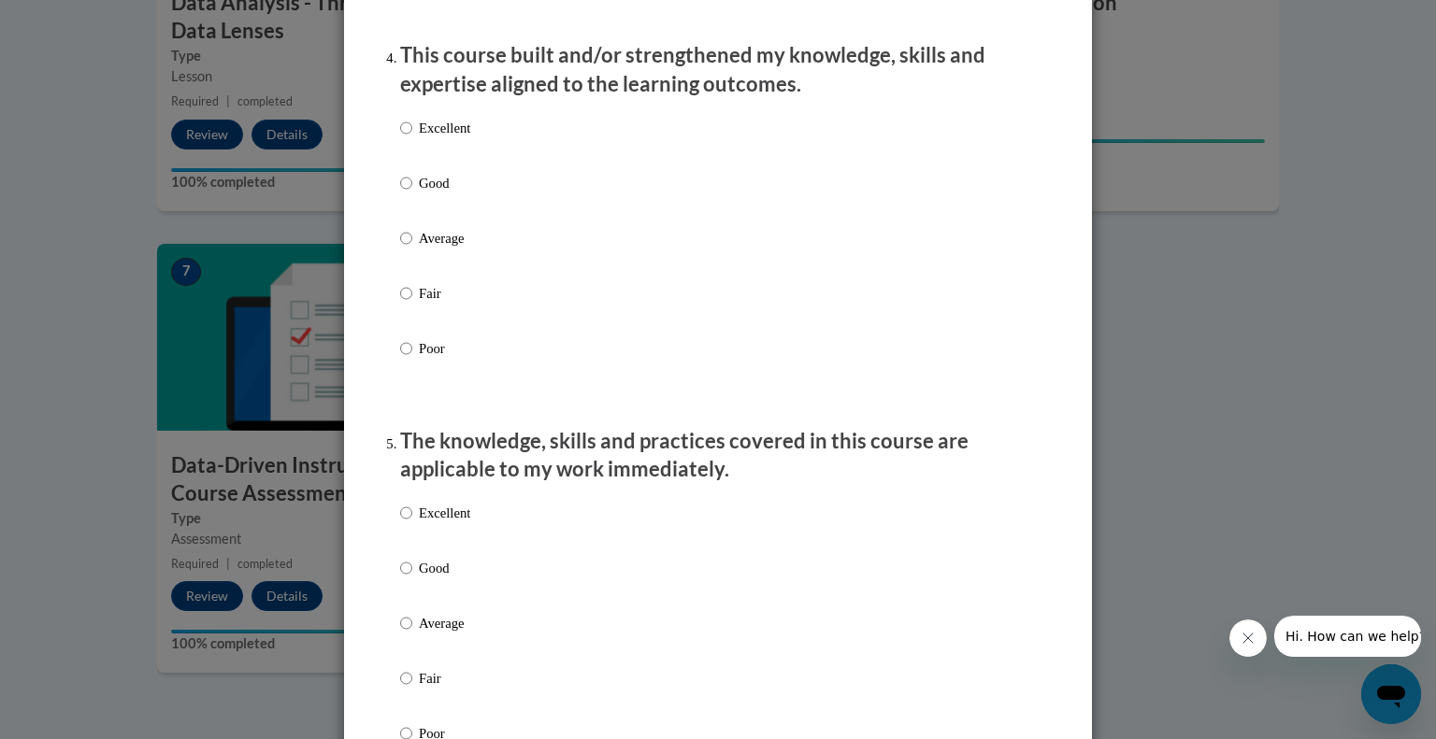
scroll to position [1320, 0]
click at [405, 193] on input "Good" at bounding box center [406, 182] width 12 height 21
radio input "true"
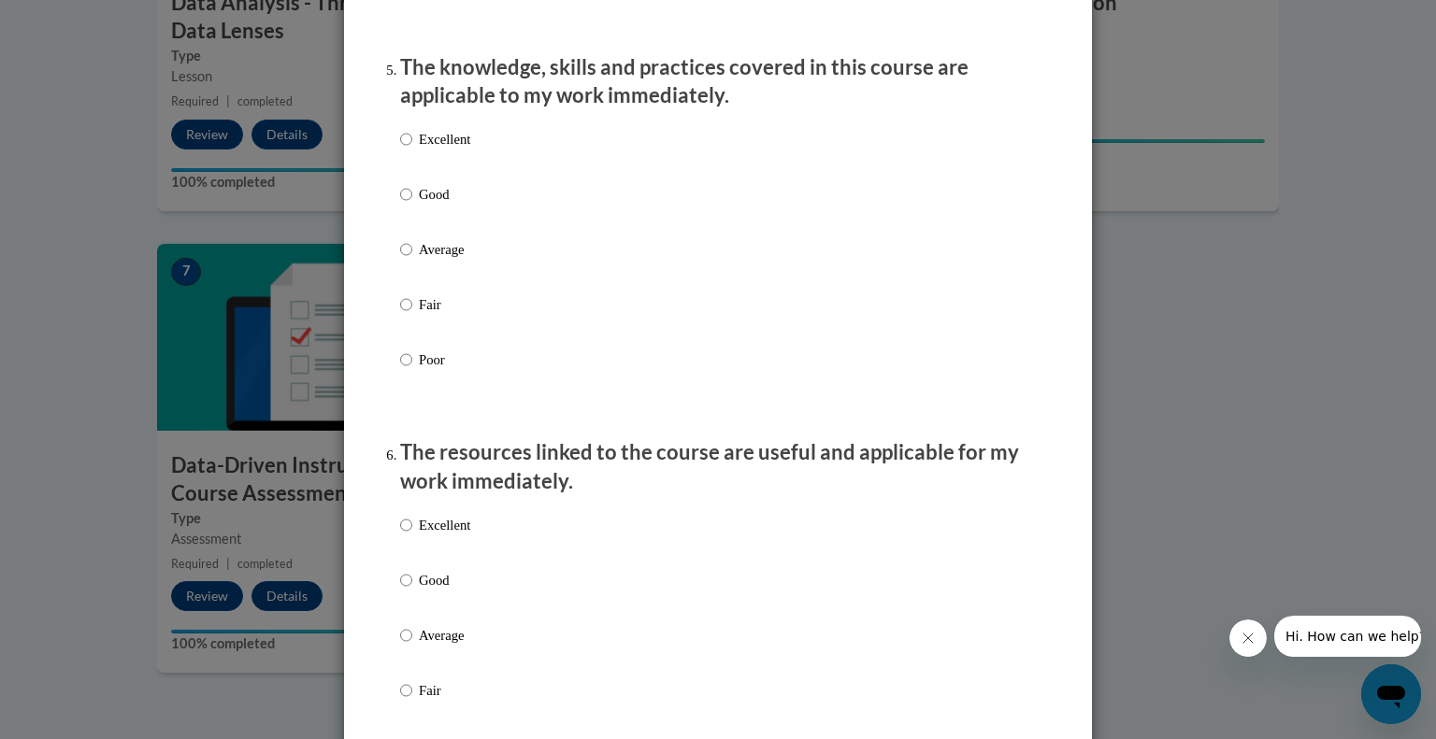
scroll to position [1697, 0]
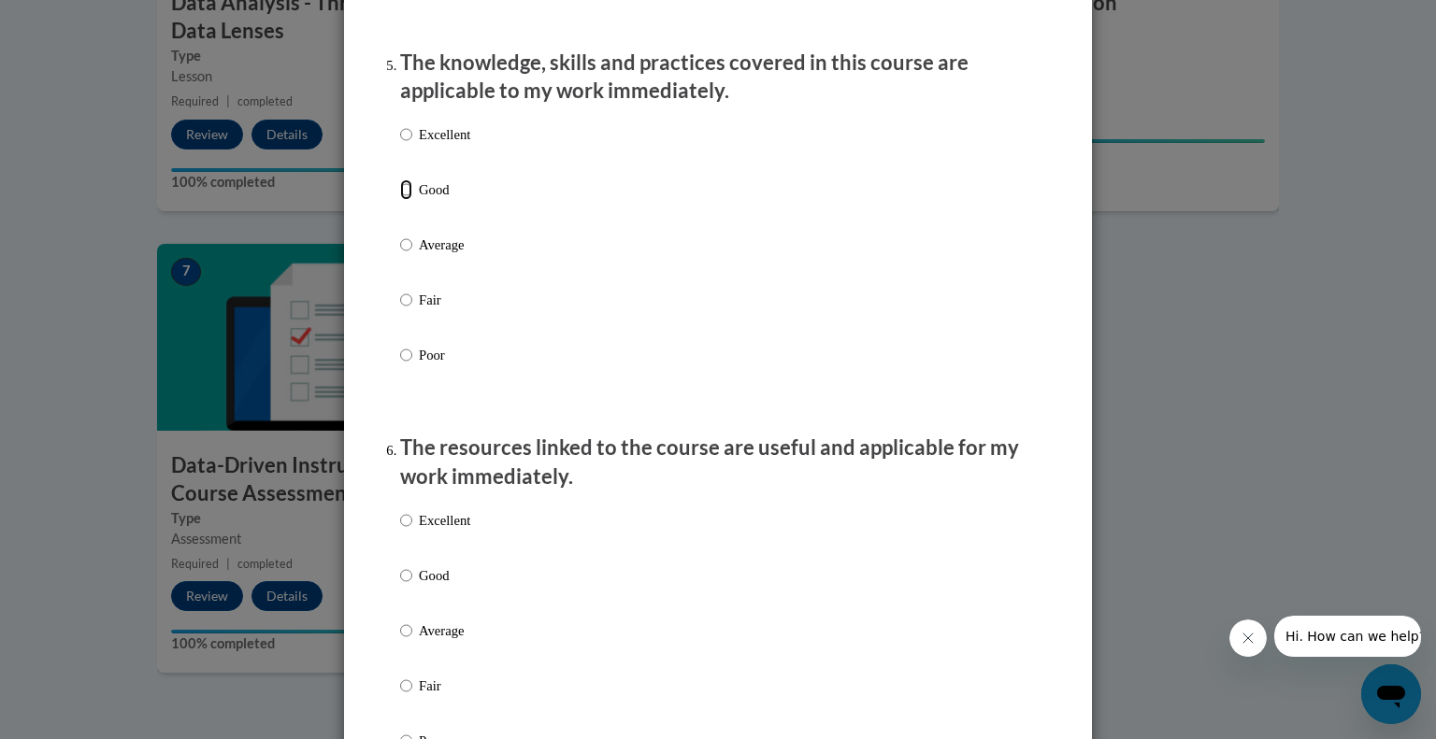
click at [404, 200] on input "Good" at bounding box center [406, 189] width 12 height 21
radio input "true"
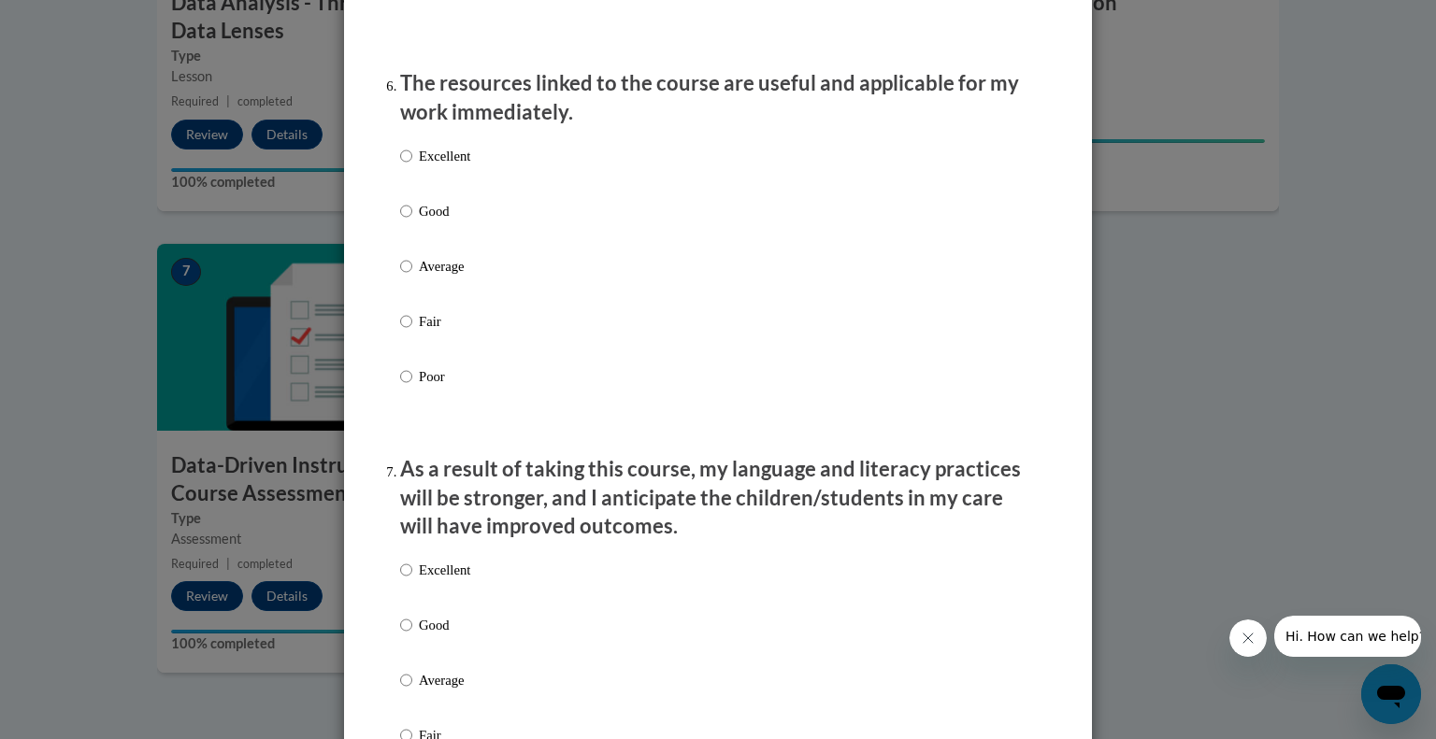
scroll to position [2079, 0]
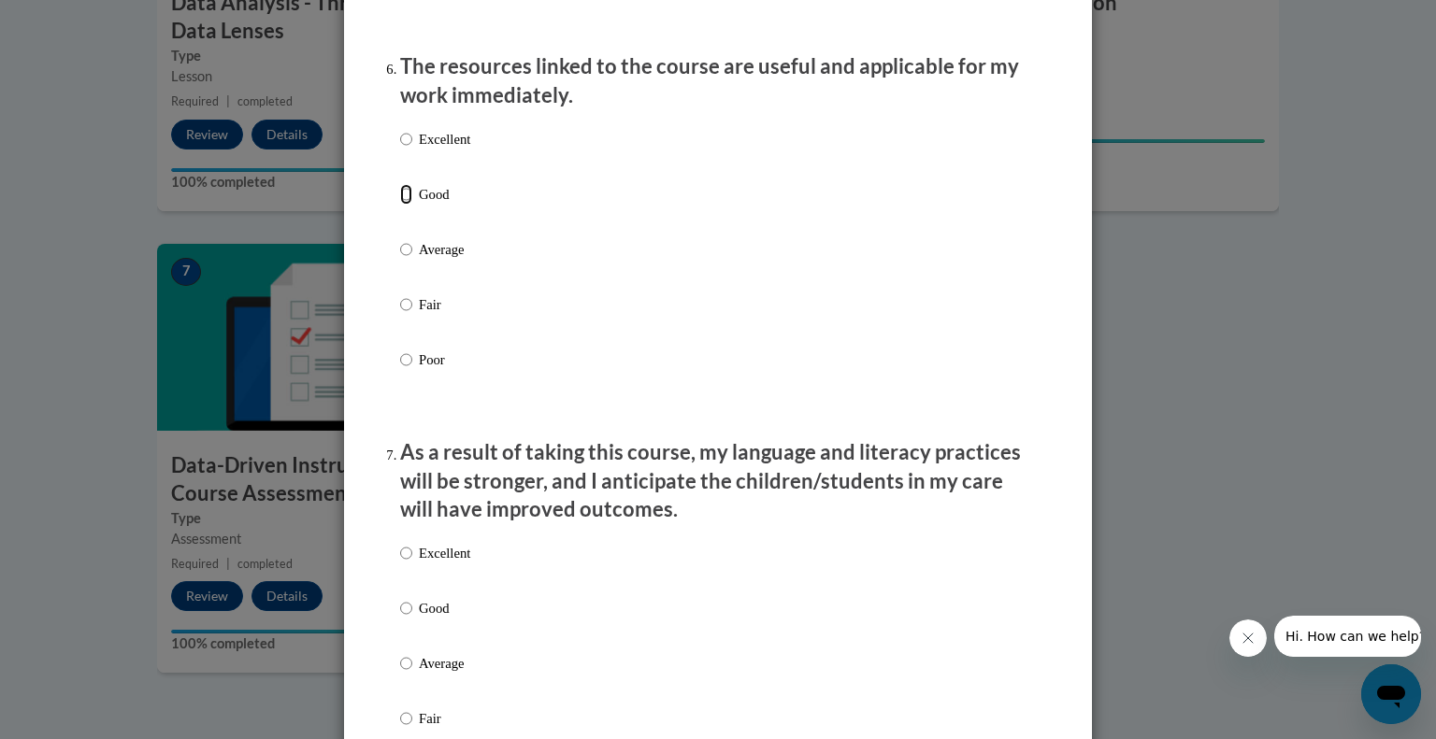
click at [406, 205] on input "Good" at bounding box center [406, 194] width 12 height 21
radio input "true"
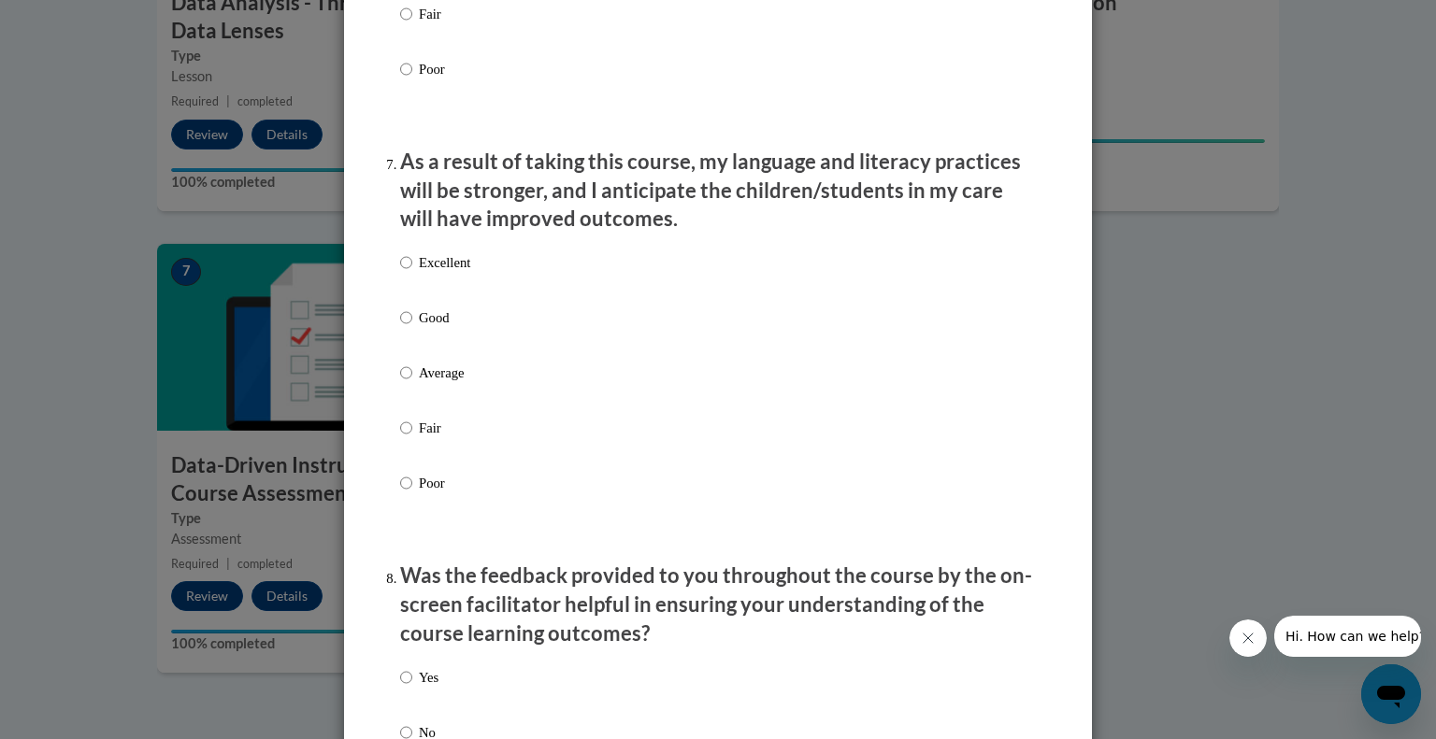
scroll to position [2382, 0]
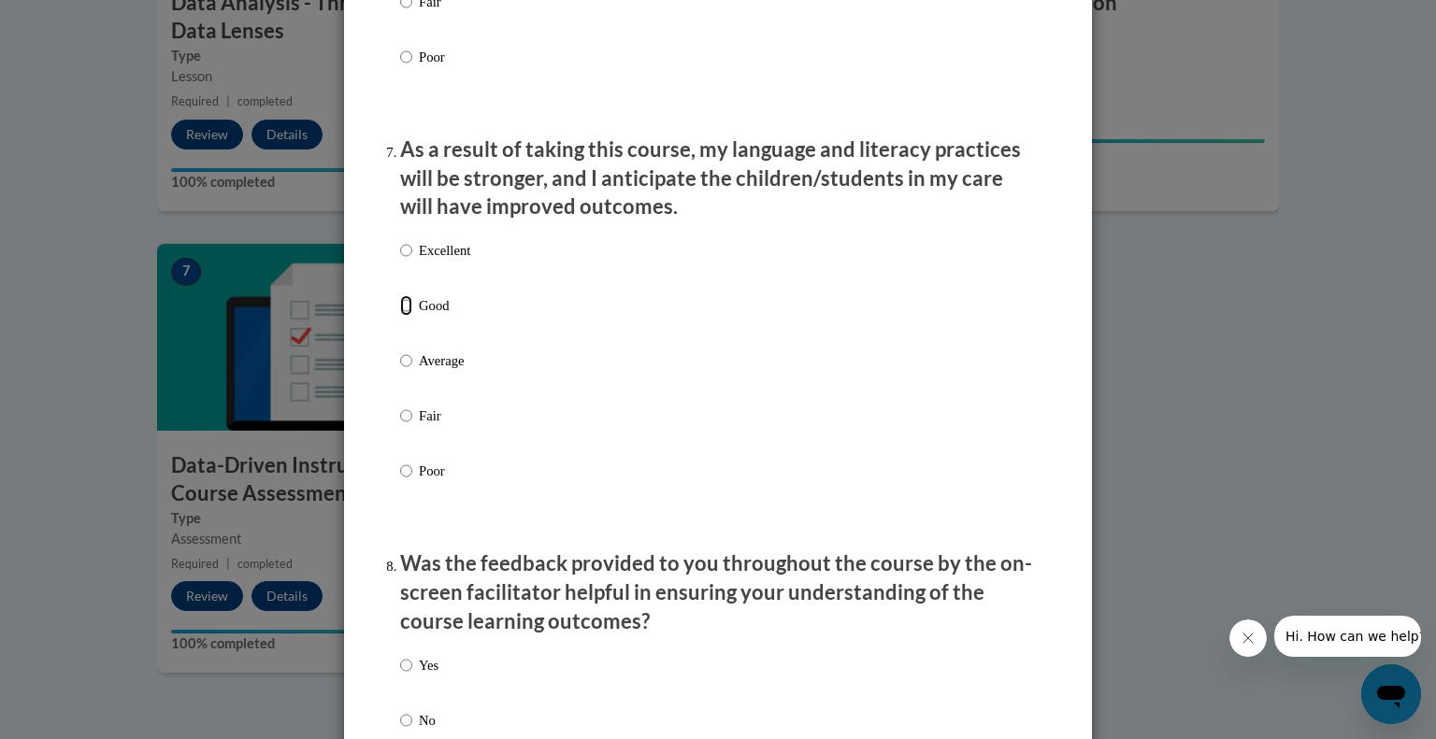
click at [408, 316] on input "Good" at bounding box center [406, 305] width 12 height 21
radio input "true"
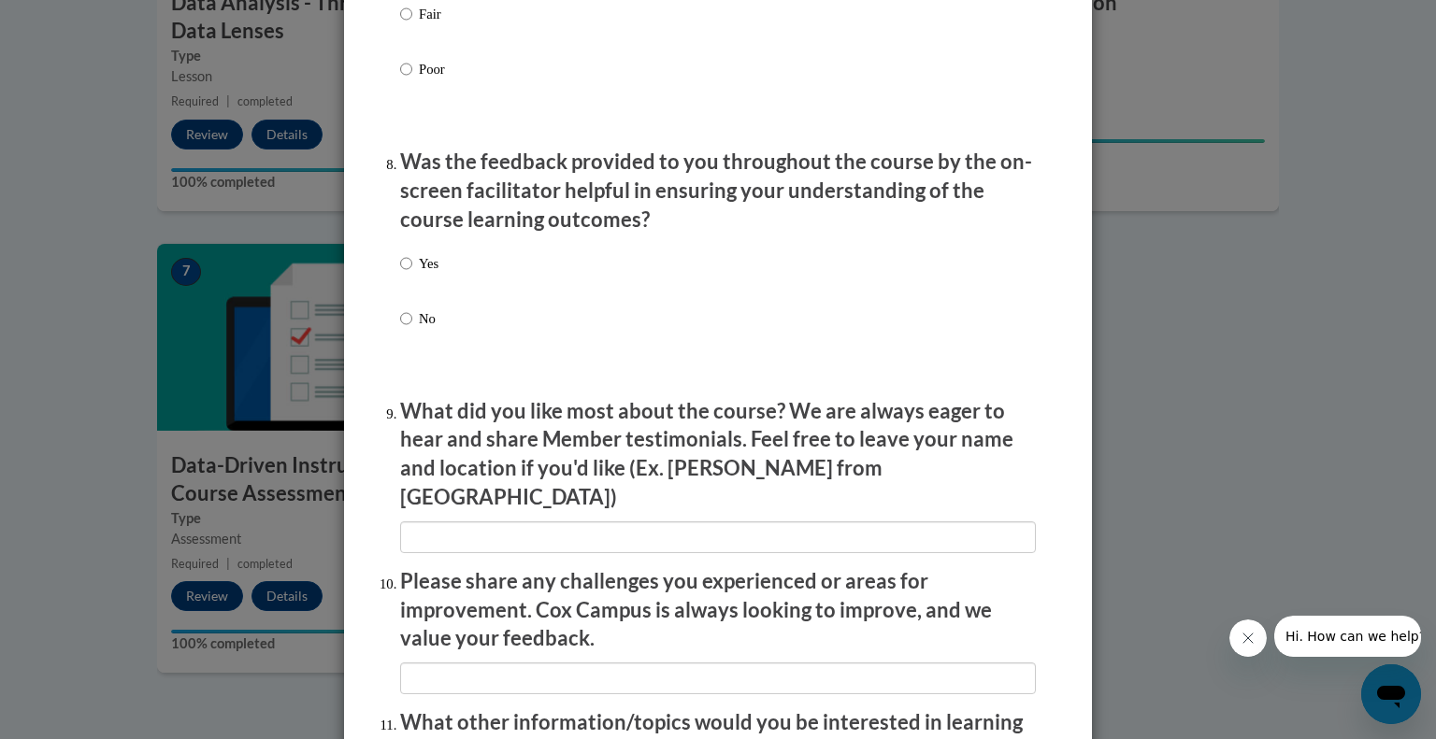
scroll to position [2789, 0]
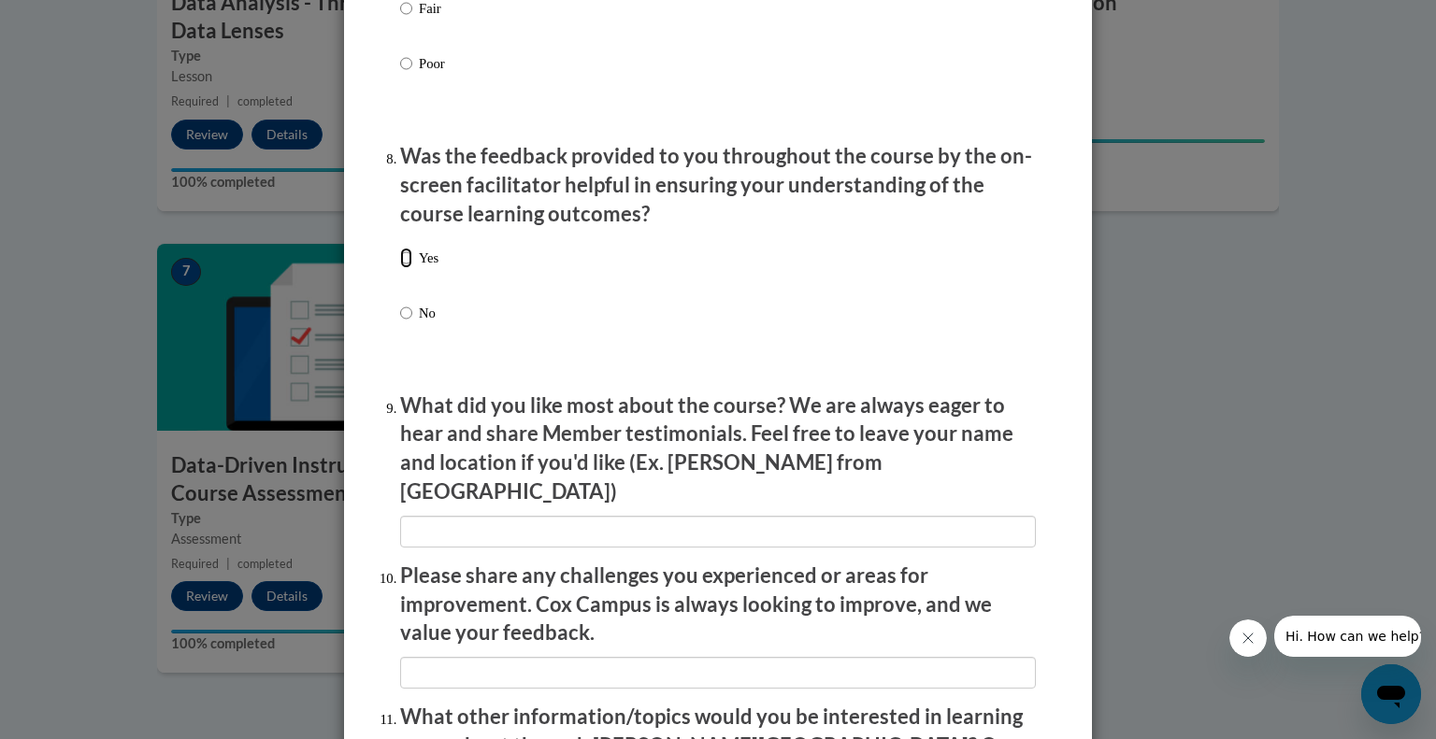
click at [408, 268] on input "Yes" at bounding box center [406, 258] width 12 height 21
radio input "true"
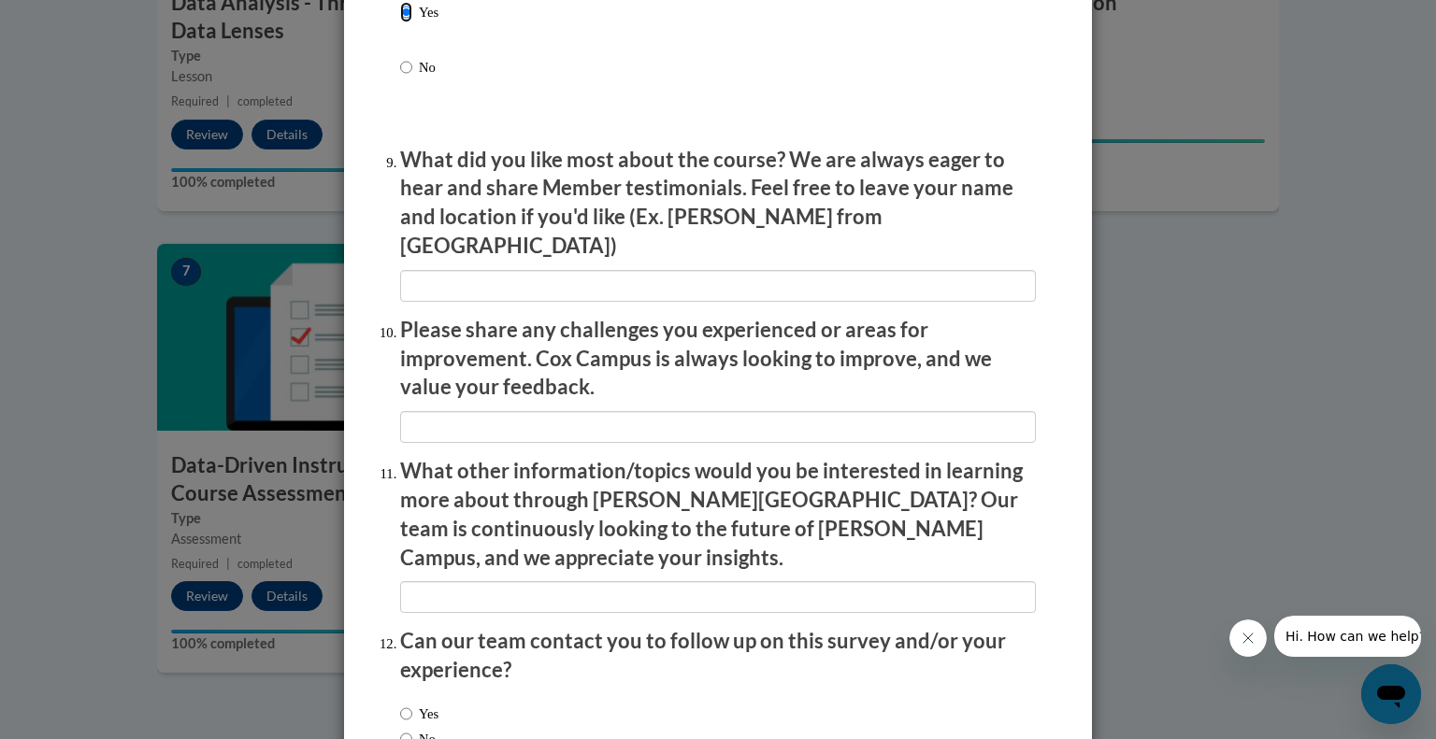
scroll to position [3036, 0]
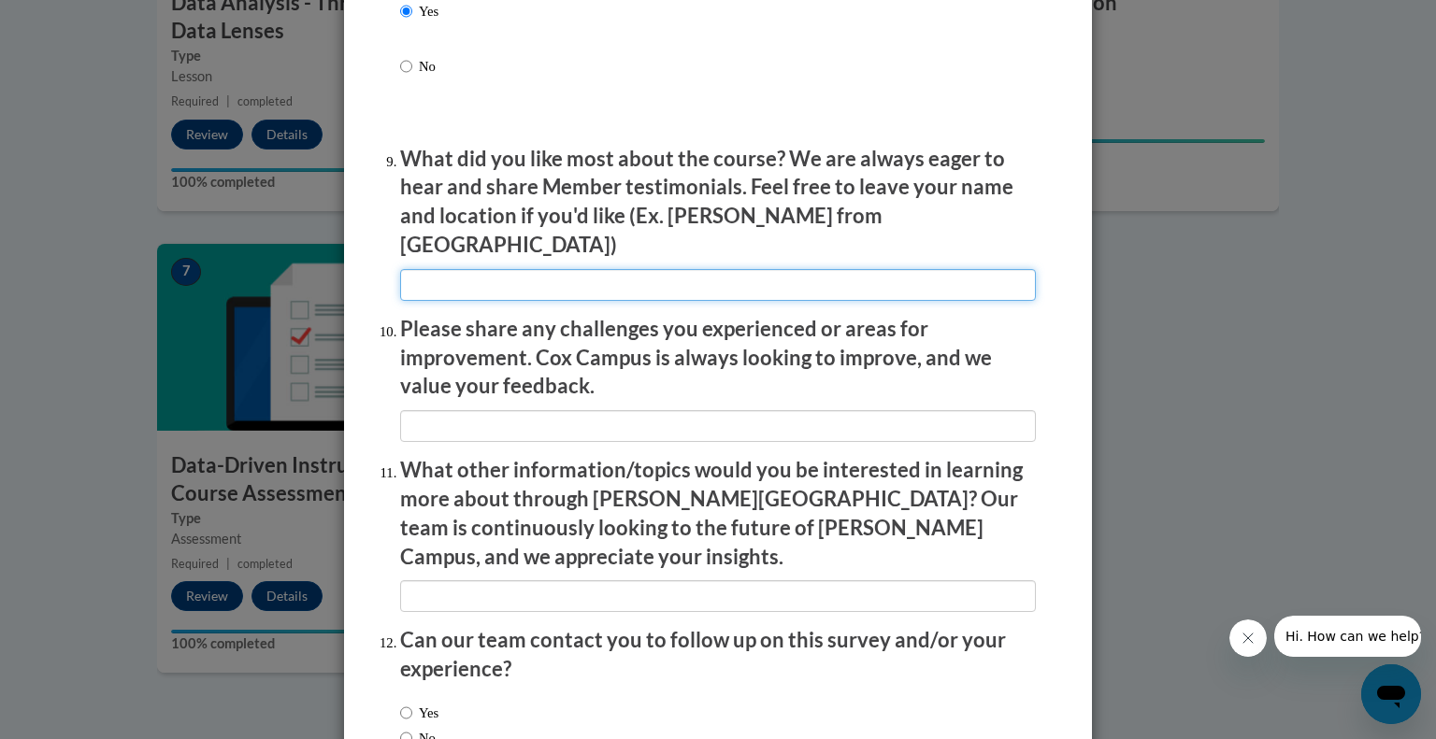
click at [543, 274] on input "textbox" at bounding box center [718, 285] width 636 height 32
type input "examples"
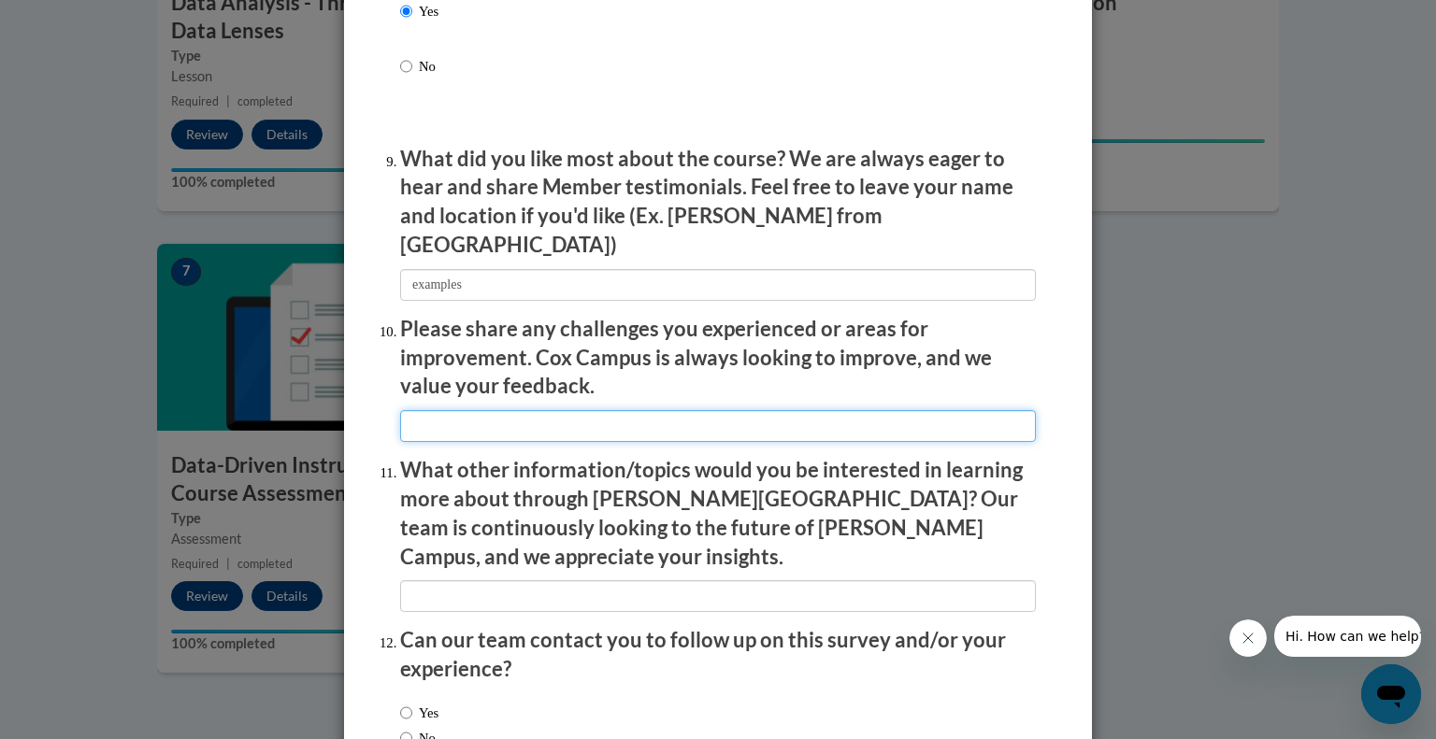
click at [473, 414] on input "textbox" at bounding box center [718, 426] width 636 height 32
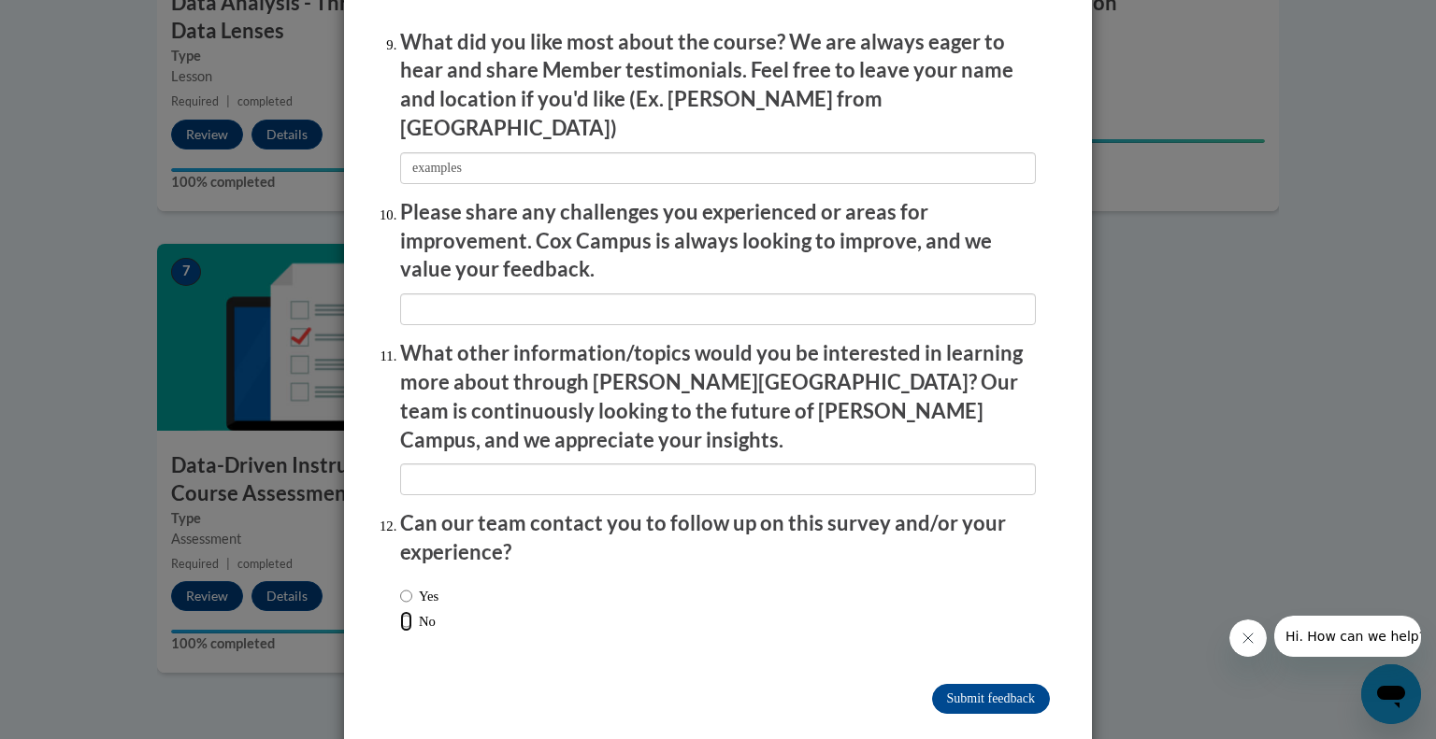
click at [402, 611] on input "No" at bounding box center [406, 621] width 12 height 21
radio input "true"
click at [992, 684] on input "Submit feedback" at bounding box center [991, 699] width 118 height 30
